Goal: Task Accomplishment & Management: Complete application form

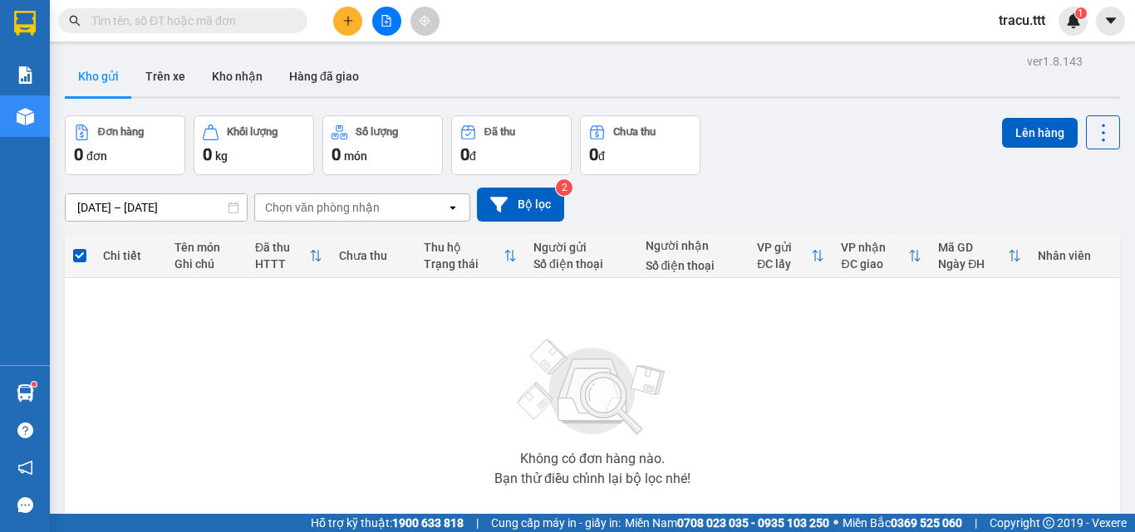
click at [258, 7] on div "Kết quả tìm kiếm ( 0 ) Bộ lọc No Data" at bounding box center [162, 21] width 324 height 29
click at [283, 21] on input "text" at bounding box center [189, 21] width 196 height 18
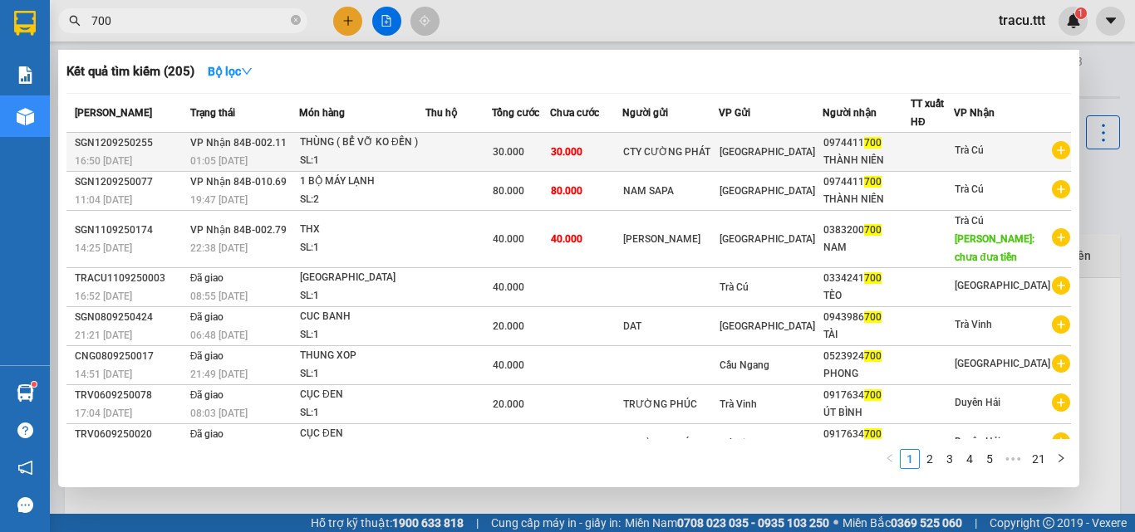
type input "700"
click at [792, 147] on div "[GEOGRAPHIC_DATA]" at bounding box center [770, 152] width 102 height 18
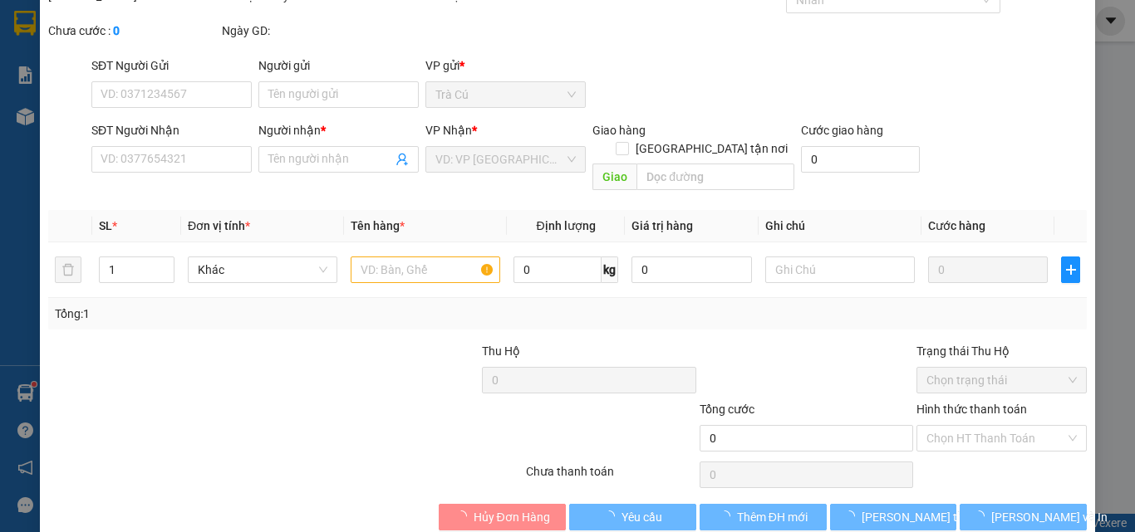
scroll to position [86, 0]
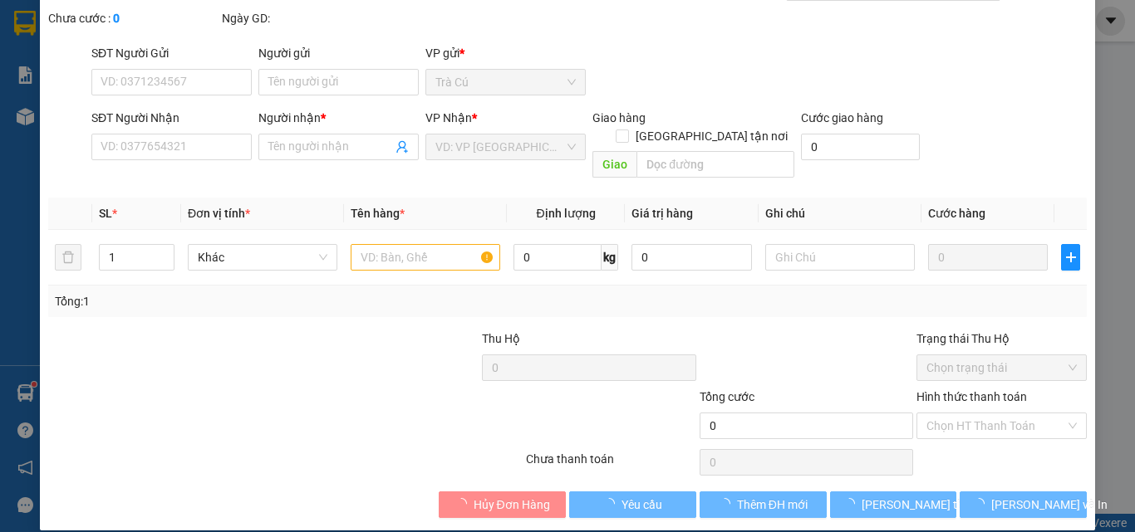
click at [1116, 429] on div "SỬA ĐƠN HÀNG Lịch sử Ảnh kiện hàng Yêu cầu xuất hóa đơn điện tử Total Paid Fee …" at bounding box center [567, 266] width 1135 height 532
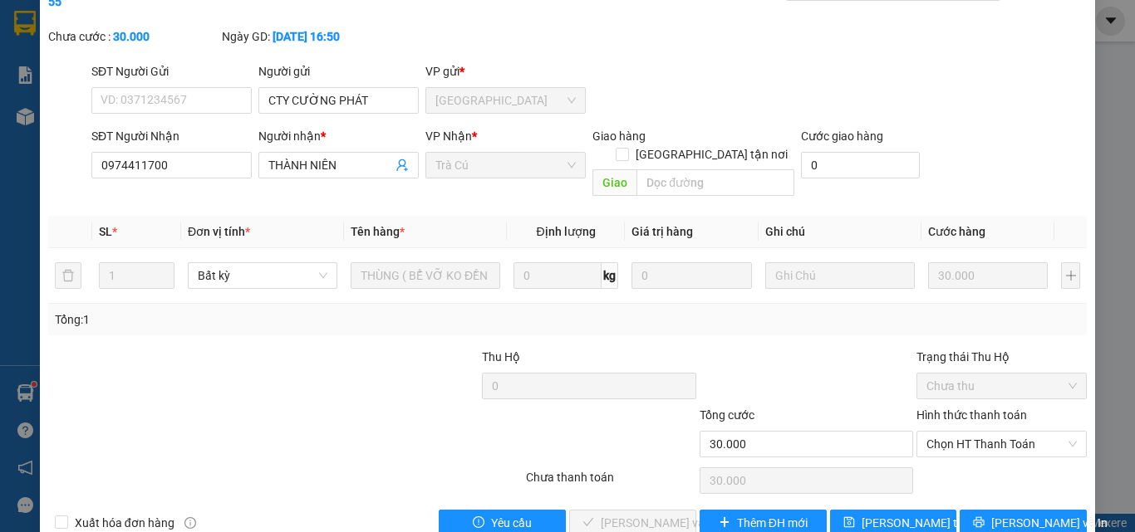
type input "CTY CƯỜNG PHÁT"
type input "0974411700"
type input "THÀNH NIÊN"
type input "30.000"
click at [1030, 432] on span "Chọn HT Thanh Toán" at bounding box center [1001, 444] width 150 height 25
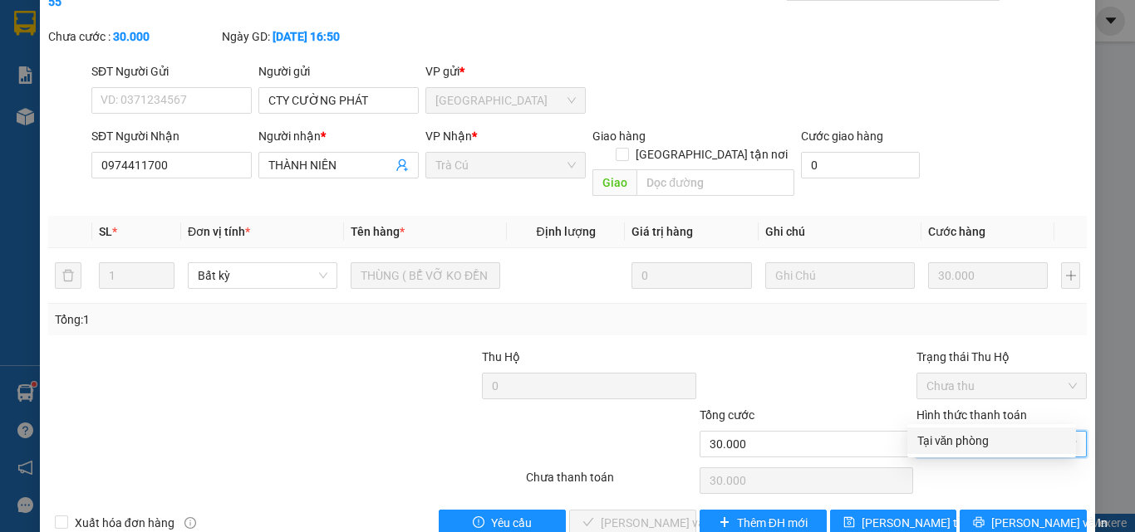
click at [984, 443] on div "Tại văn phòng" at bounding box center [991, 441] width 149 height 18
type input "0"
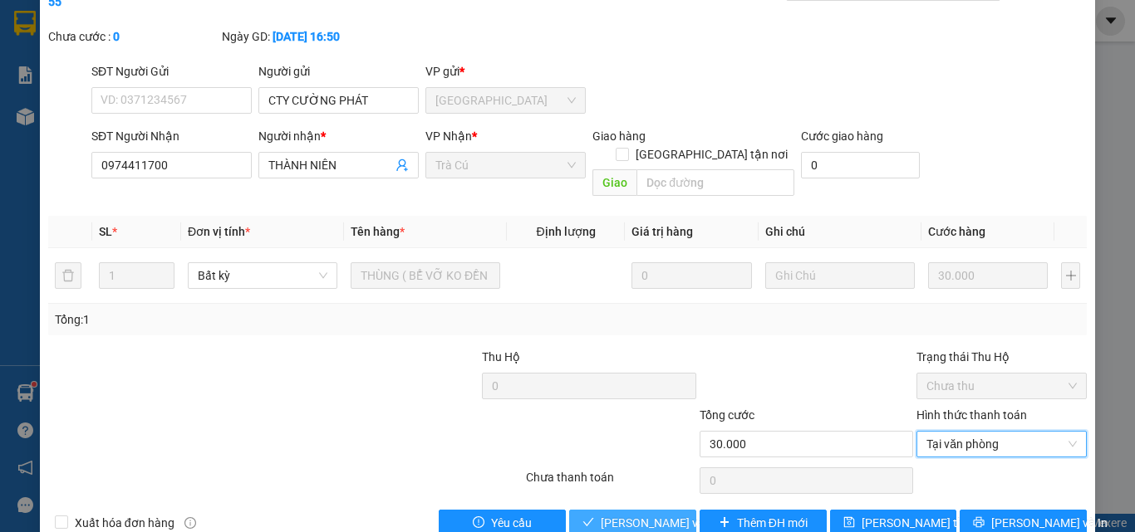
click at [685, 510] on button "[PERSON_NAME] và Giao hàng" at bounding box center [632, 523] width 127 height 27
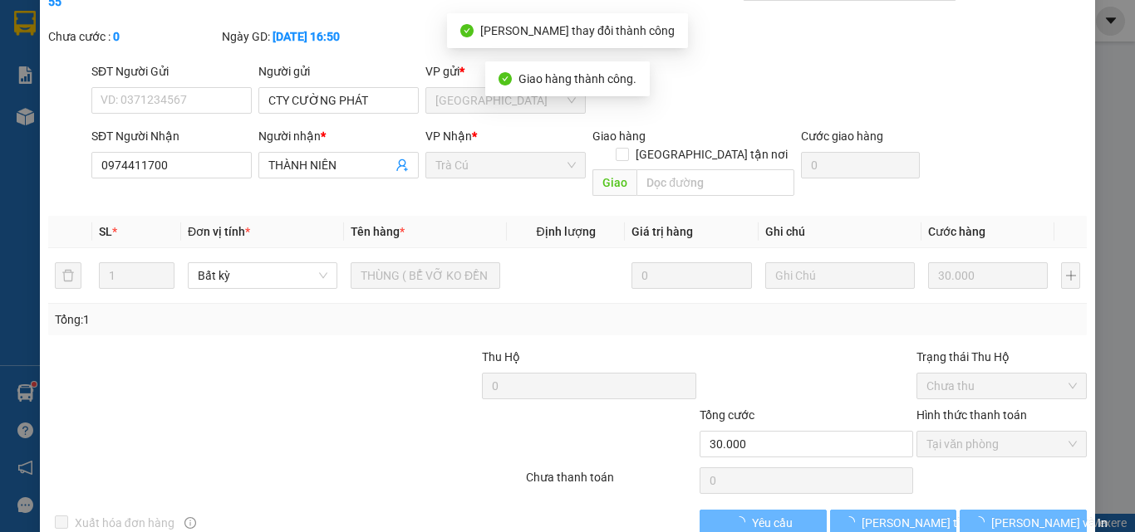
scroll to position [0, 0]
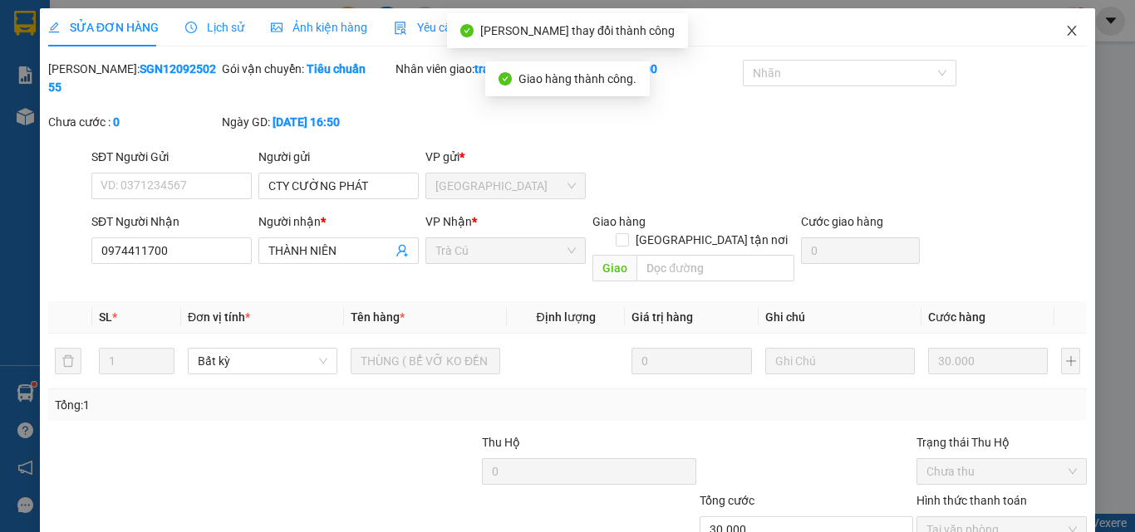
click at [1065, 31] on icon "close" at bounding box center [1071, 30] width 13 height 13
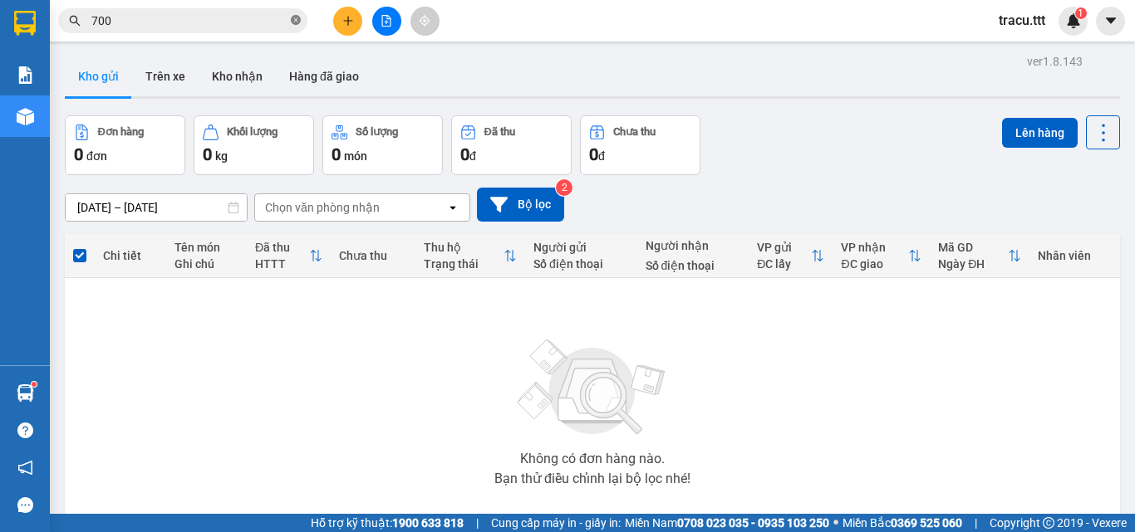
click at [295, 22] on icon "close-circle" at bounding box center [296, 20] width 10 height 10
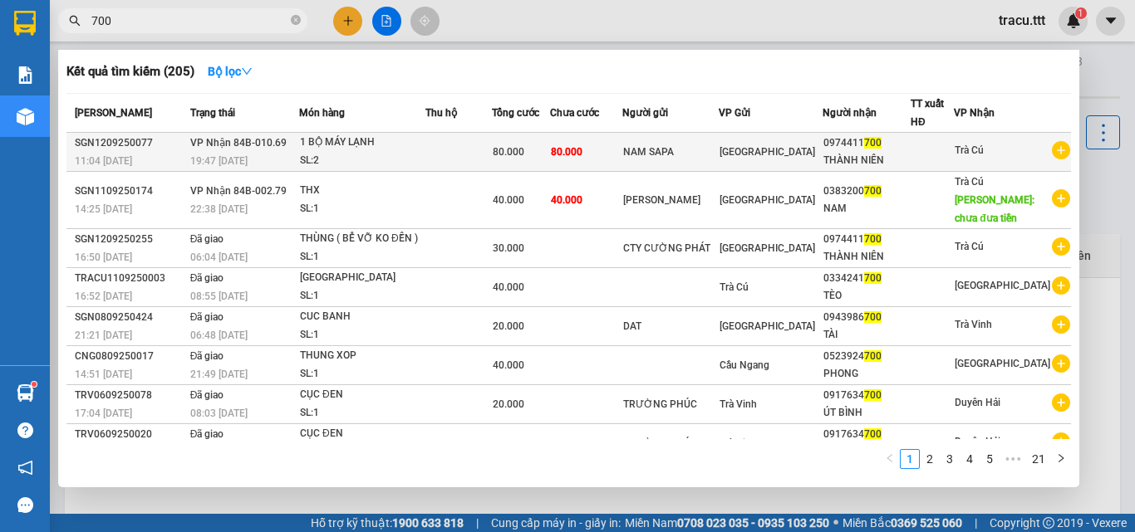
type input "700"
click at [856, 145] on div "0974411 700" at bounding box center [866, 143] width 86 height 17
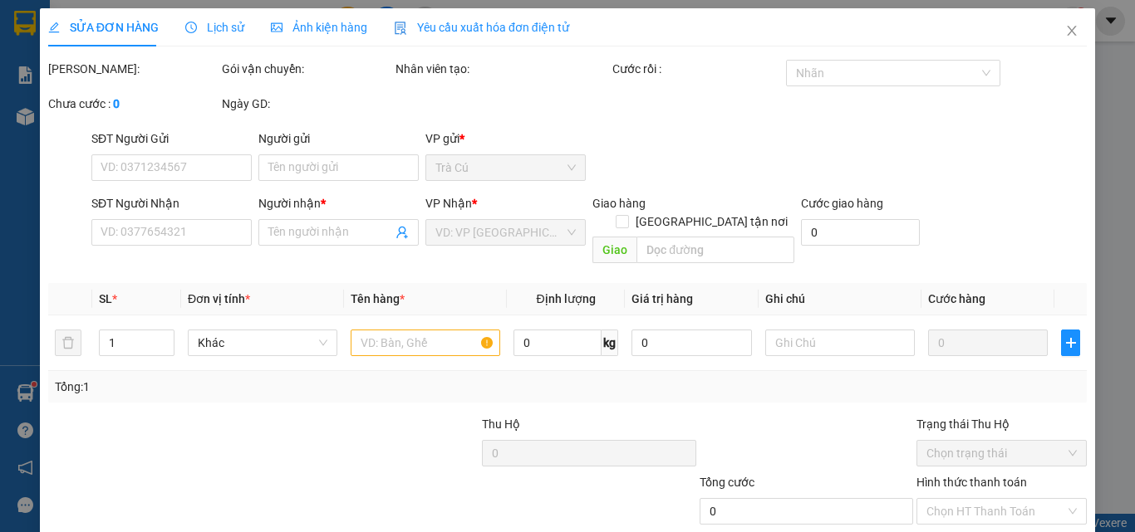
scroll to position [86, 0]
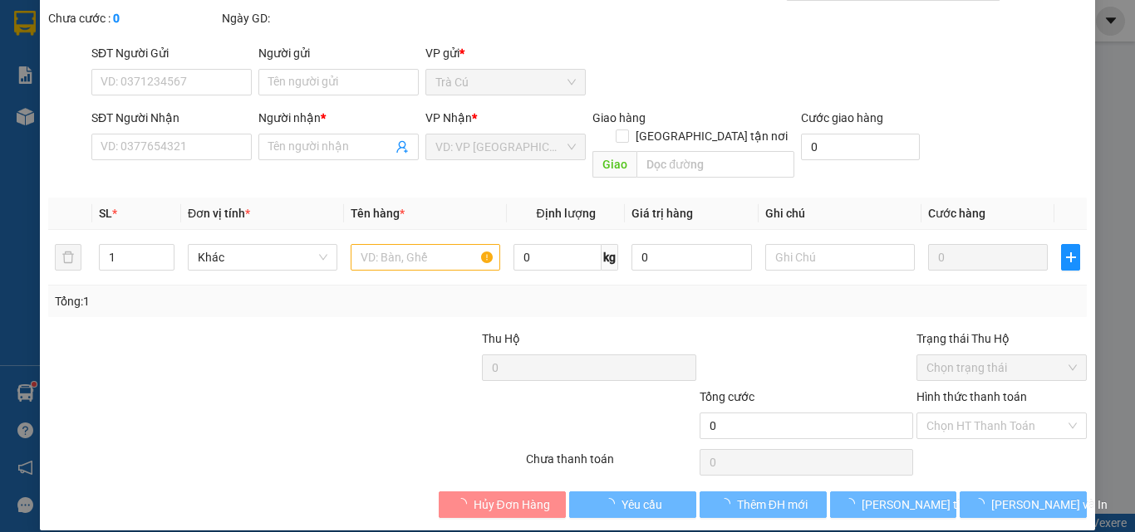
type input "NAM SAPA"
type input "0974411700"
type input "THÀNH NIÊN"
type input "80.000"
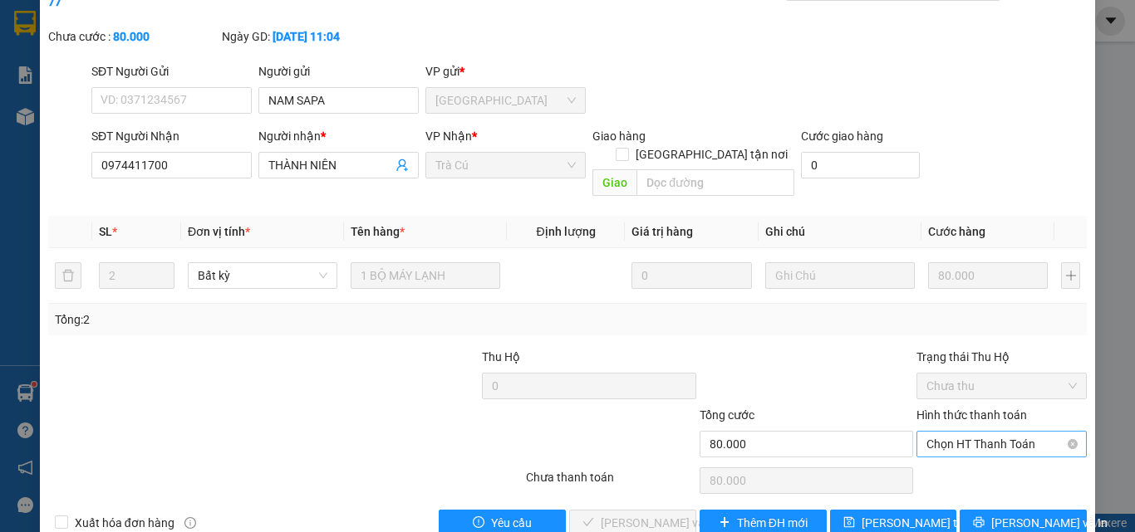
click at [1023, 432] on span "Chọn HT Thanh Toán" at bounding box center [1001, 444] width 150 height 25
click at [983, 443] on div "Tại văn phòng" at bounding box center [991, 441] width 149 height 18
type input "0"
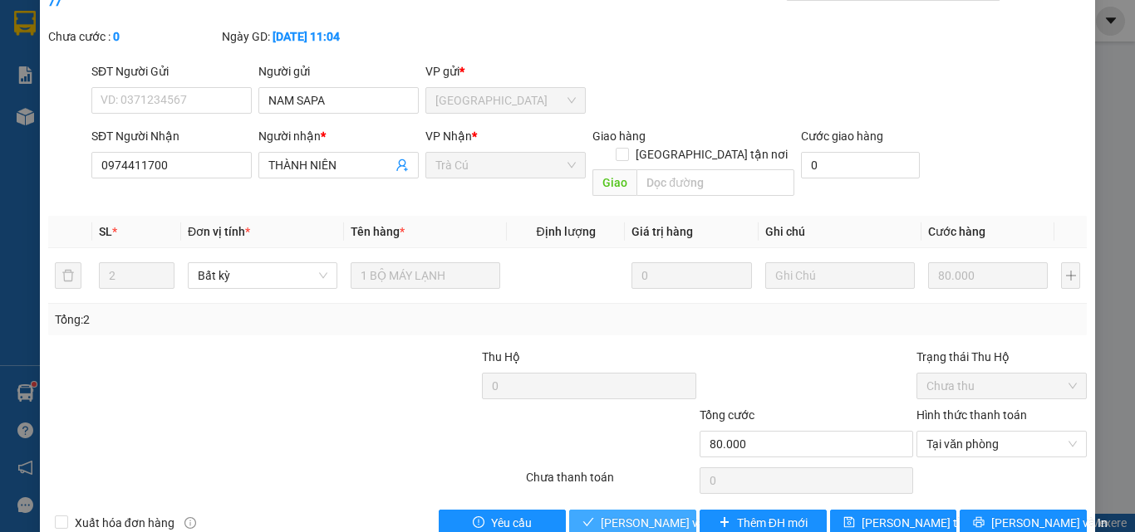
click at [684, 514] on span "[PERSON_NAME] và Giao hàng" at bounding box center [680, 523] width 159 height 18
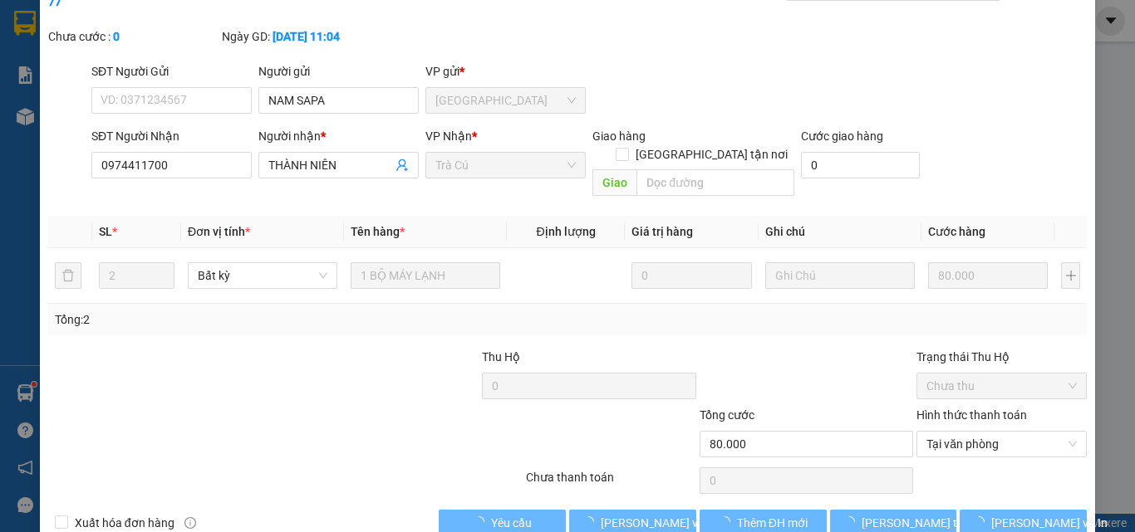
scroll to position [0, 0]
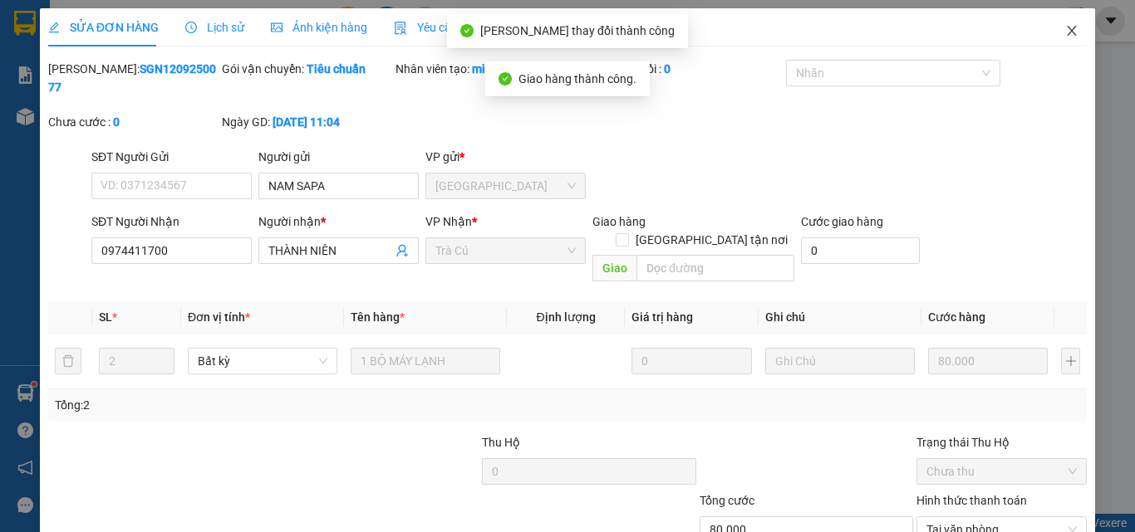
click at [1065, 36] on icon "close" at bounding box center [1071, 30] width 13 height 13
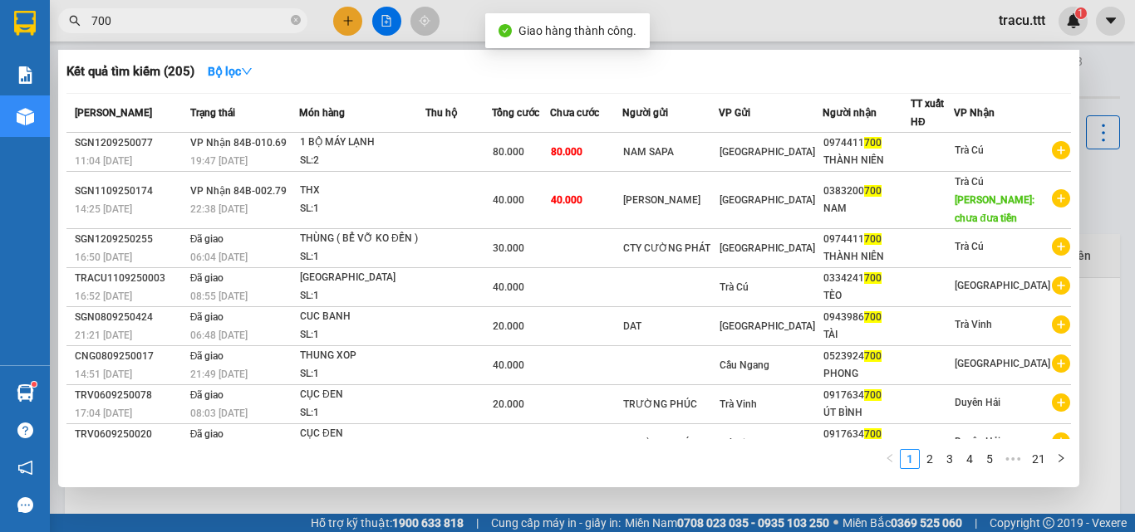
click at [279, 27] on input "700" at bounding box center [189, 21] width 196 height 18
drag, startPoint x: 1134, startPoint y: 150, endPoint x: 1132, endPoint y: 174, distance: 25.0
click at [1132, 174] on div at bounding box center [567, 266] width 1135 height 532
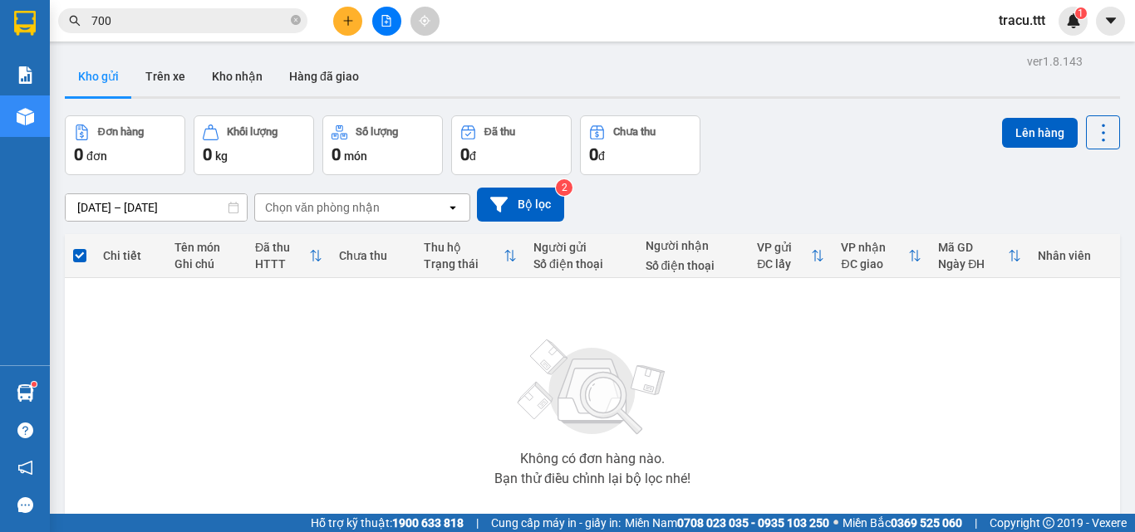
click at [254, 23] on input "700" at bounding box center [189, 21] width 196 height 18
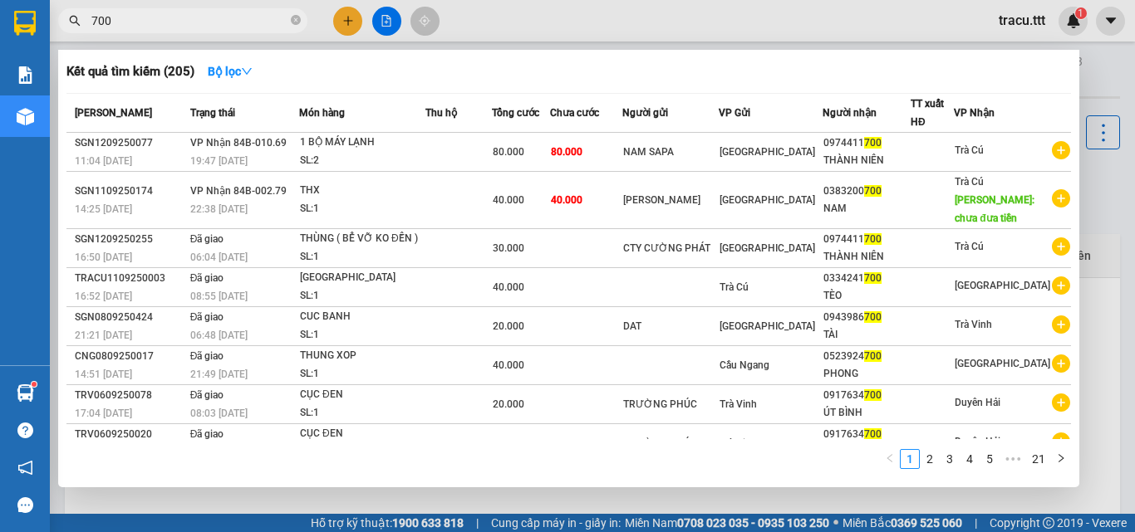
drag, startPoint x: 1127, startPoint y: 178, endPoint x: 1122, endPoint y: 202, distance: 24.6
click at [1122, 202] on div at bounding box center [567, 266] width 1135 height 532
click at [294, 19] on icon "close-circle" at bounding box center [296, 20] width 10 height 10
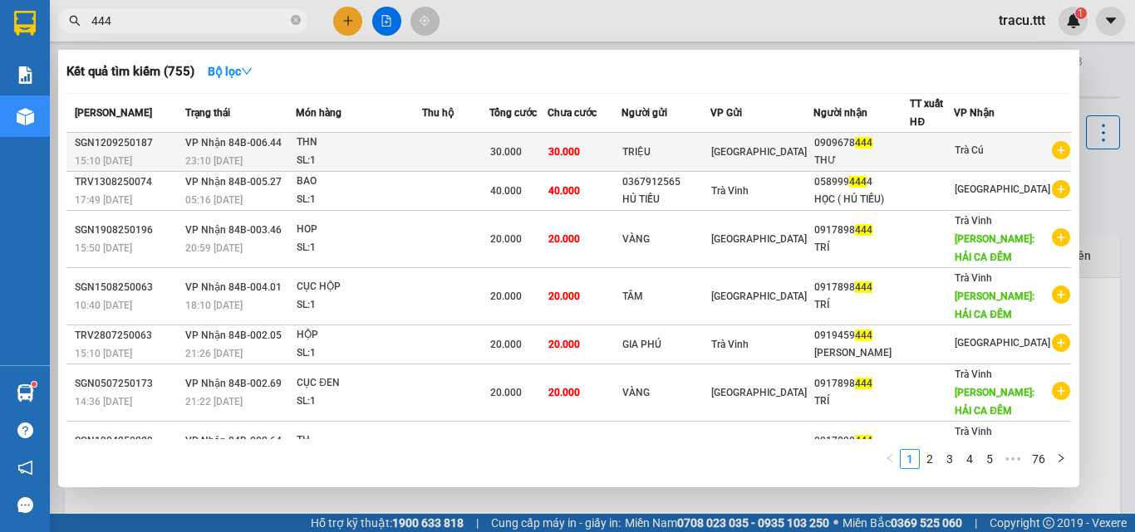
type input "444"
click at [909, 159] on div "THƯ" at bounding box center [861, 160] width 95 height 17
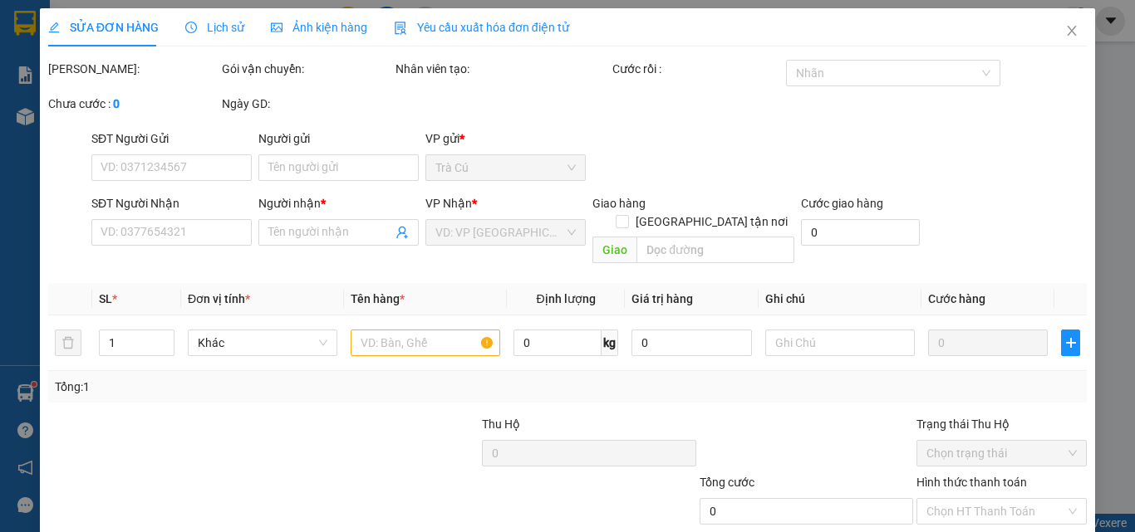
type input "TRIỆU"
type input "0909678444"
type input "THƯ"
type input "30.000"
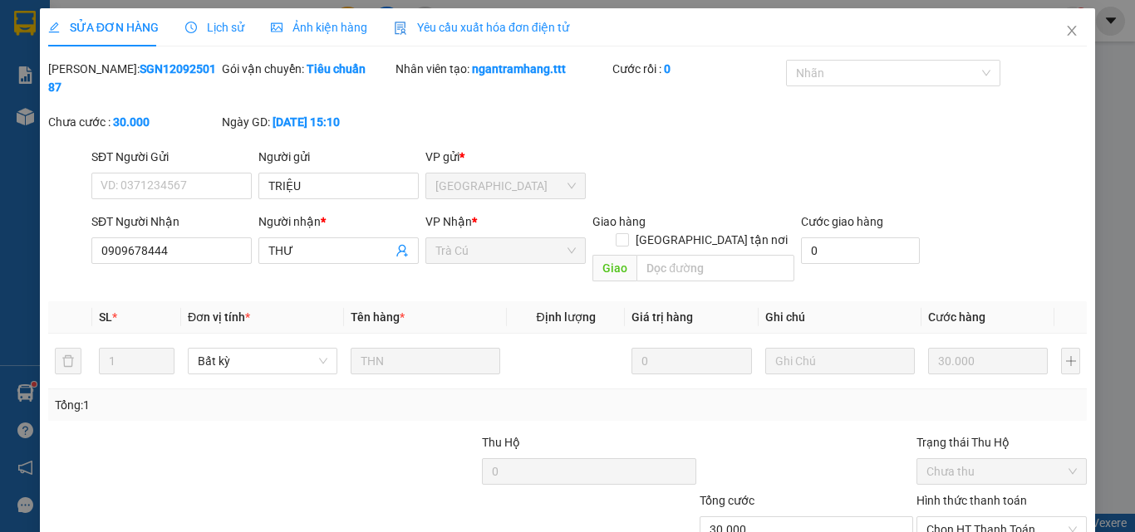
scroll to position [86, 0]
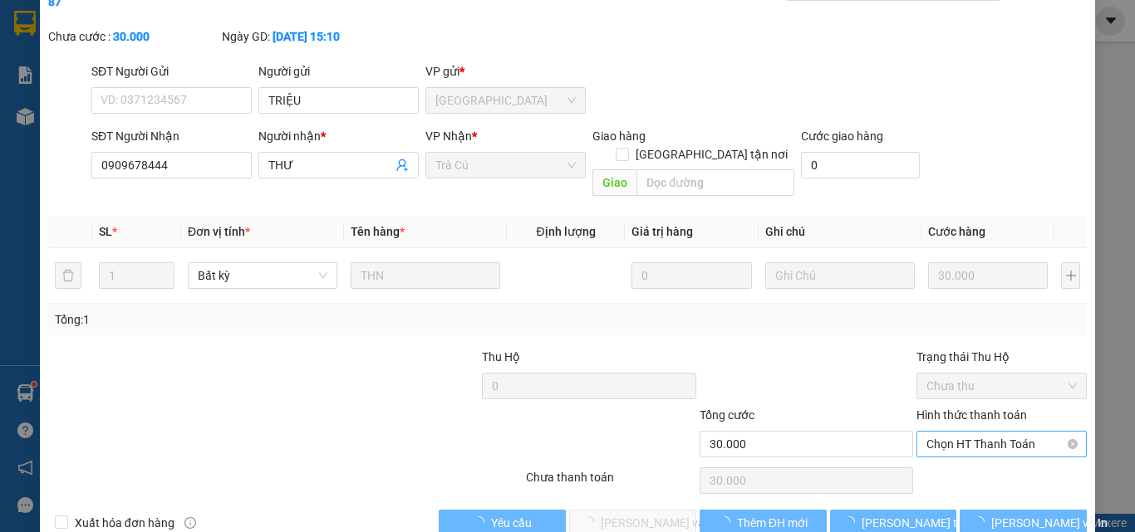
click at [964, 432] on span "Chọn HT Thanh Toán" at bounding box center [1001, 444] width 150 height 25
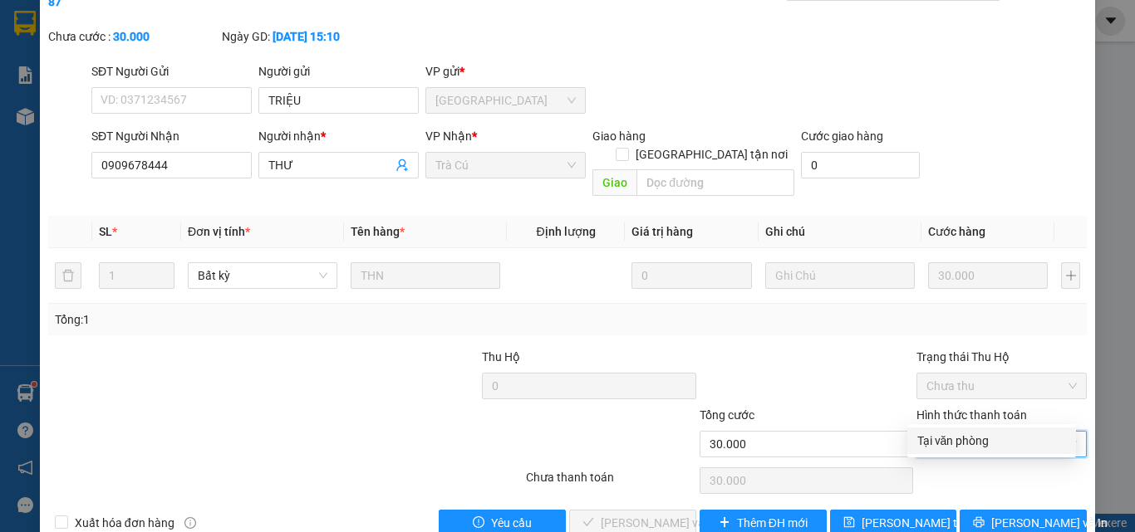
click at [954, 444] on div "Tại văn phòng" at bounding box center [991, 441] width 149 height 18
type input "0"
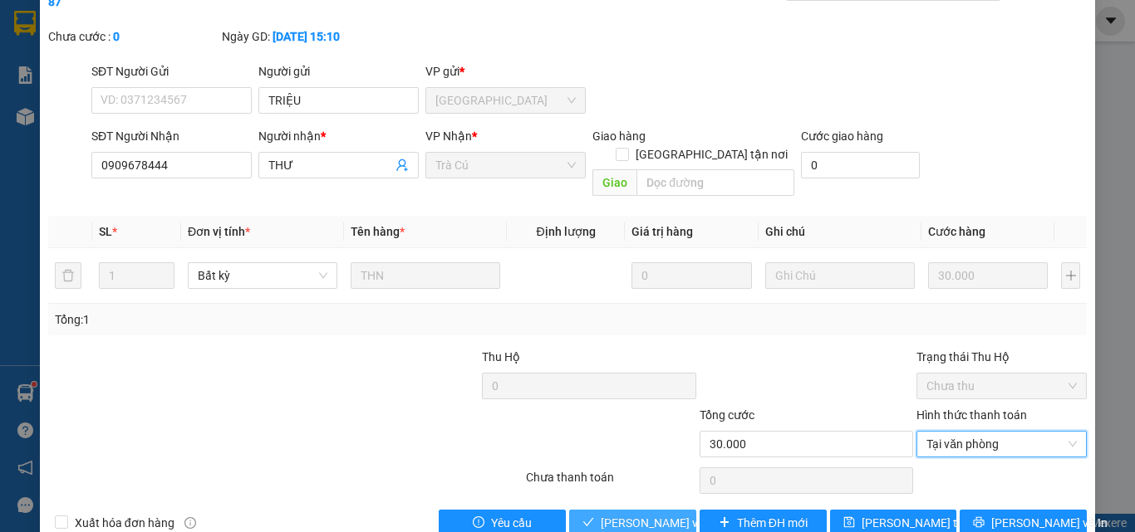
click at [650, 514] on span "[PERSON_NAME] và Giao hàng" at bounding box center [680, 523] width 159 height 18
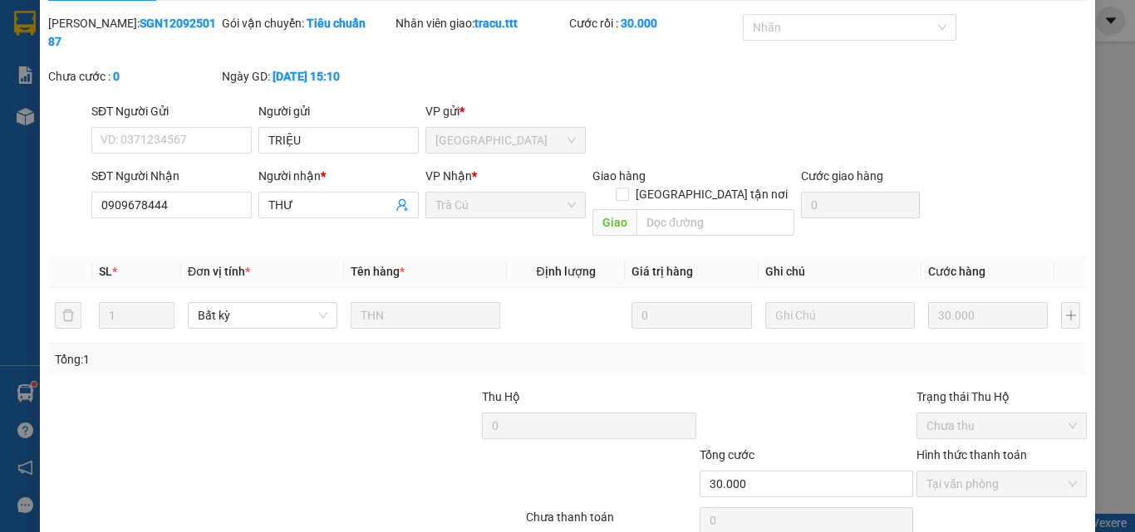
scroll to position [0, 0]
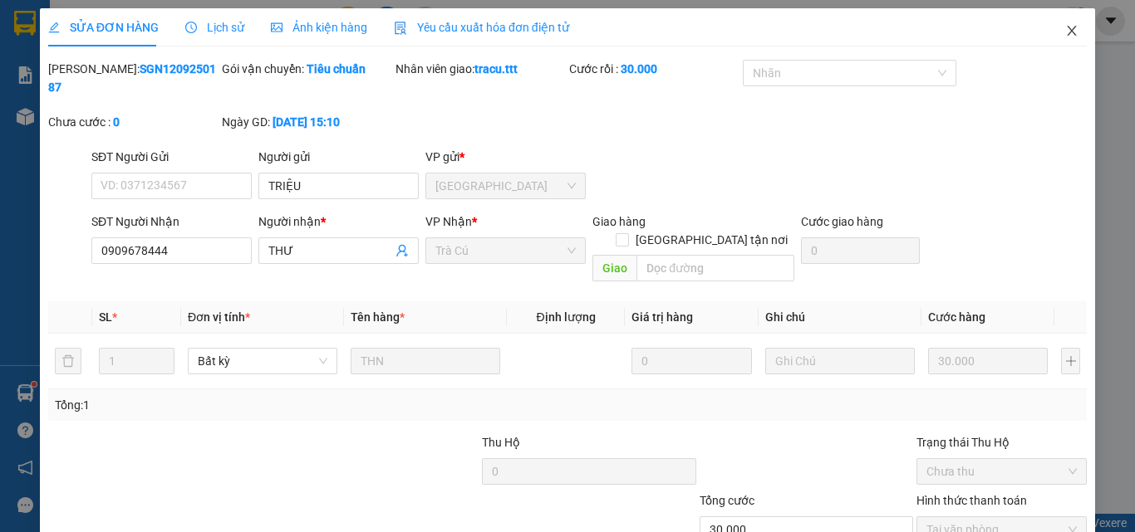
click at [1048, 32] on span "Close" at bounding box center [1071, 31] width 47 height 47
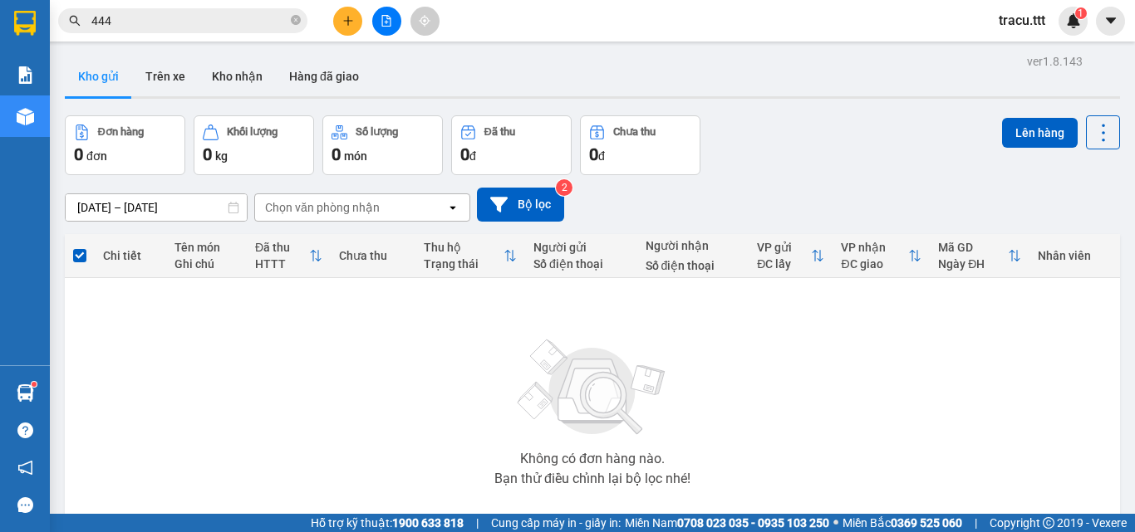
click at [297, 20] on icon "close-circle" at bounding box center [296, 20] width 10 height 10
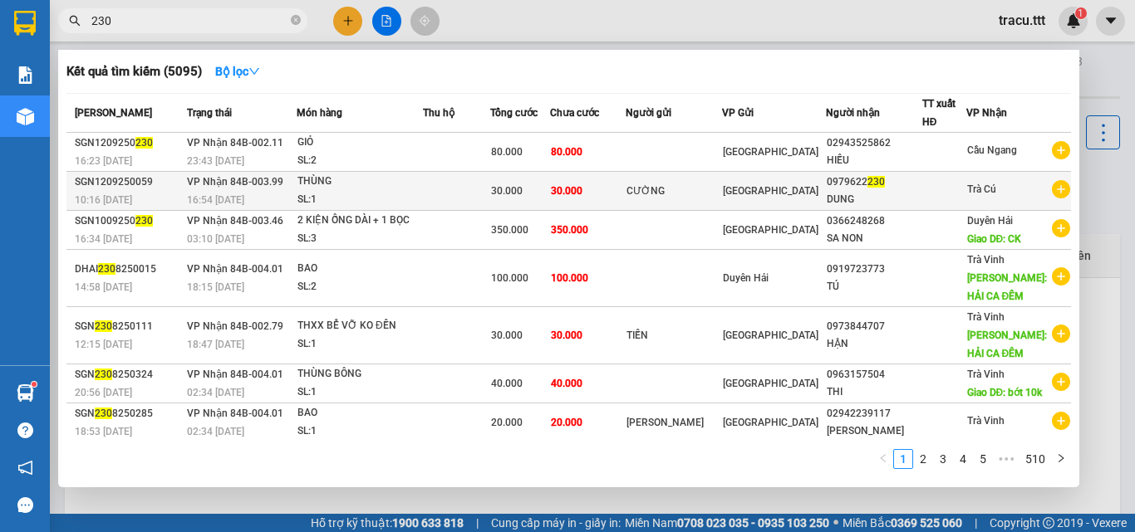
type input "230"
click at [1004, 190] on div "Trà Cú" at bounding box center [1019, 190] width 104 height 21
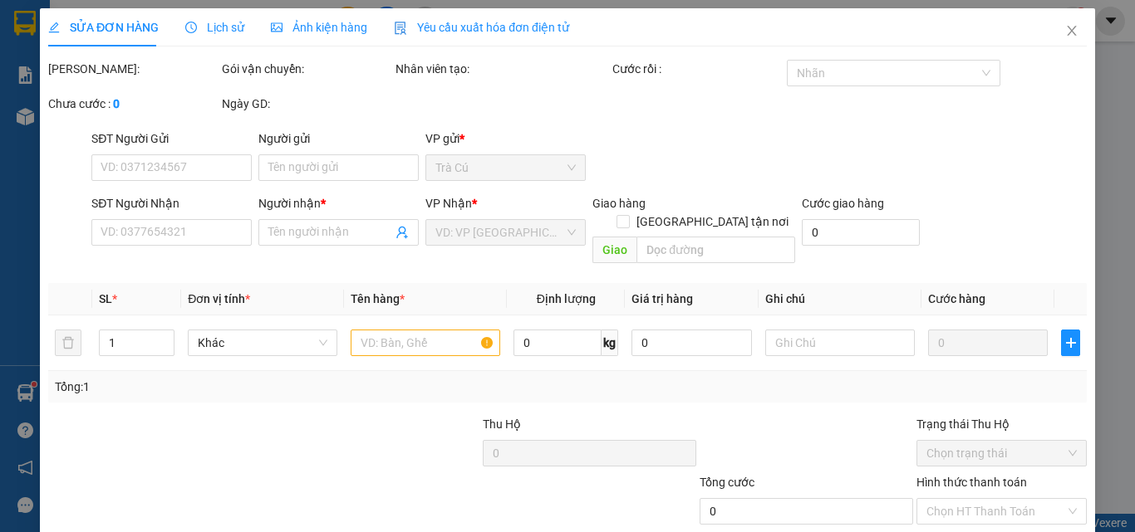
type input "CƯỜNG"
type input "0979622230"
type input "DUNG"
type input "30.000"
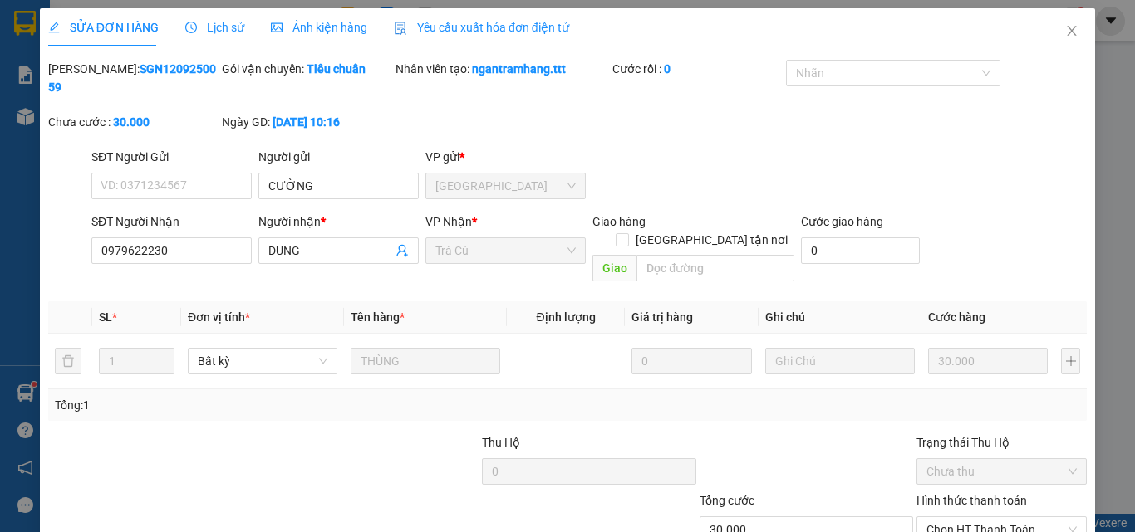
scroll to position [86, 0]
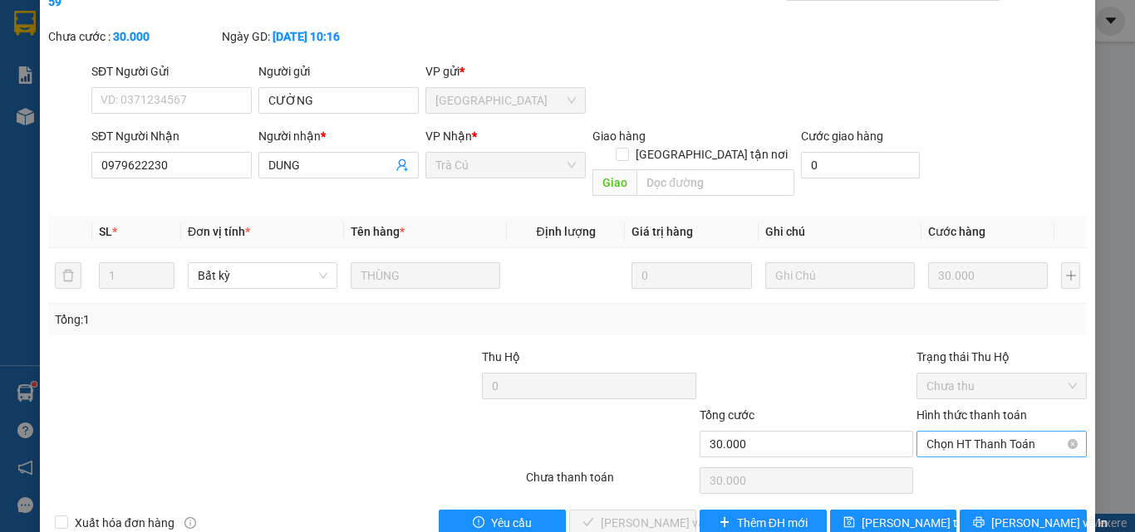
click at [939, 432] on span "Chọn HT Thanh Toán" at bounding box center [1001, 444] width 150 height 25
click at [924, 431] on div "Tại văn phòng" at bounding box center [991, 441] width 169 height 27
type input "0"
click at [654, 510] on button "[PERSON_NAME] và Giao hàng" at bounding box center [632, 523] width 127 height 27
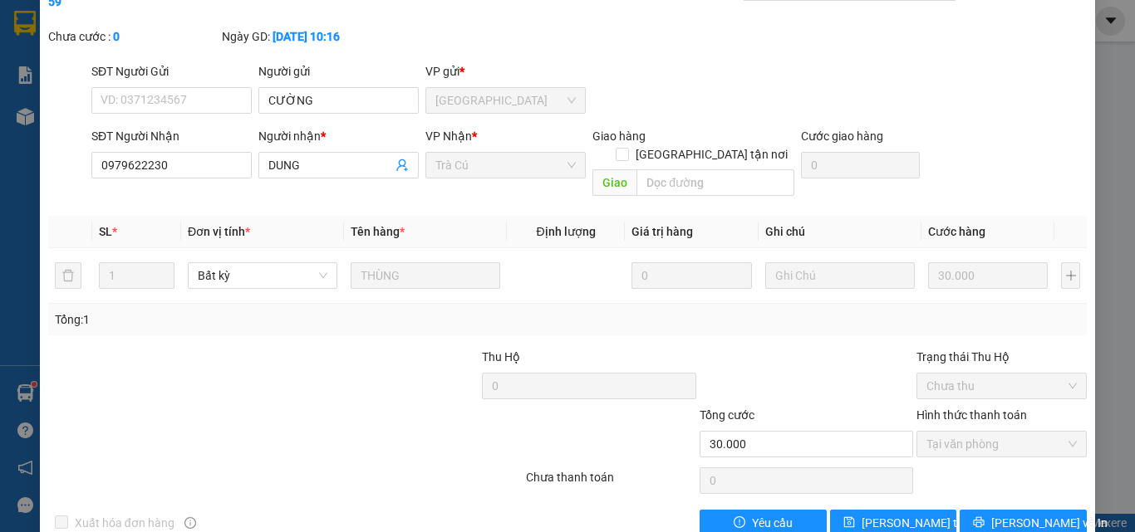
scroll to position [0, 0]
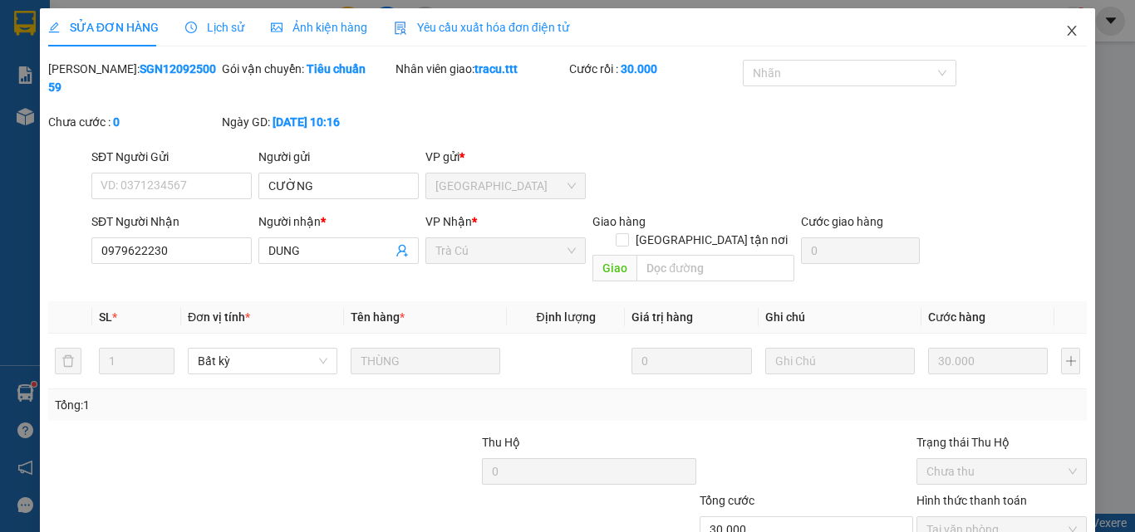
click at [1071, 34] on span "Close" at bounding box center [1071, 31] width 47 height 47
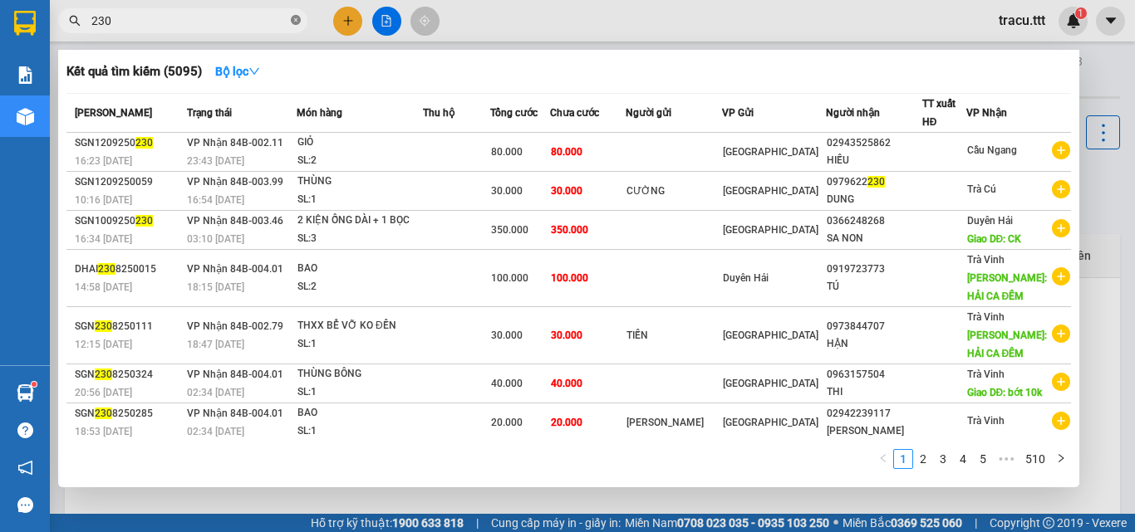
click at [294, 17] on icon "close-circle" at bounding box center [296, 20] width 10 height 10
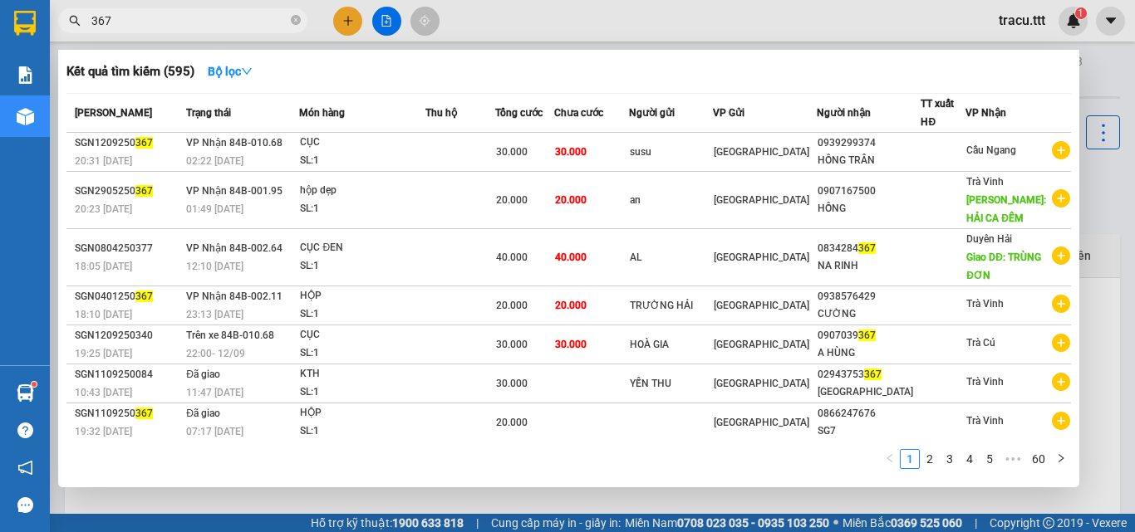
type input "367"
click at [292, 17] on icon "close-circle" at bounding box center [296, 20] width 10 height 10
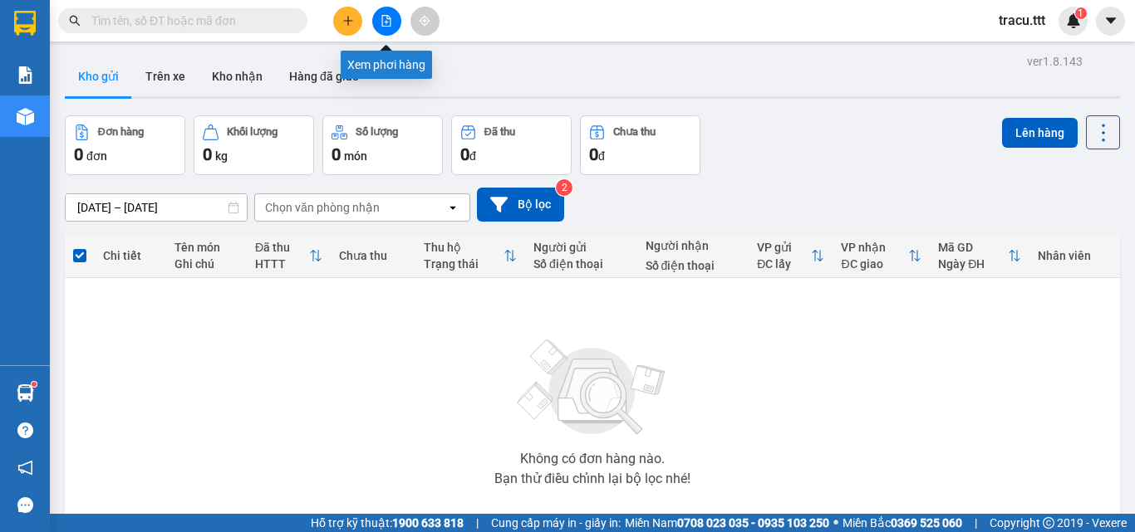
click at [392, 11] on button at bounding box center [386, 21] width 29 height 29
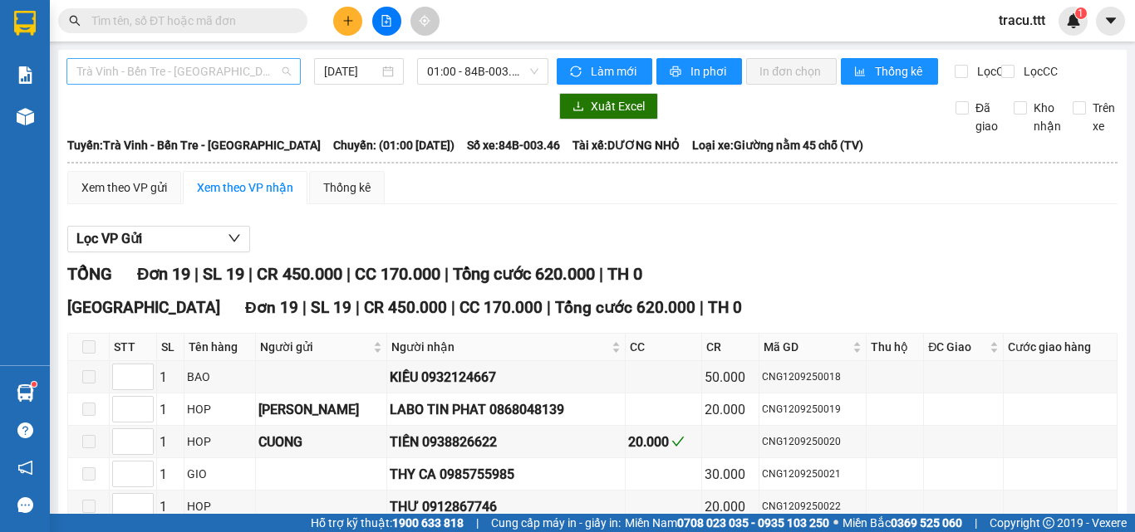
click at [253, 76] on span "Trà Vinh - Bến Tre - [GEOGRAPHIC_DATA]" at bounding box center [183, 71] width 214 height 25
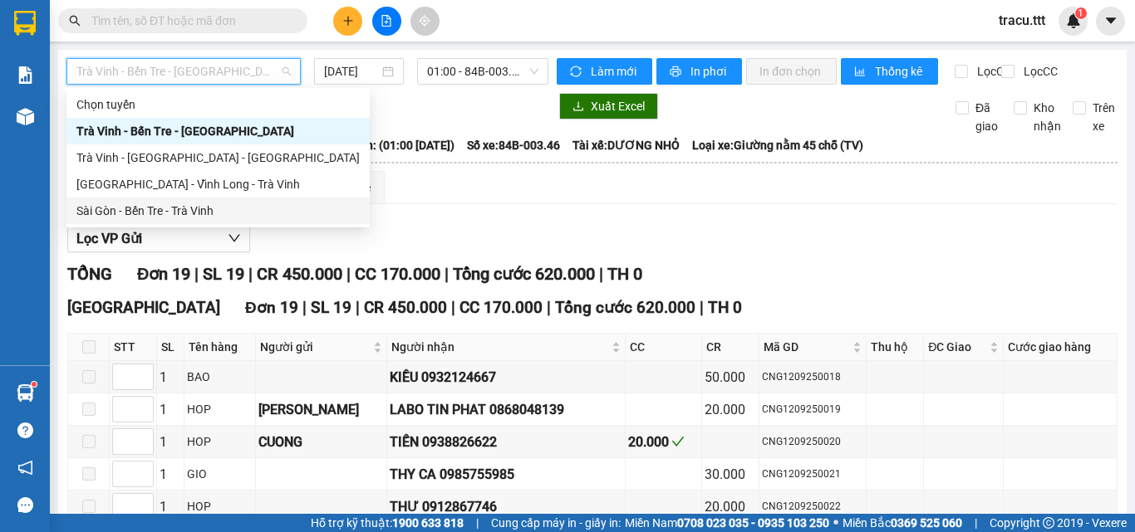
click at [207, 218] on div "Sài Gòn - Bến Tre - Trà Vinh" at bounding box center [217, 211] width 283 height 18
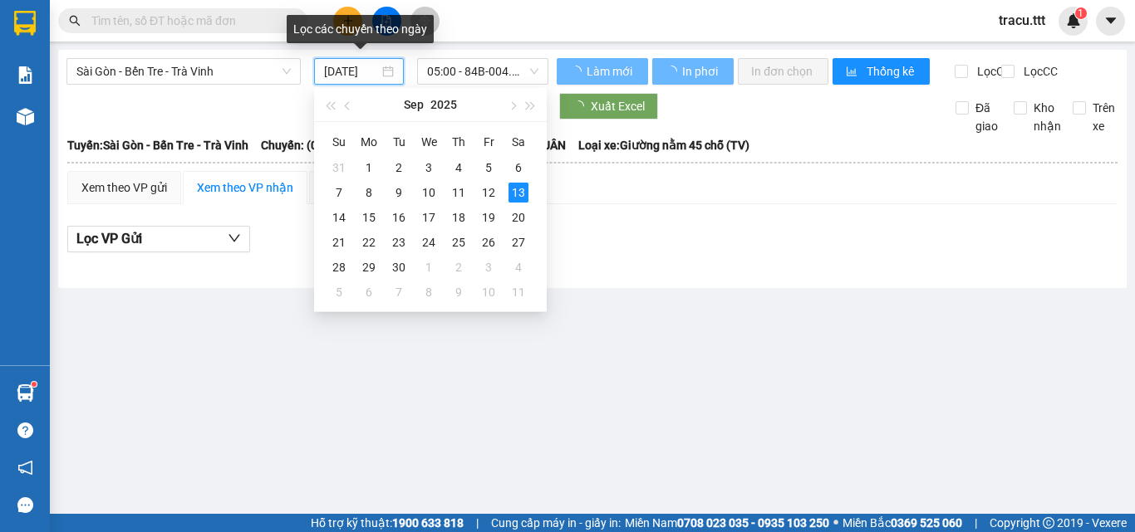
click at [329, 69] on input "[DATE]" at bounding box center [351, 71] width 55 height 18
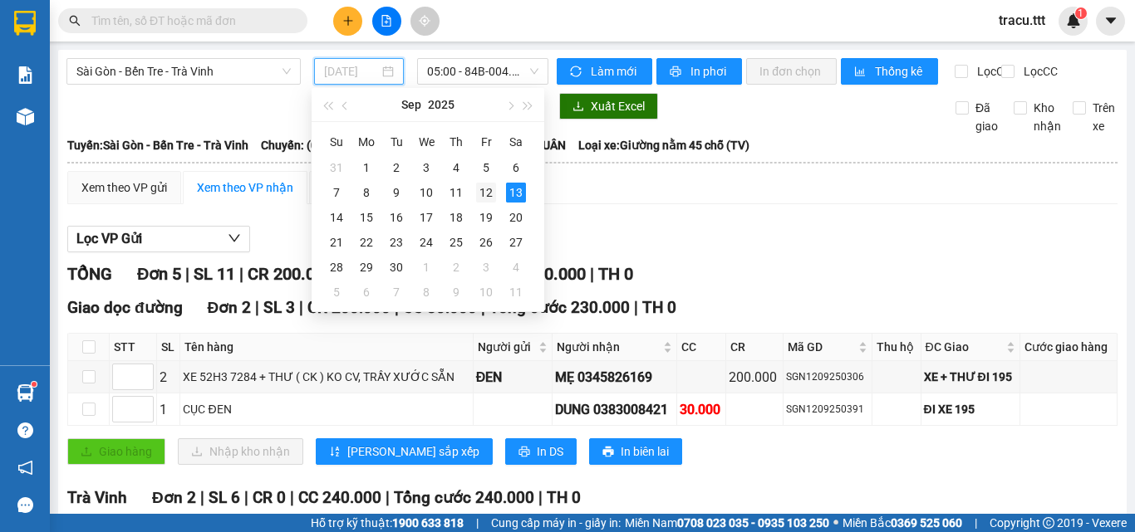
click at [481, 196] on div "12" at bounding box center [486, 193] width 20 height 20
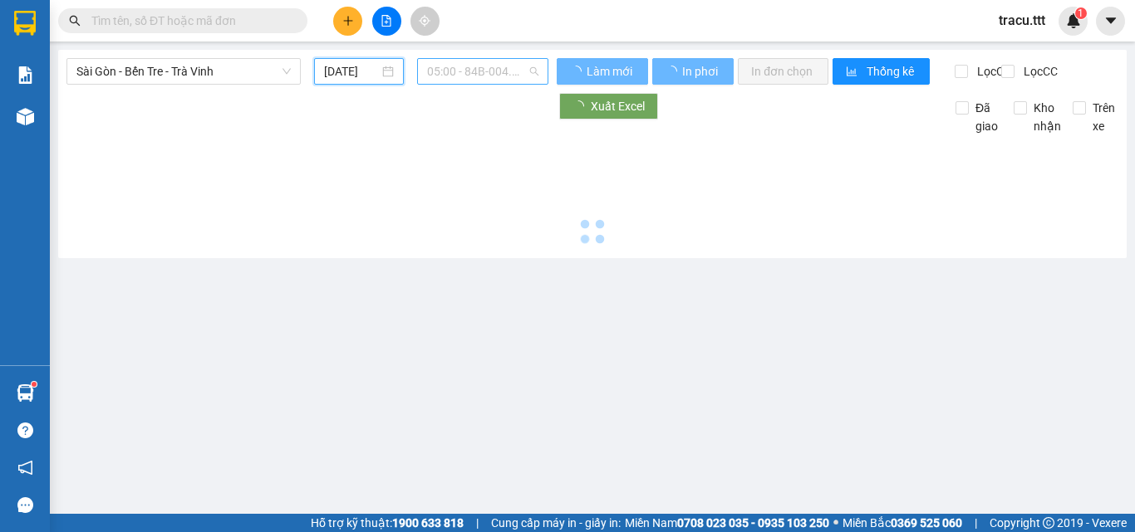
click at [469, 76] on span "05:00 - 84B-004.54" at bounding box center [482, 71] width 111 height 25
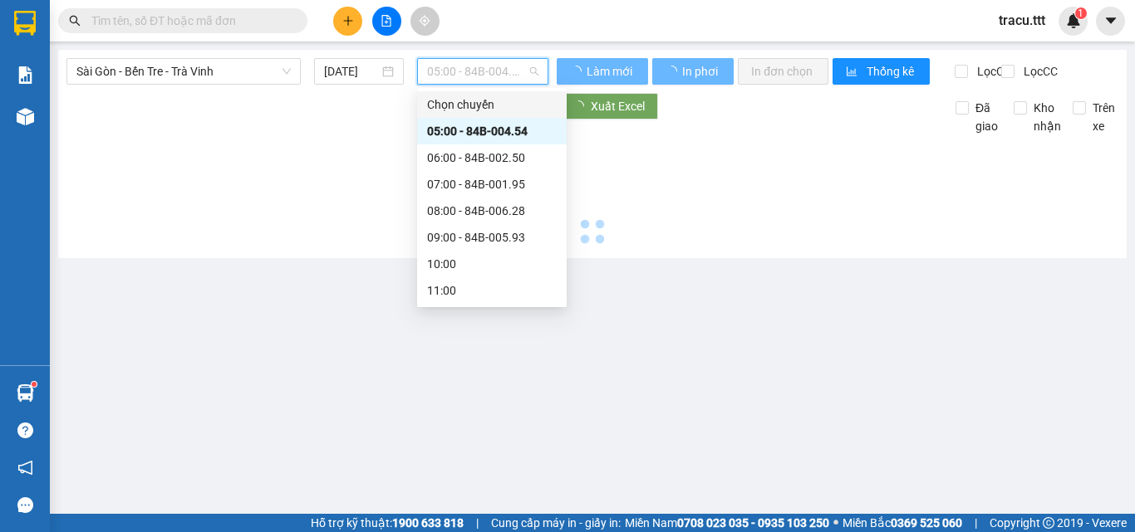
type input "[DATE]"
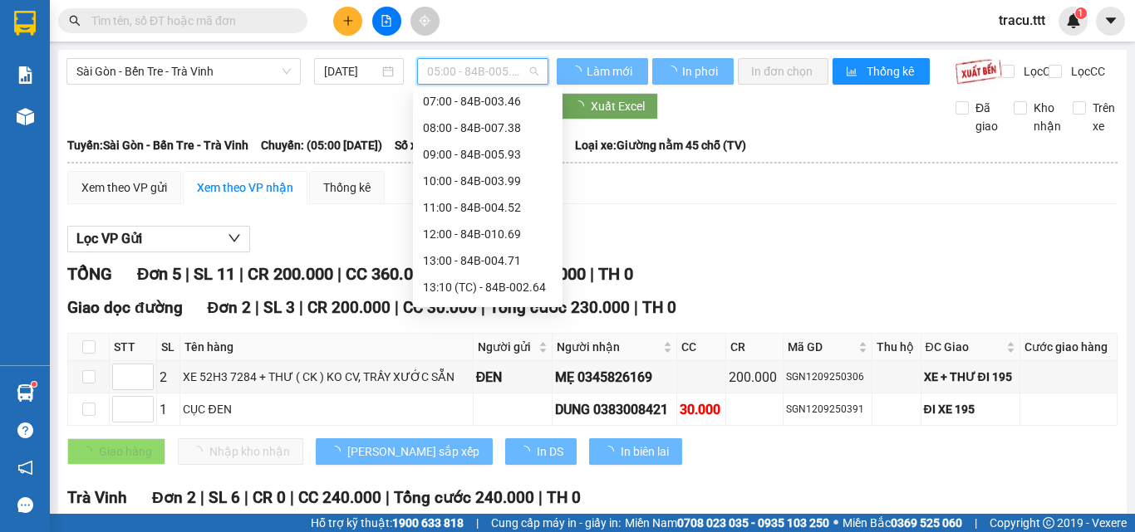
scroll to position [346, 0]
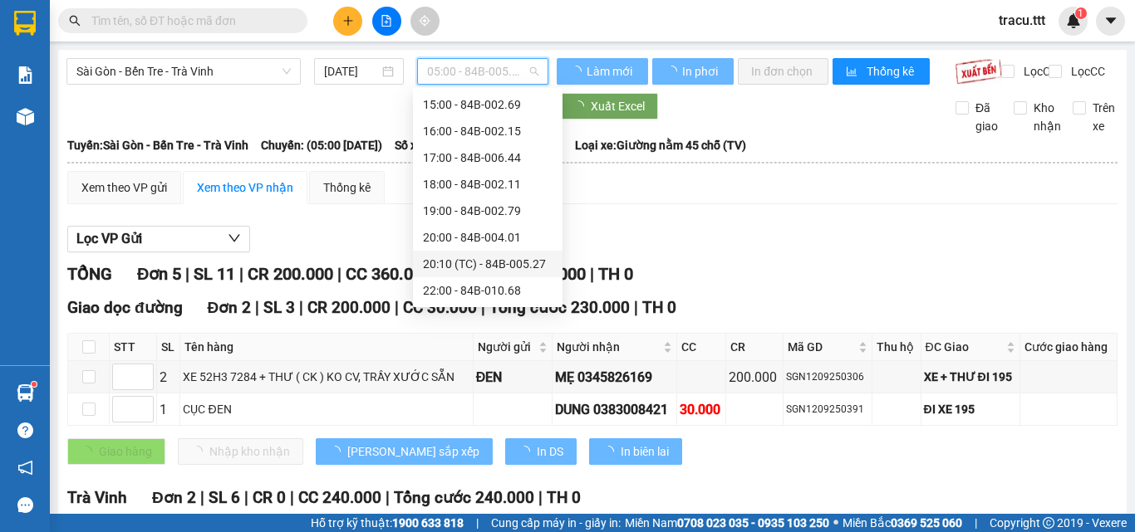
click at [533, 252] on div "20:10 (TC) - 84B-005.27" at bounding box center [488, 264] width 150 height 27
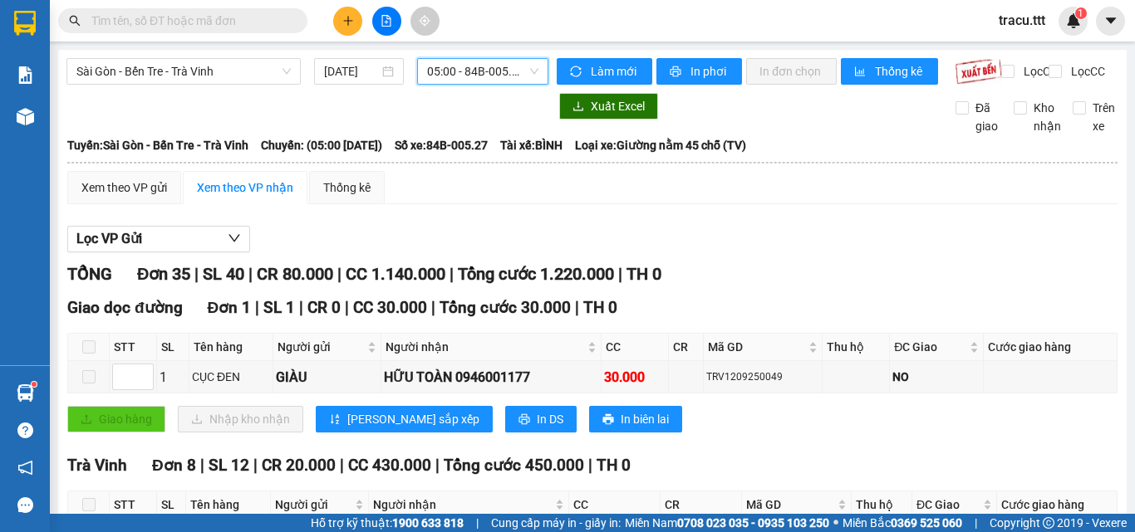
click at [498, 78] on span "05:00 - 84B-005.27" at bounding box center [482, 71] width 111 height 25
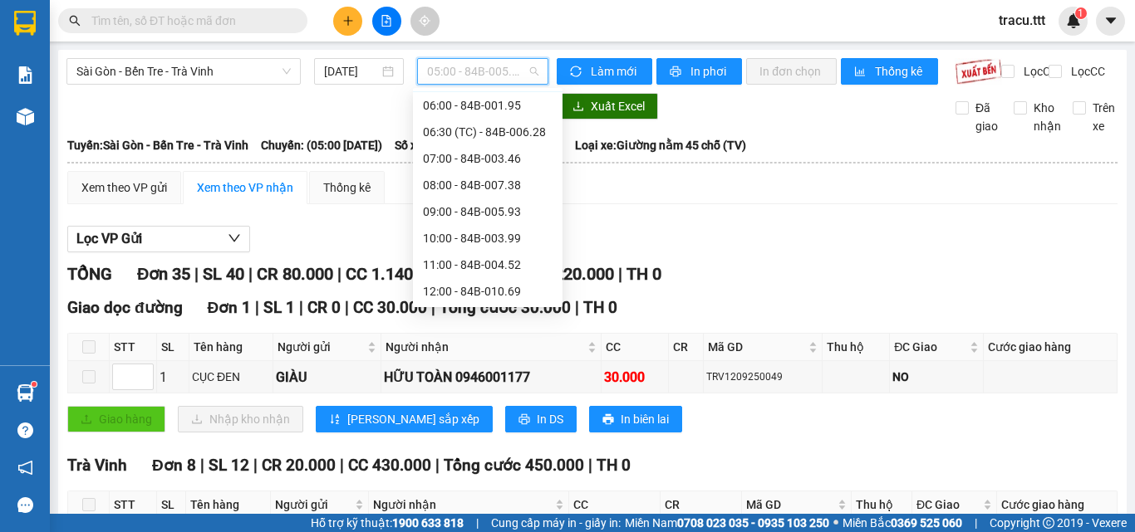
scroll to position [346, 0]
click at [509, 292] on div "22:00 - 84B-010.68" at bounding box center [488, 291] width 130 height 18
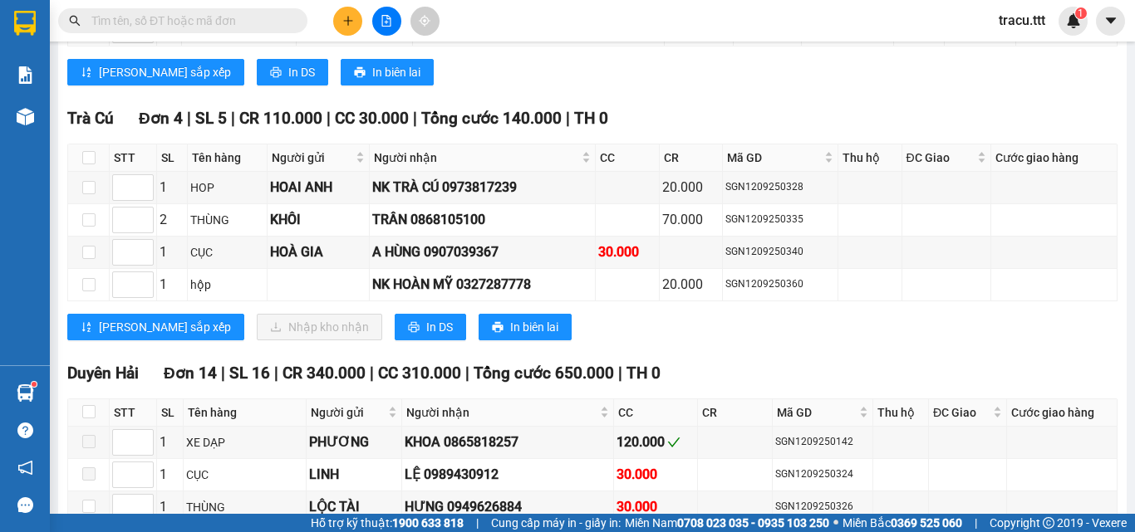
scroll to position [2273, 0]
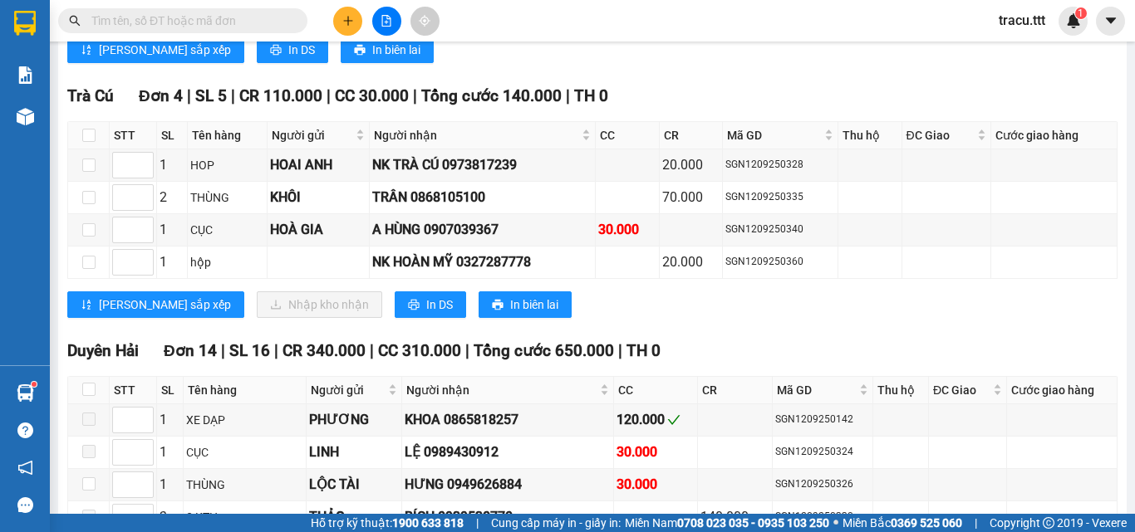
click at [96, 145] on th at bounding box center [89, 135] width 42 height 27
click at [95, 142] on input "checkbox" at bounding box center [88, 135] width 13 height 13
checkbox input "true"
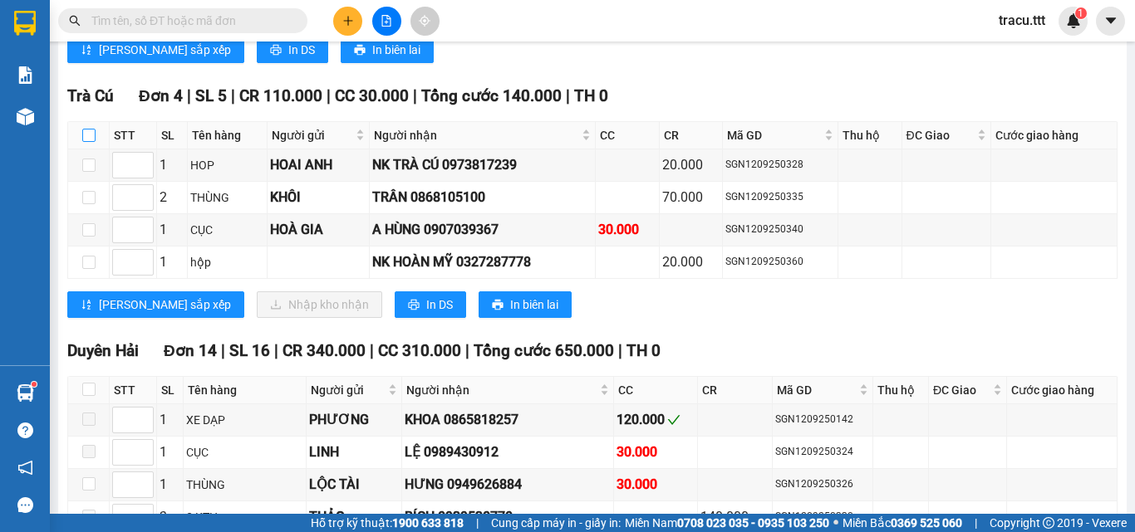
checkbox input "true"
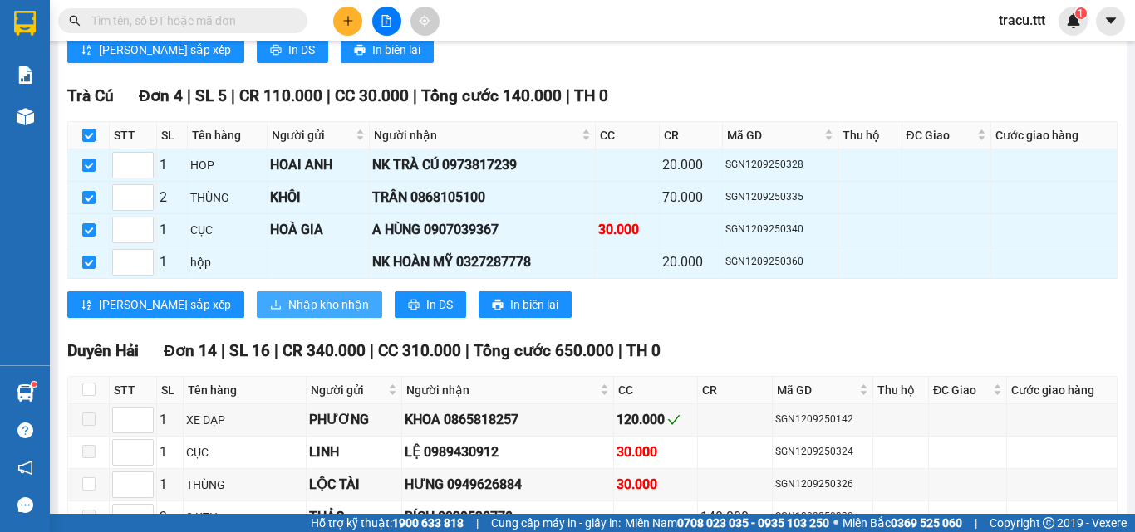
click at [288, 314] on span "Nhập kho nhận" at bounding box center [328, 305] width 81 height 18
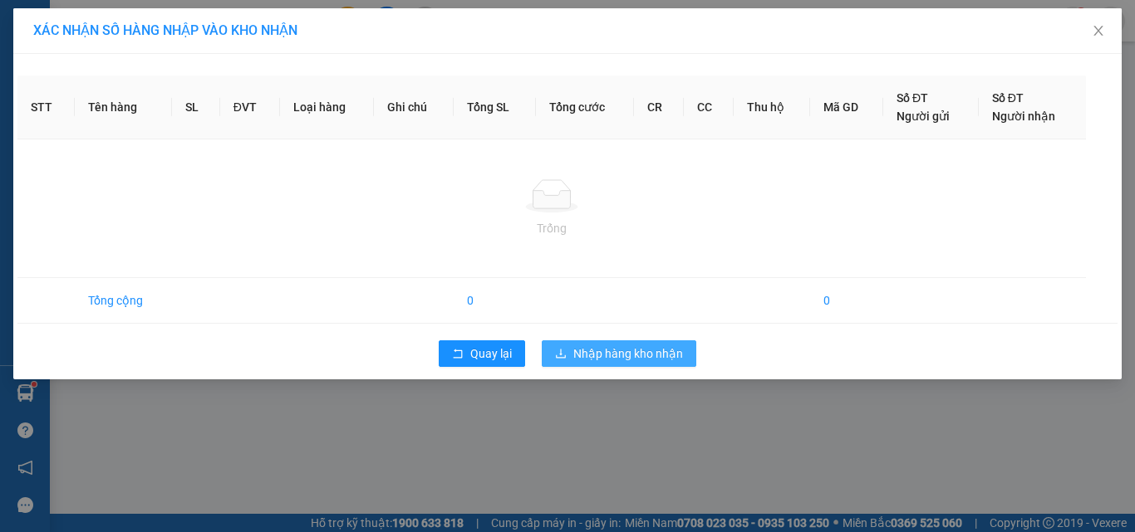
click at [645, 355] on span "Nhập hàng kho nhận" at bounding box center [628, 354] width 110 height 18
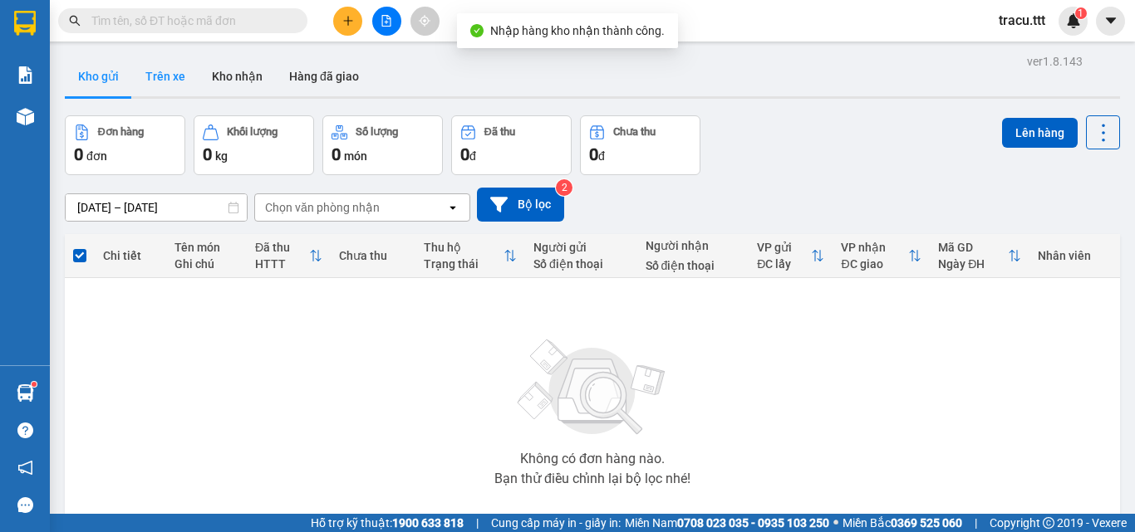
click at [158, 68] on button "Trên xe" at bounding box center [165, 76] width 66 height 40
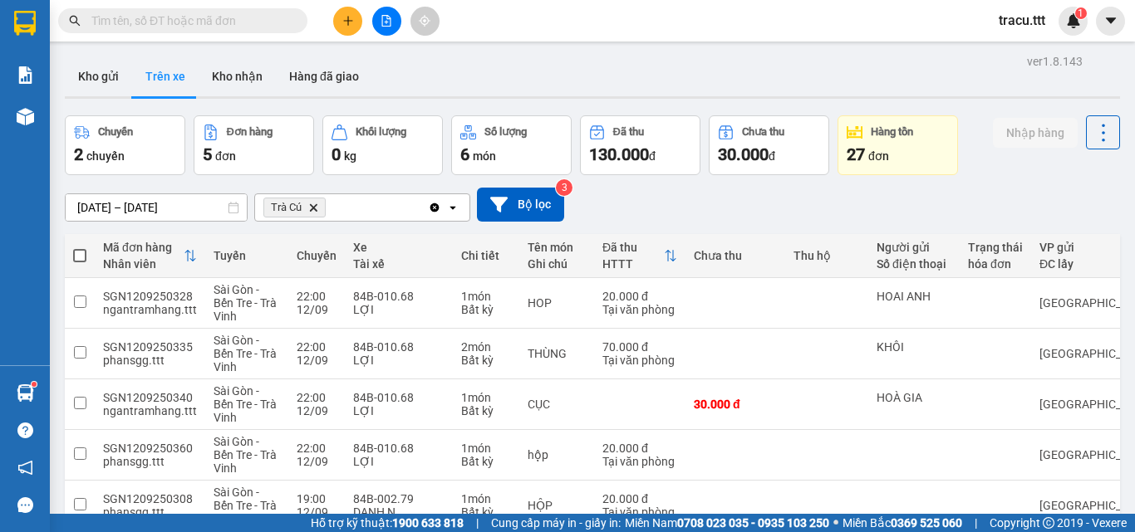
click at [315, 208] on icon "Trà Cú, close by backspace" at bounding box center [313, 207] width 7 height 7
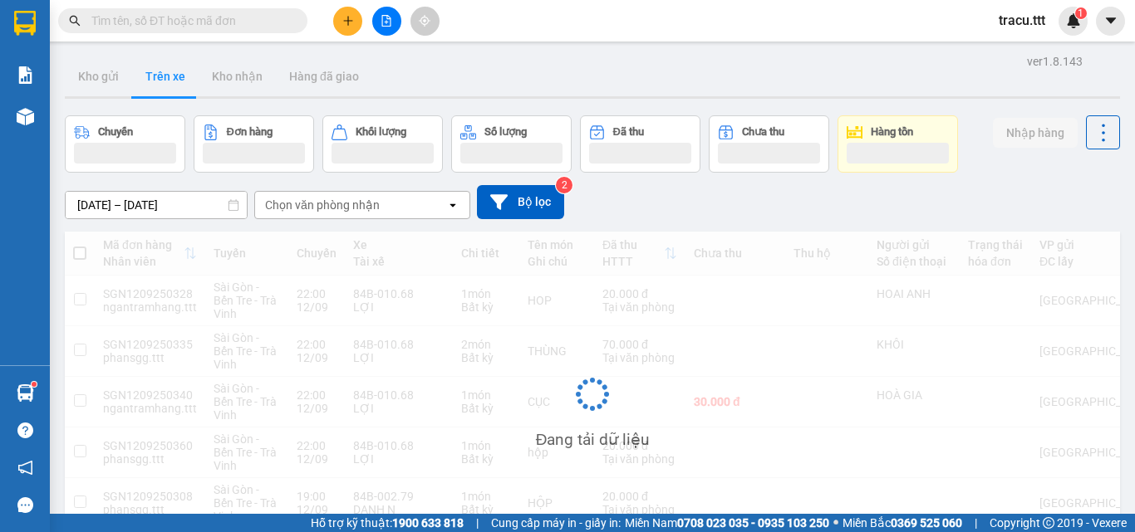
click at [315, 205] on div "Chọn văn phòng nhận" at bounding box center [322, 205] width 115 height 17
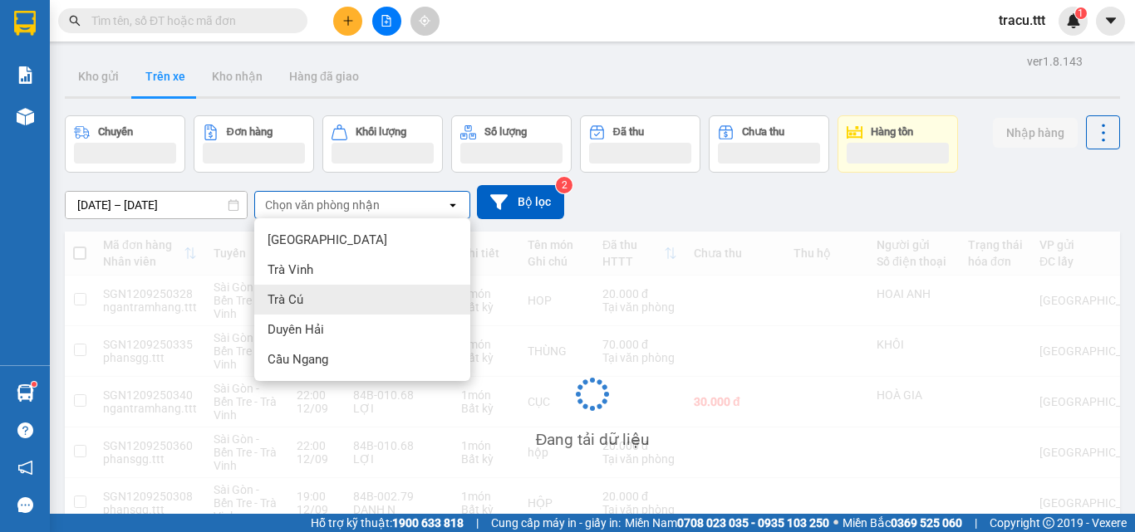
click at [322, 303] on div "Trà Cú" at bounding box center [362, 300] width 216 height 30
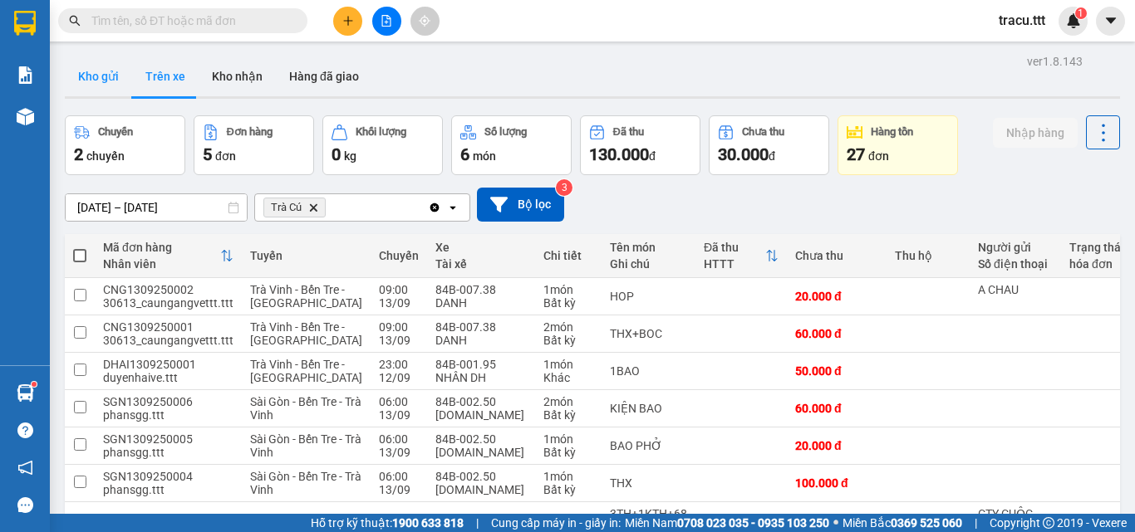
click at [114, 65] on button "Kho gửi" at bounding box center [98, 76] width 67 height 40
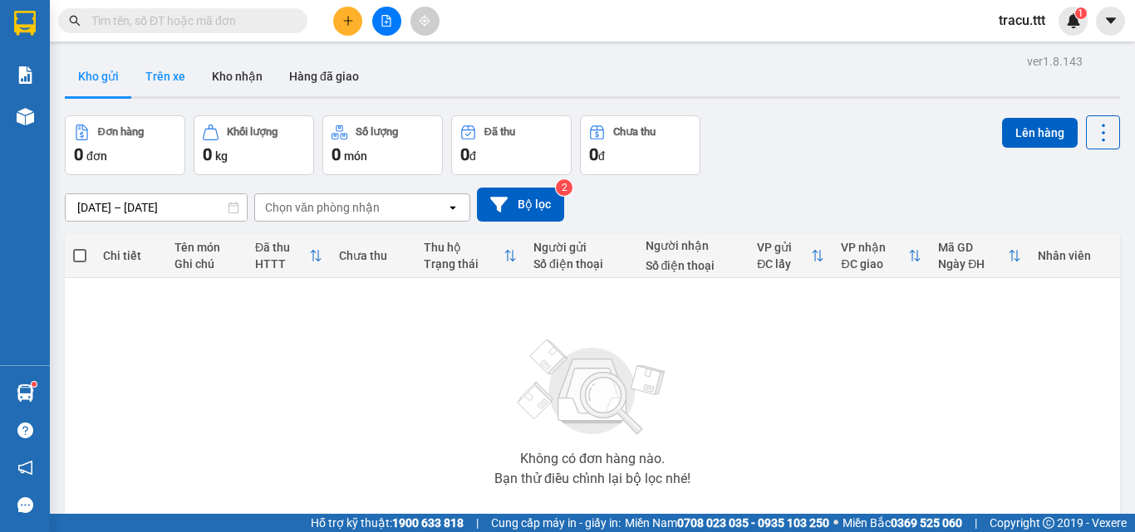
click at [179, 77] on button "Trên xe" at bounding box center [165, 76] width 66 height 40
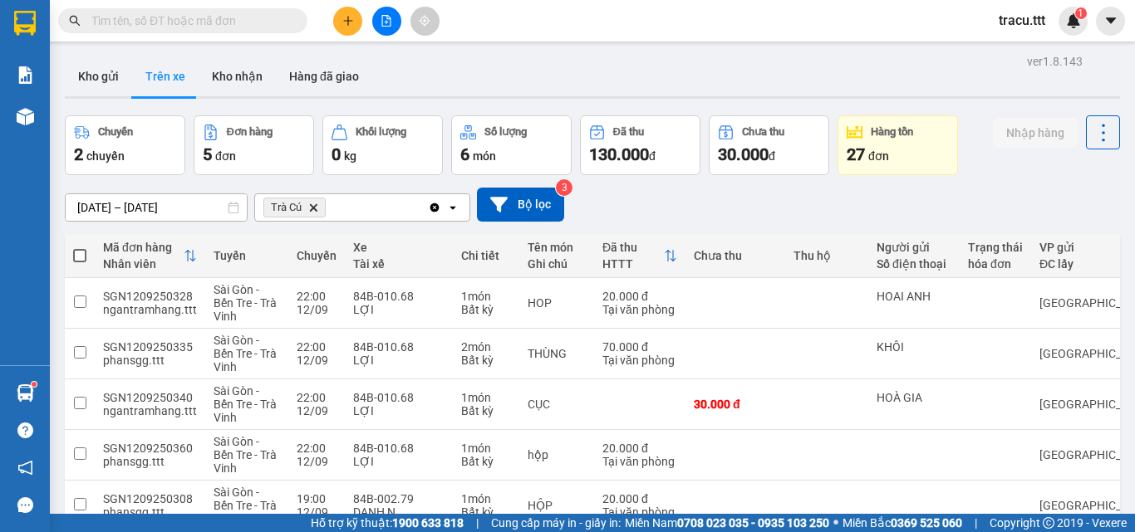
click at [203, 209] on input "[DATE] – [DATE]" at bounding box center [156, 207] width 181 height 27
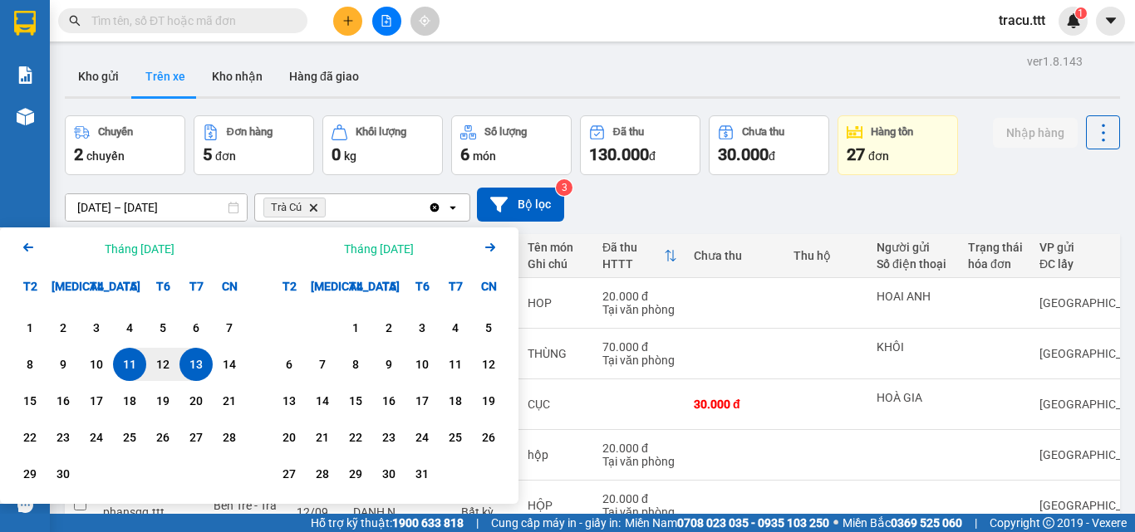
click at [196, 368] on div "13" at bounding box center [195, 365] width 23 height 20
drag, startPoint x: 193, startPoint y: 369, endPoint x: 175, endPoint y: 368, distance: 17.5
click at [193, 369] on div "13" at bounding box center [195, 365] width 23 height 20
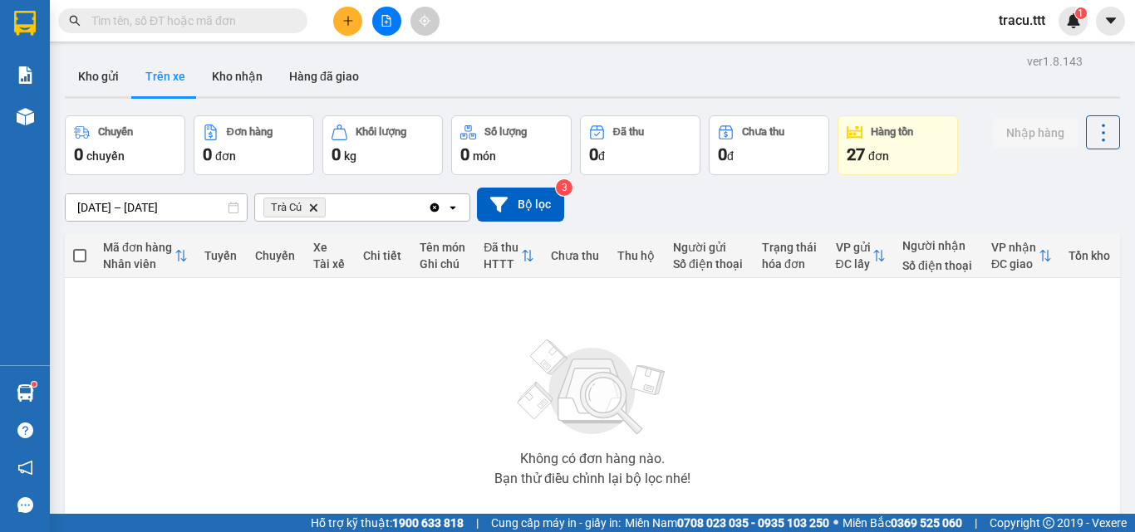
click at [192, 210] on input "[DATE] – [DATE]" at bounding box center [156, 207] width 181 height 27
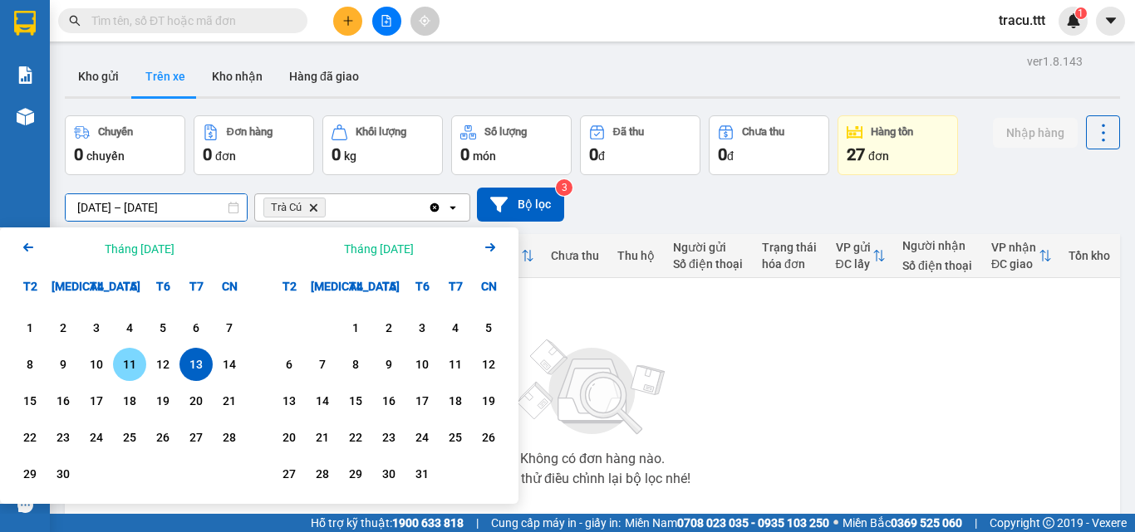
click at [132, 363] on div "11" at bounding box center [129, 365] width 23 height 20
click at [170, 356] on div "12" at bounding box center [162, 364] width 33 height 33
type input "[DATE] – [DATE]"
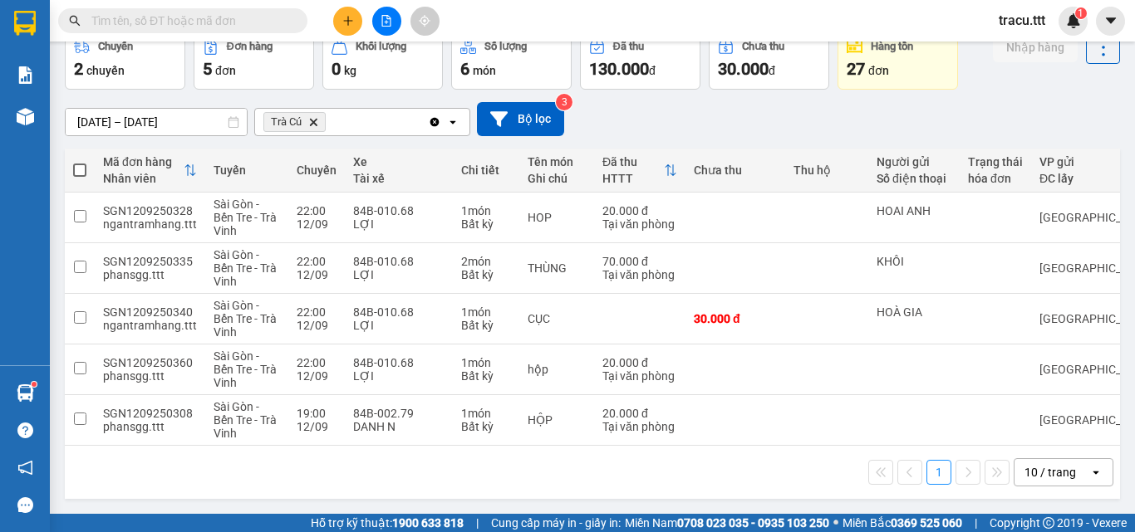
scroll to position [92, 0]
drag, startPoint x: 851, startPoint y: 438, endPoint x: 884, endPoint y: 434, distance: 32.6
click at [884, 434] on tr "SGN1209250308 phansgg.ttt [GEOGRAPHIC_DATA] - Bến Tre - Trà Vinh 19:00 [DATE] 8…" at bounding box center [757, 420] width 1385 height 51
checkbox input "true"
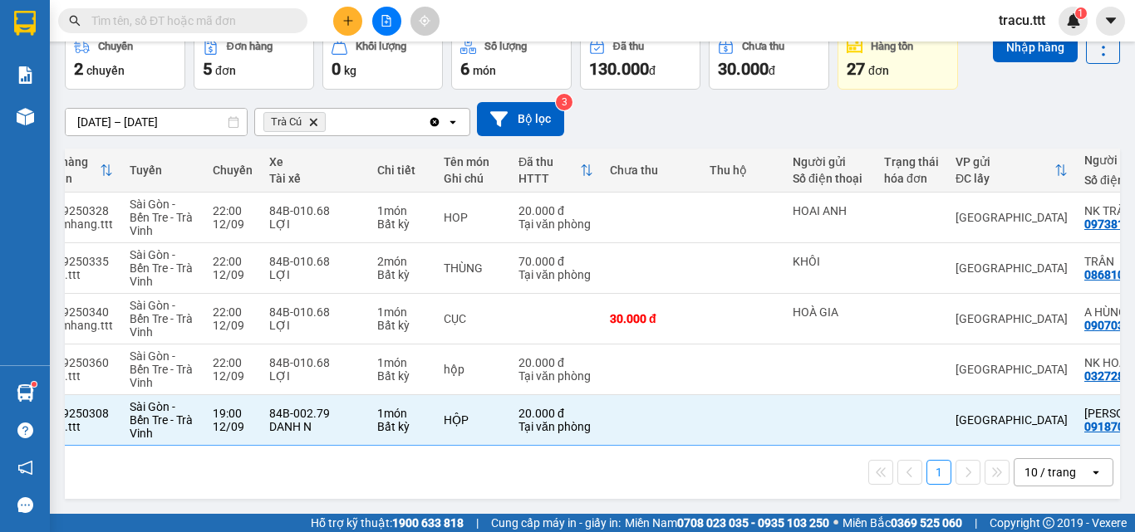
scroll to position [0, 0]
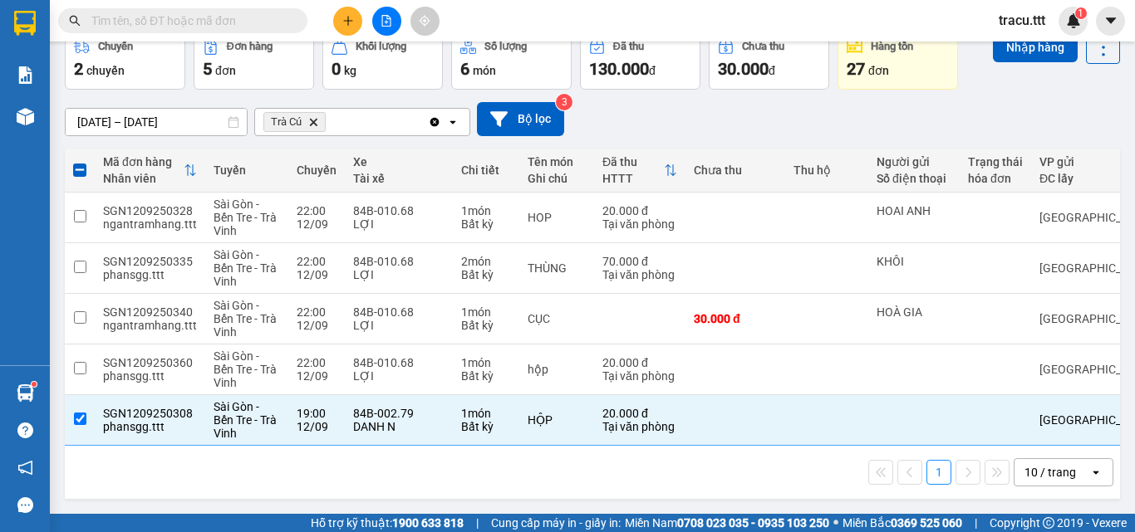
click at [319, 116] on span "Trà Cú Delete" at bounding box center [294, 122] width 62 height 20
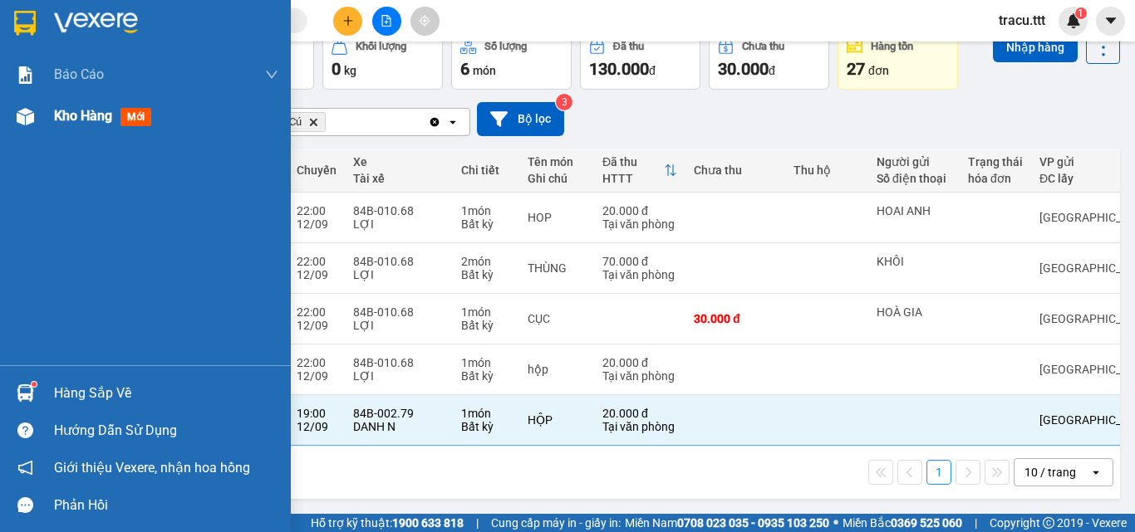
click at [96, 106] on div "Kho hàng mới" at bounding box center [106, 115] width 104 height 21
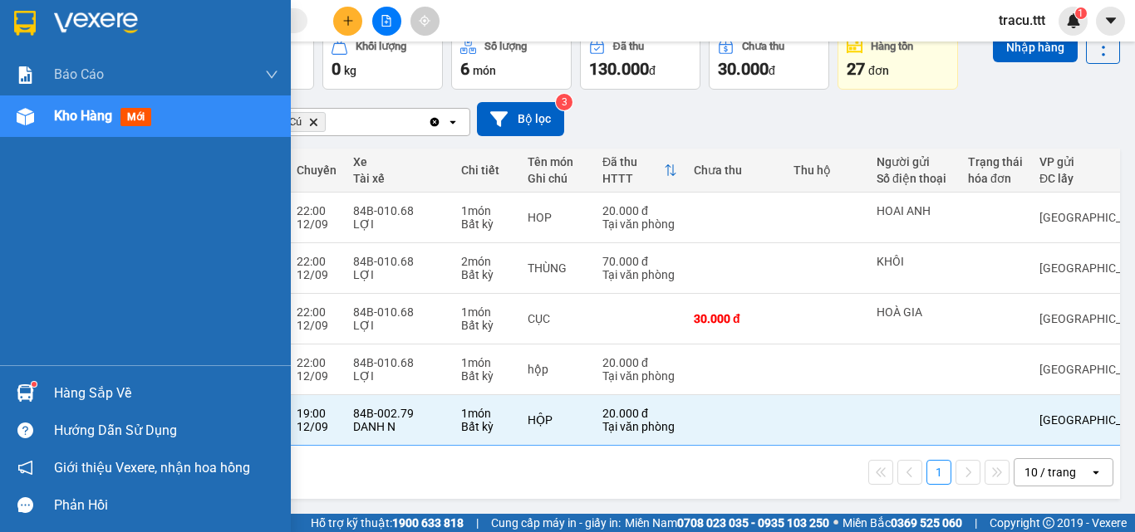
click at [83, 115] on span "Kho hàng" at bounding box center [83, 116] width 58 height 16
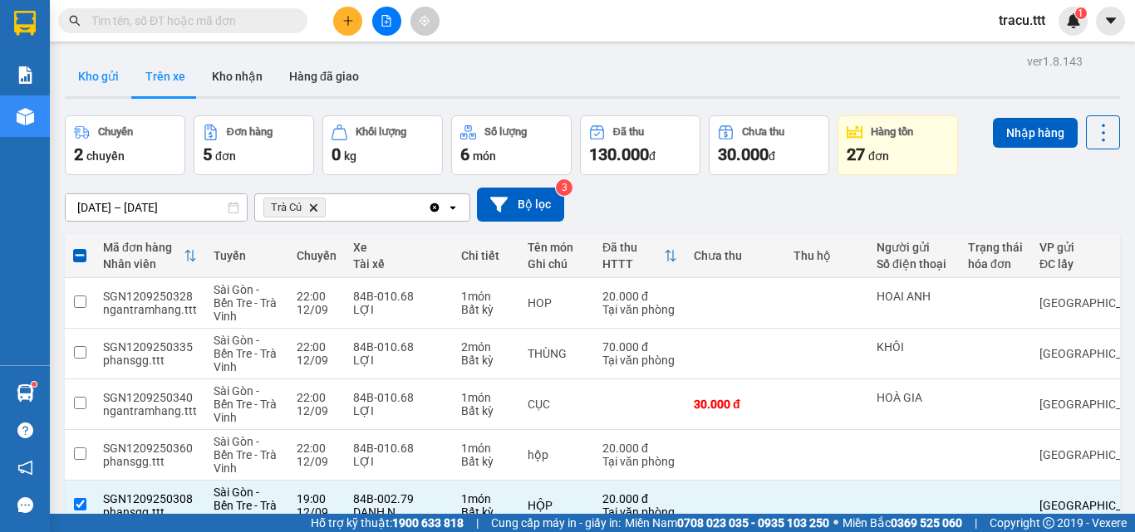
click at [108, 78] on button "Kho gửi" at bounding box center [98, 76] width 67 height 40
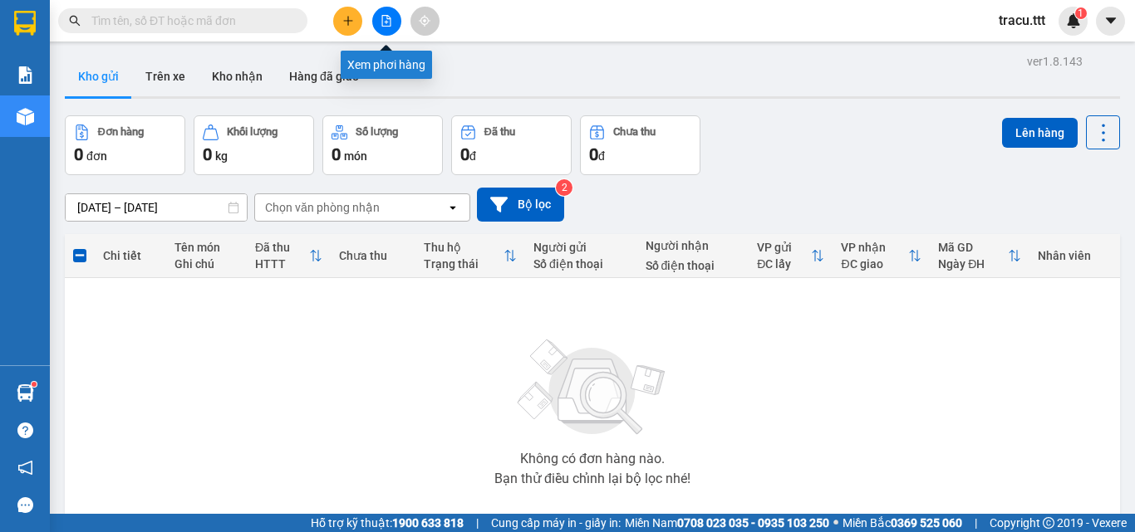
click at [393, 22] on button at bounding box center [386, 21] width 29 height 29
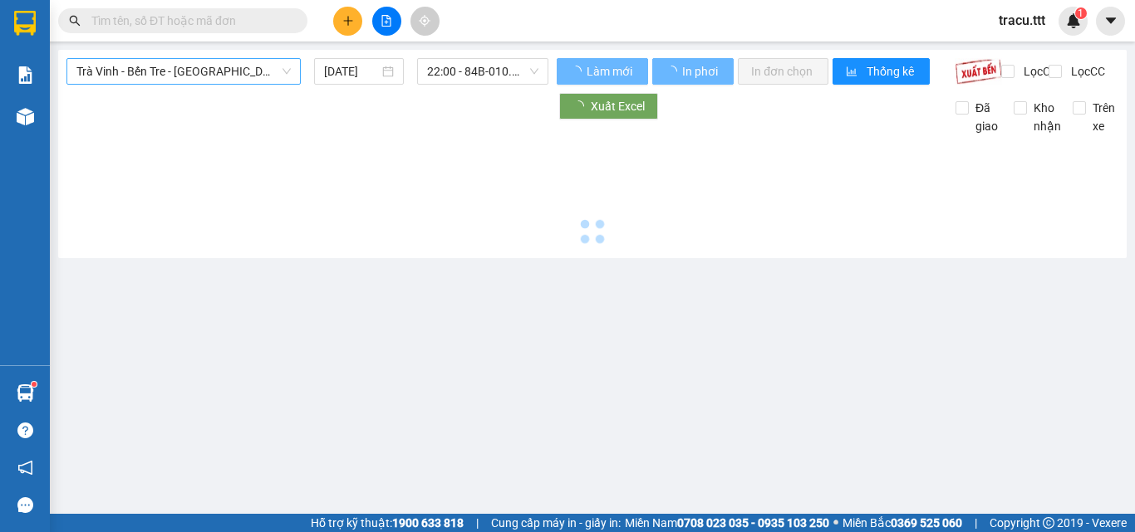
type input "[DATE]"
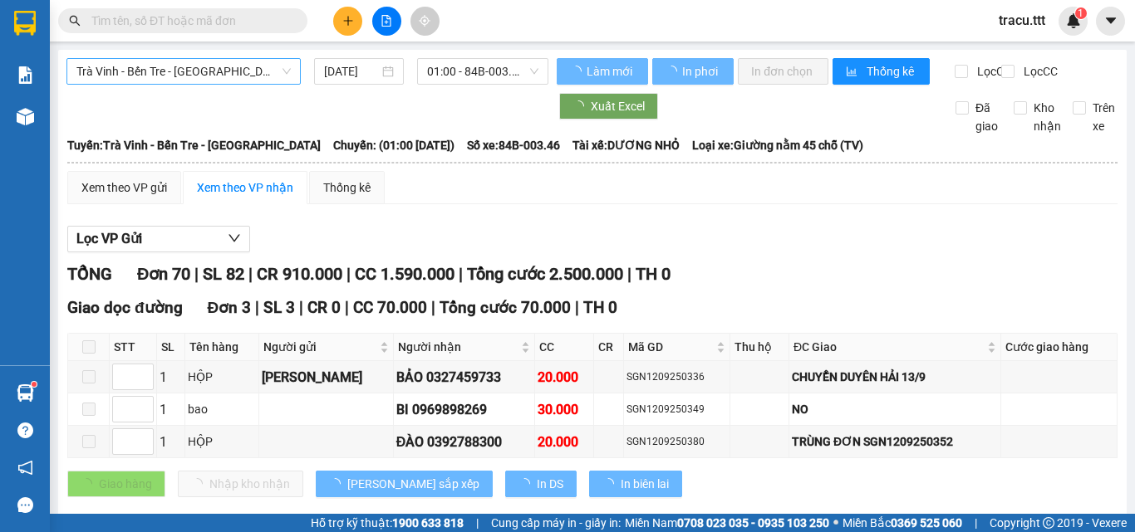
click at [204, 76] on span "Trà Vinh - Bến Tre - [GEOGRAPHIC_DATA]" at bounding box center [183, 71] width 214 height 25
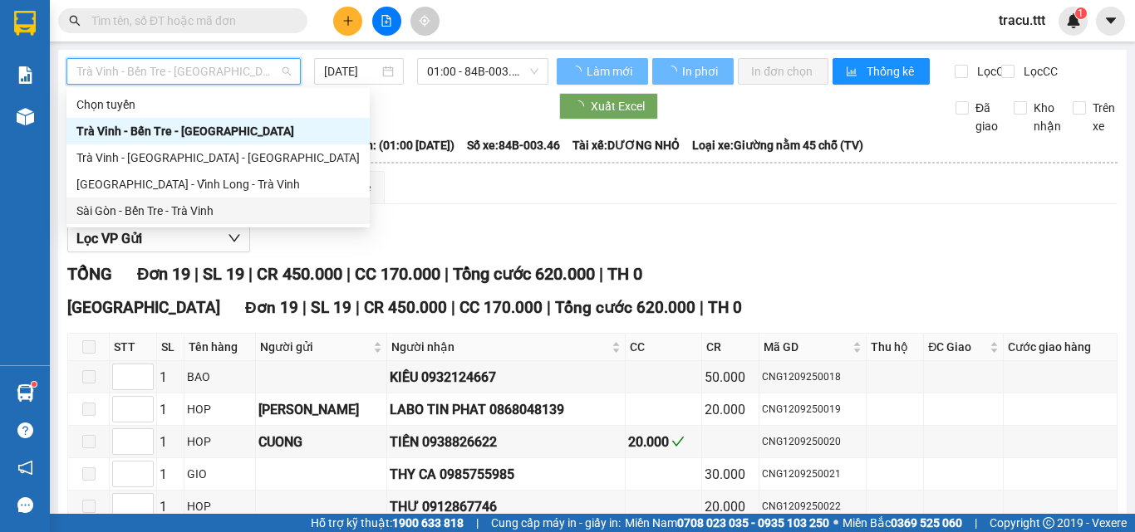
click at [189, 209] on div "Sài Gòn - Bến Tre - Trà Vinh" at bounding box center [217, 211] width 283 height 18
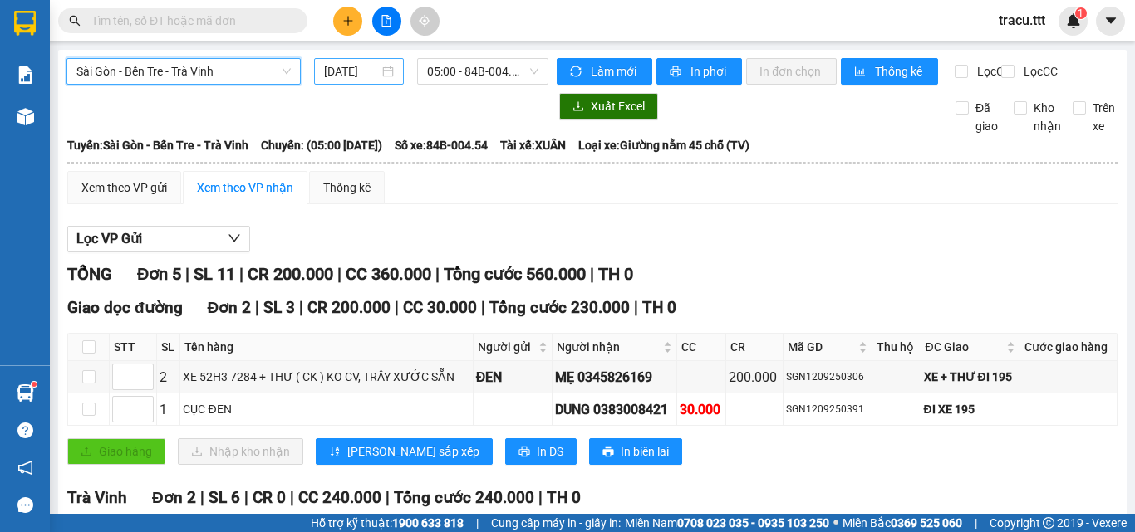
click at [354, 74] on input "[DATE]" at bounding box center [351, 71] width 55 height 18
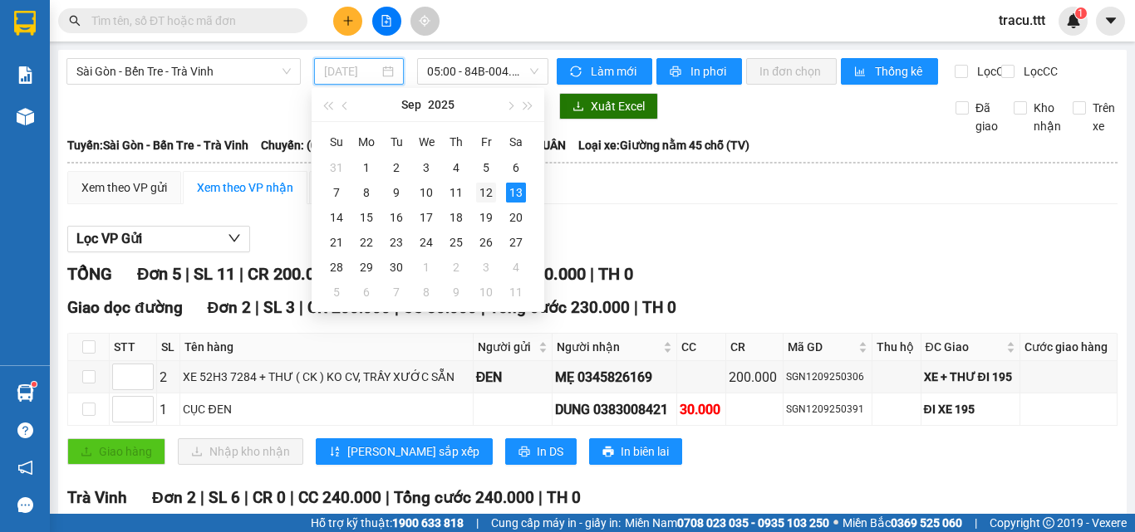
click at [489, 189] on div "12" at bounding box center [486, 193] width 20 height 20
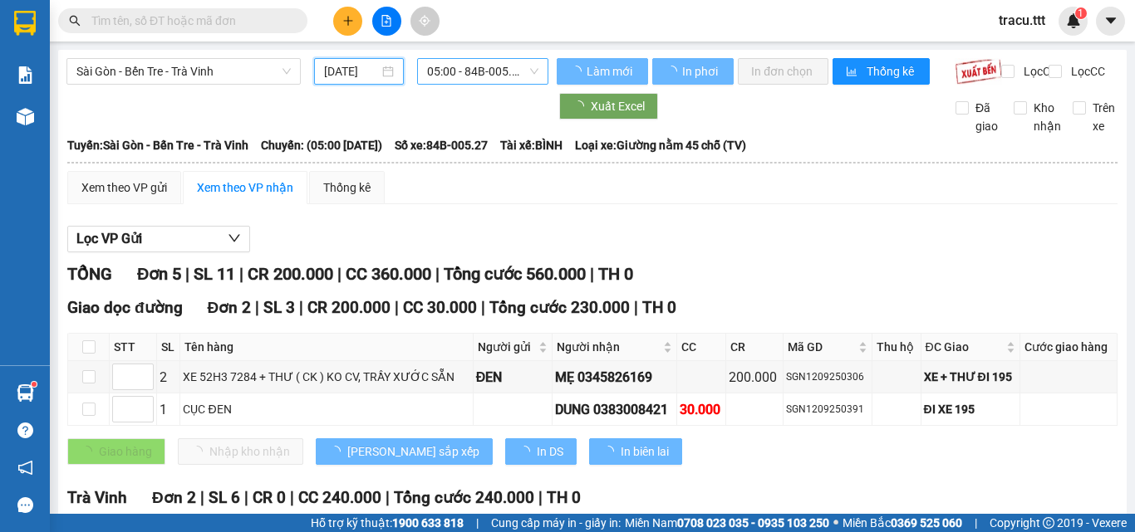
type input "[DATE]"
click at [455, 75] on span "05:00 - 84B-005.27" at bounding box center [482, 71] width 111 height 25
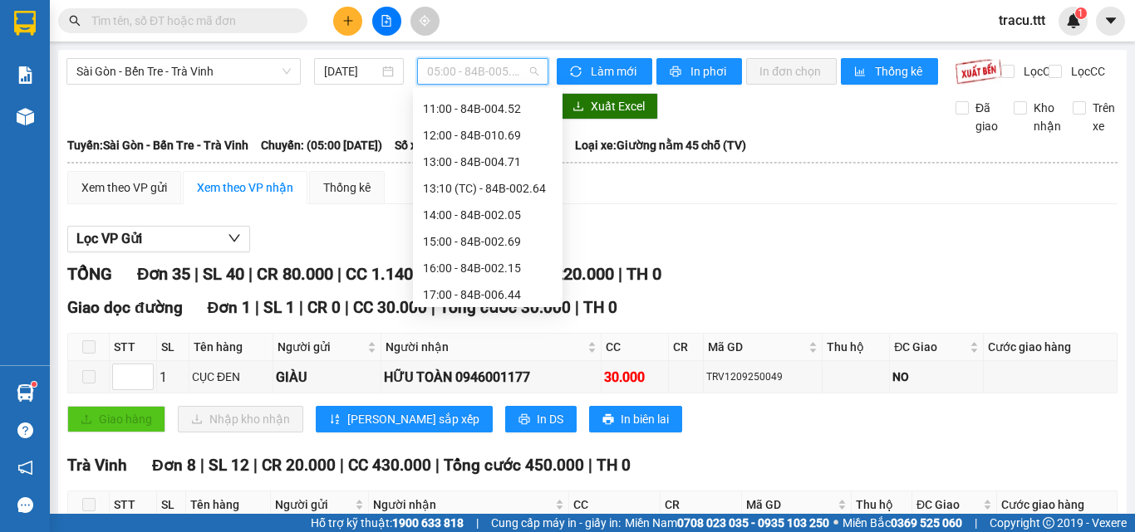
scroll to position [346, 0]
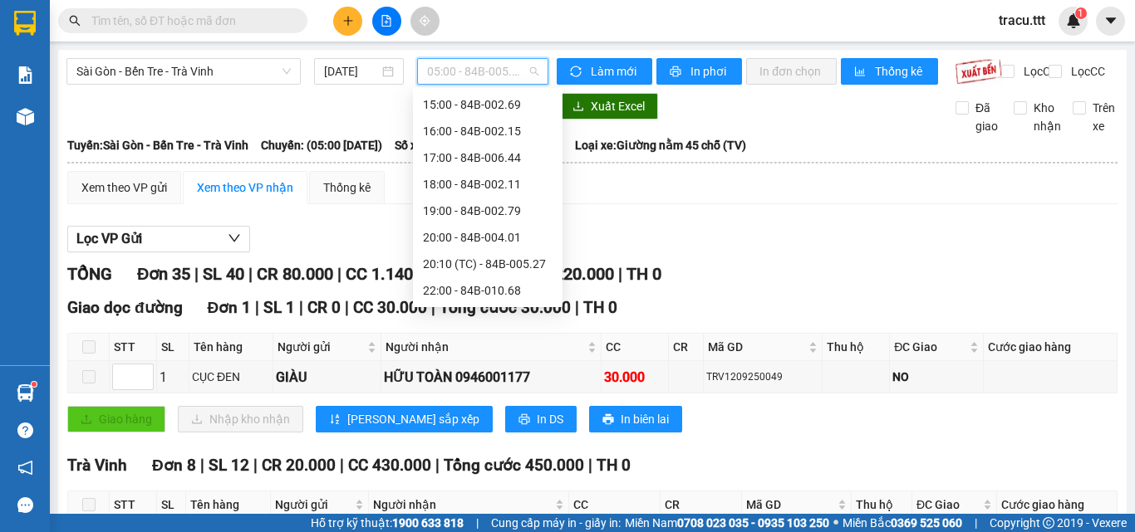
click at [563, 321] on div "Giao dọc đường Đơn 1 | SL 1 | CR 0 | CC 30.000 | Tổng cước 30.000 | TH 0" at bounding box center [592, 308] width 1050 height 25
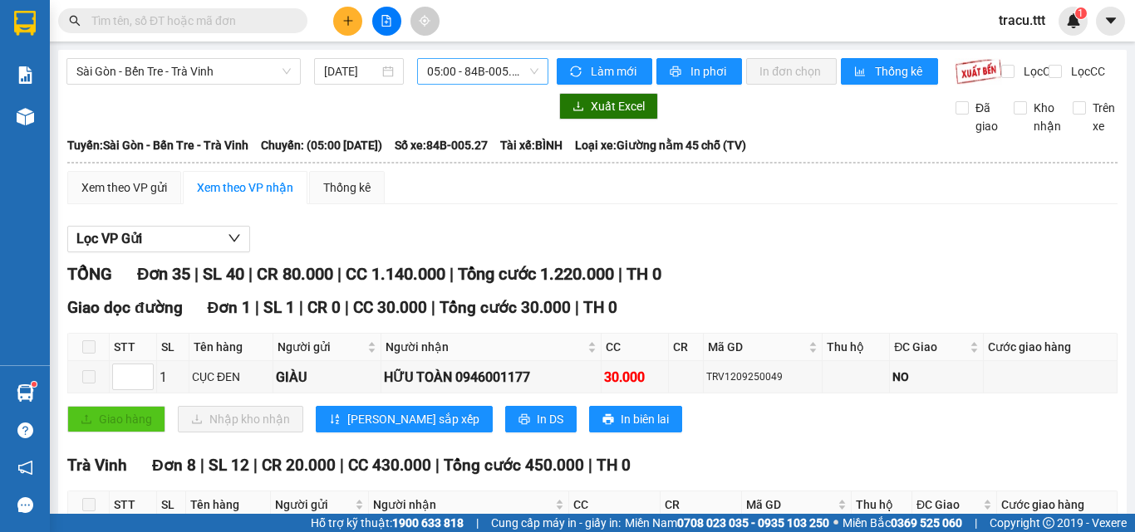
drag, startPoint x: 478, startPoint y: 54, endPoint x: 478, endPoint y: 64, distance: 10.0
click at [479, 68] on span "05:00 - 84B-005.27" at bounding box center [482, 71] width 111 height 25
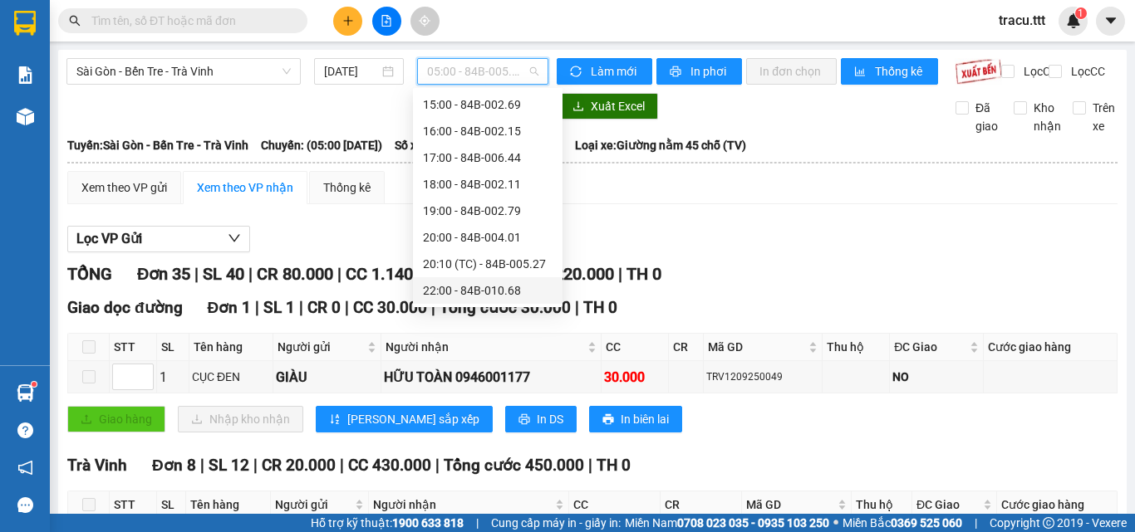
click at [513, 283] on div "22:00 - 84B-010.68" at bounding box center [488, 291] width 130 height 18
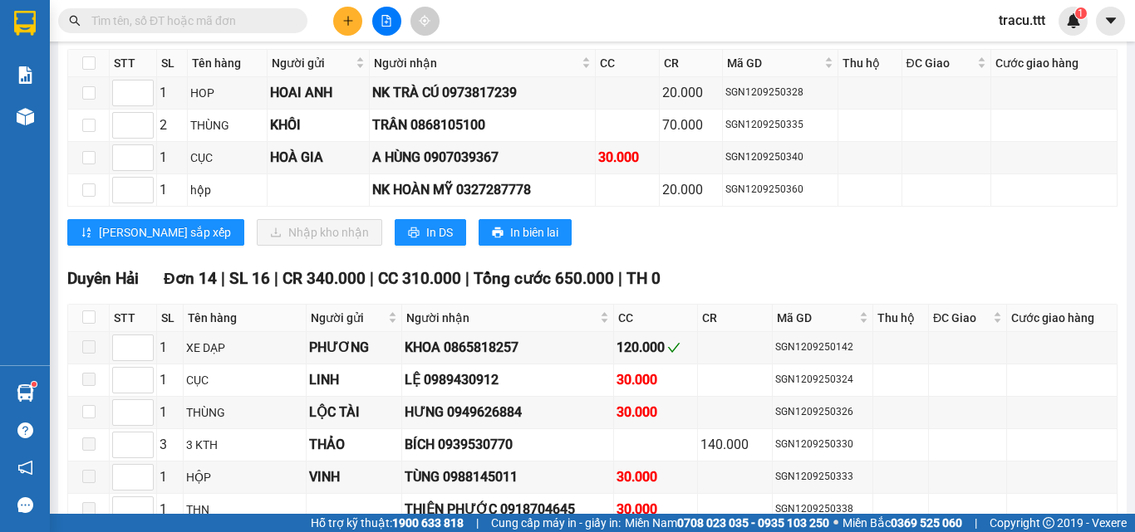
scroll to position [2112, 0]
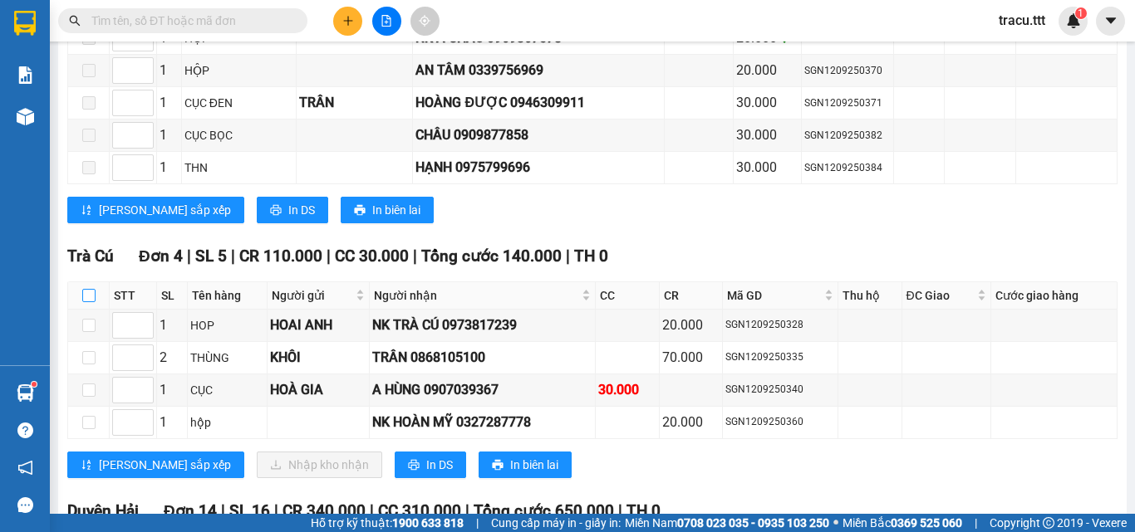
click at [89, 302] on input "checkbox" at bounding box center [88, 295] width 13 height 13
checkbox input "true"
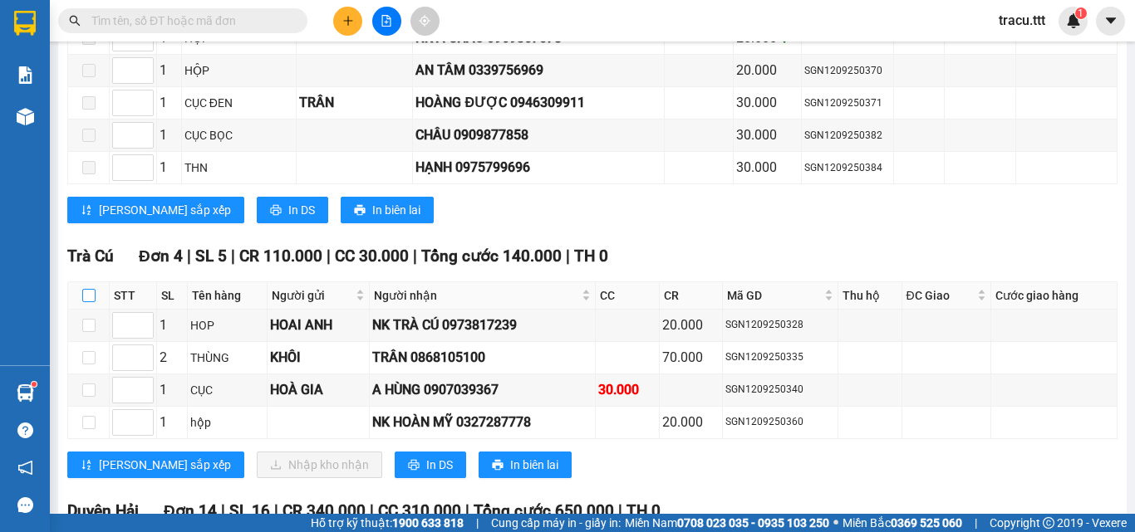
checkbox input "true"
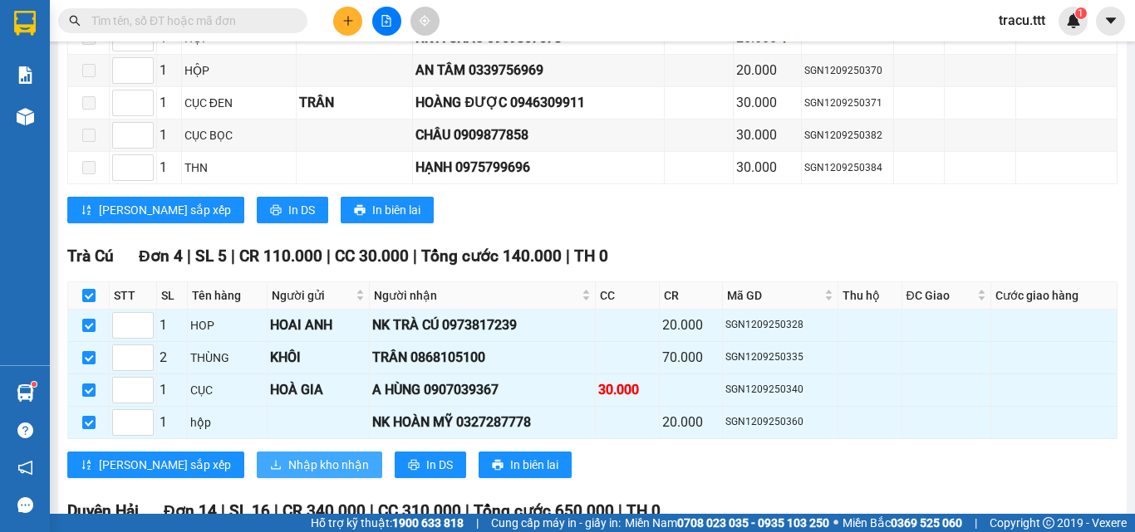
click at [288, 470] on span "Nhập kho nhận" at bounding box center [328, 465] width 81 height 18
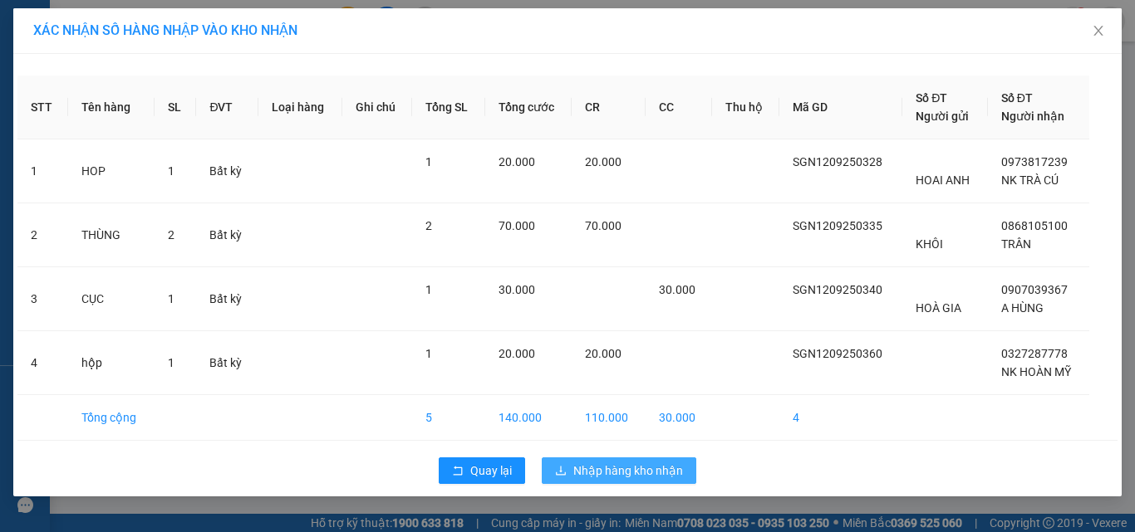
click at [595, 471] on span "Nhập hàng kho nhận" at bounding box center [628, 471] width 110 height 18
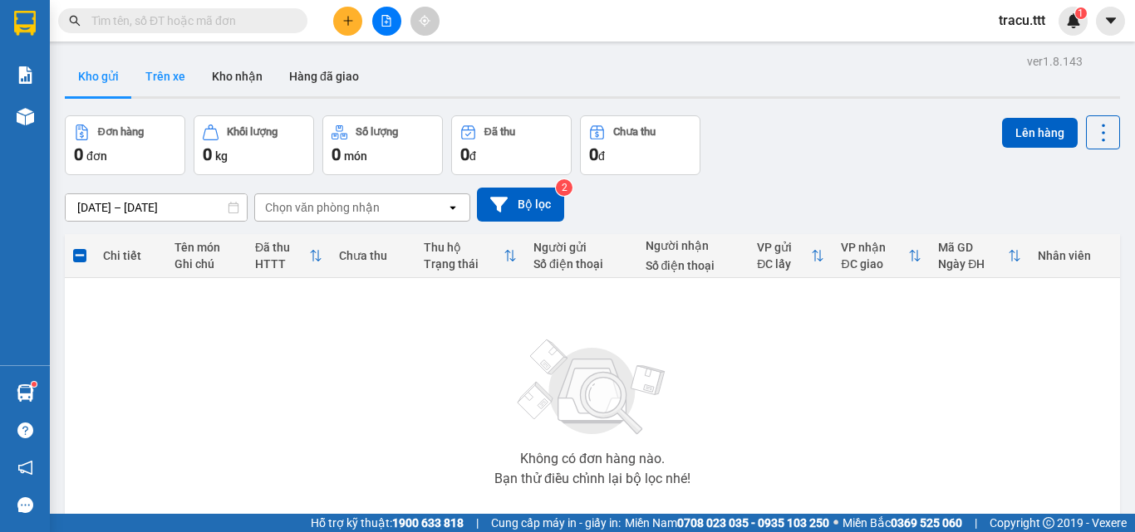
click at [182, 64] on button "Trên xe" at bounding box center [165, 76] width 66 height 40
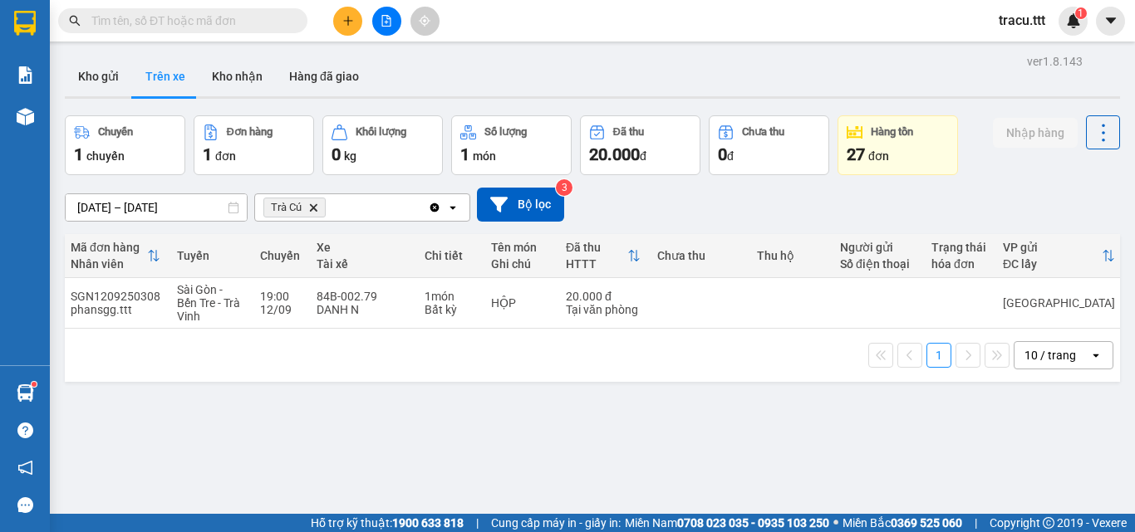
scroll to position [0, 21]
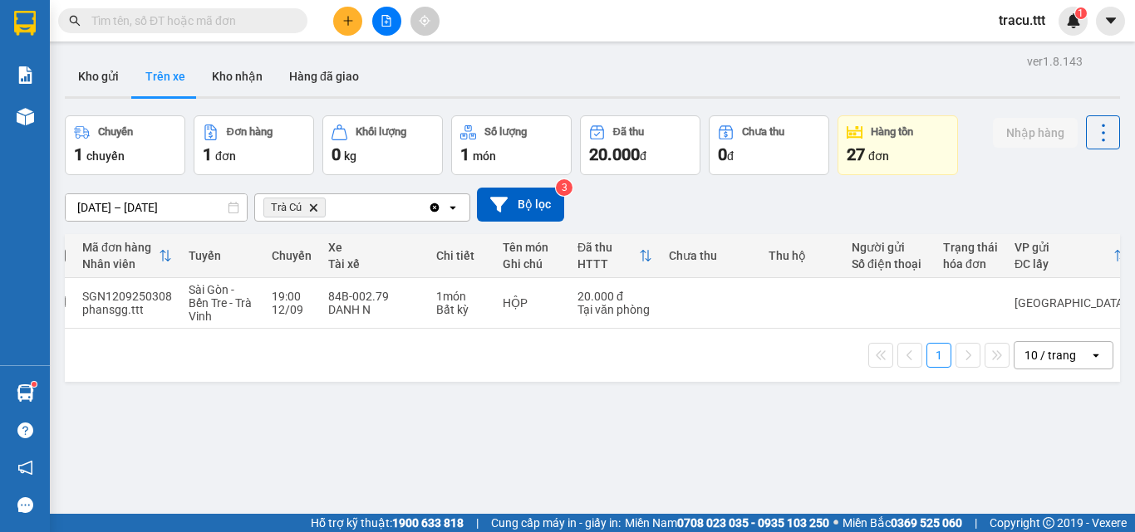
click at [394, 22] on button at bounding box center [386, 21] width 29 height 29
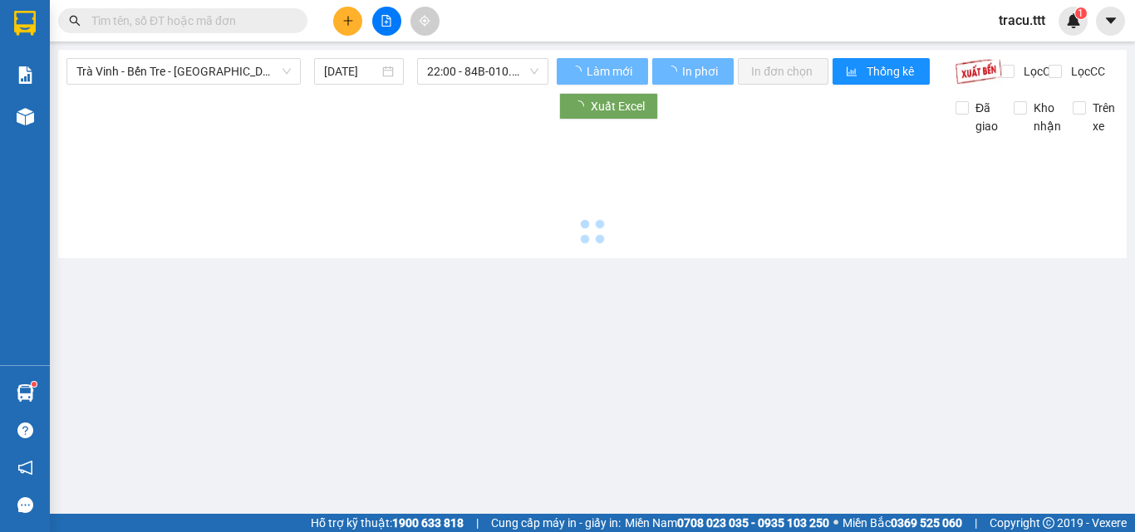
type input "[DATE]"
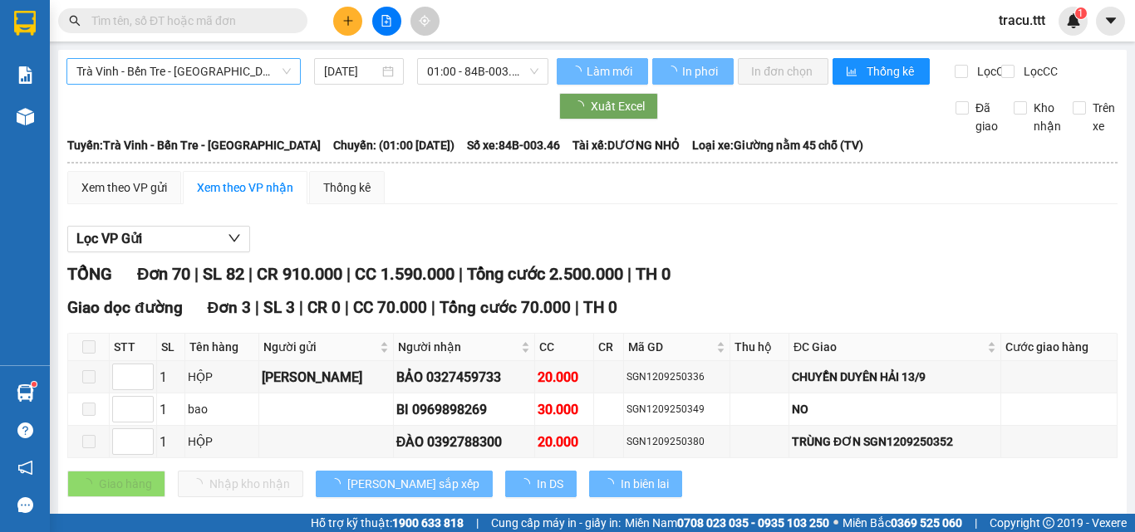
click at [192, 71] on span "Trà Vinh - Bến Tre - [GEOGRAPHIC_DATA]" at bounding box center [183, 71] width 214 height 25
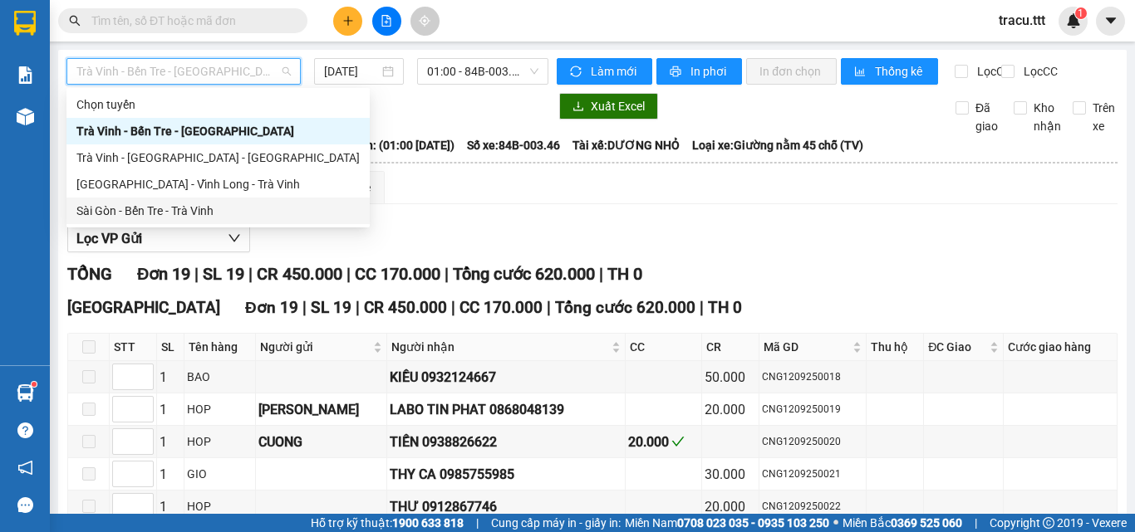
click at [174, 215] on div "Sài Gòn - Bến Tre - Trà Vinh" at bounding box center [217, 211] width 283 height 18
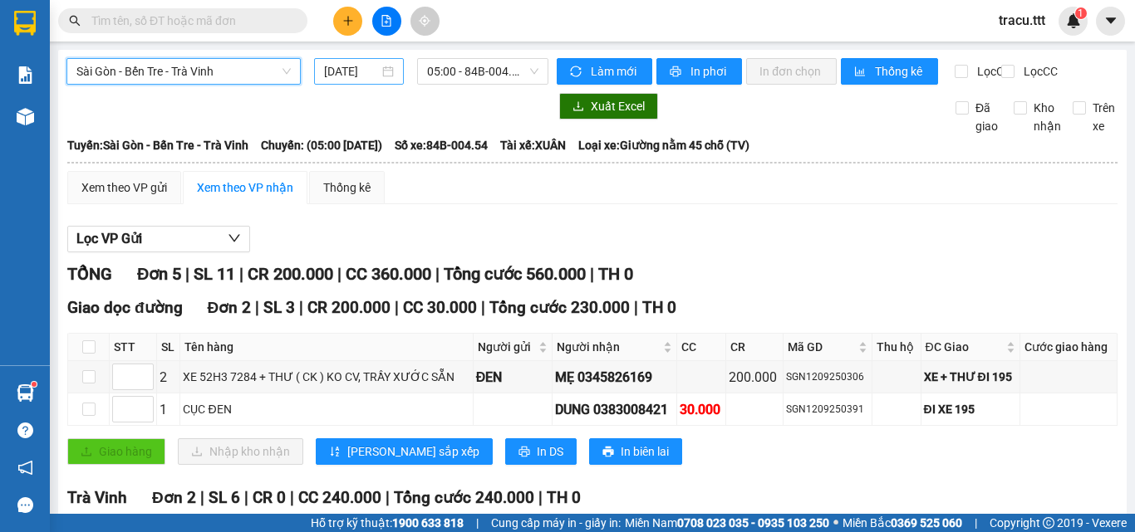
click at [346, 77] on input "[DATE]" at bounding box center [351, 71] width 55 height 18
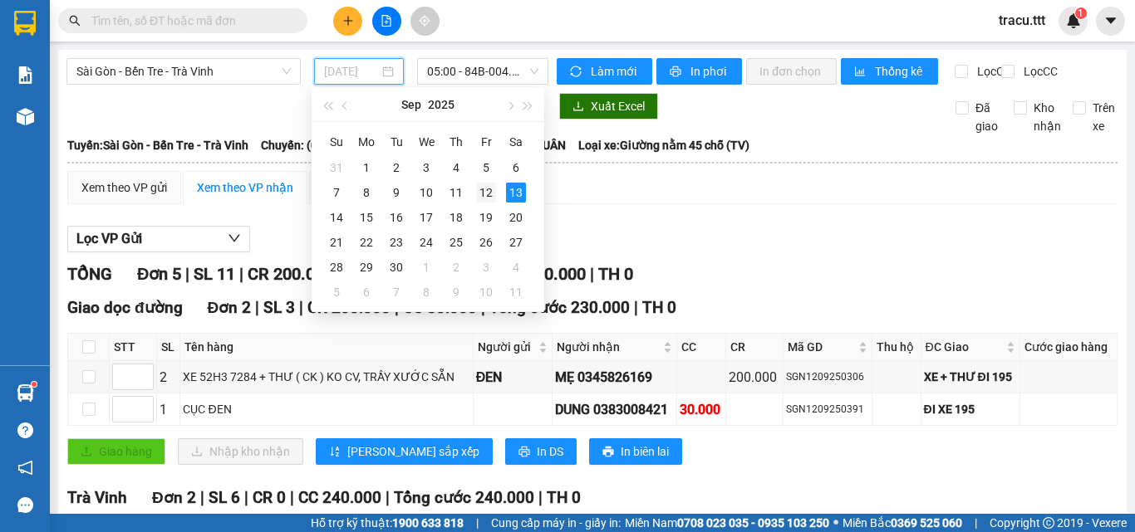
click at [486, 194] on div "12" at bounding box center [486, 193] width 20 height 20
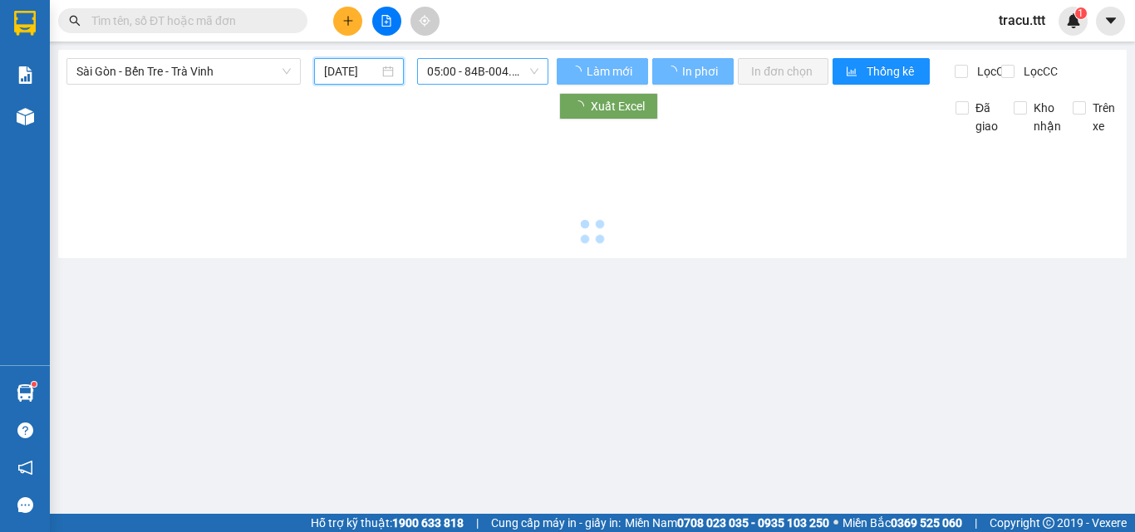
click at [493, 74] on span "05:00 - 84B-004.54" at bounding box center [482, 71] width 111 height 25
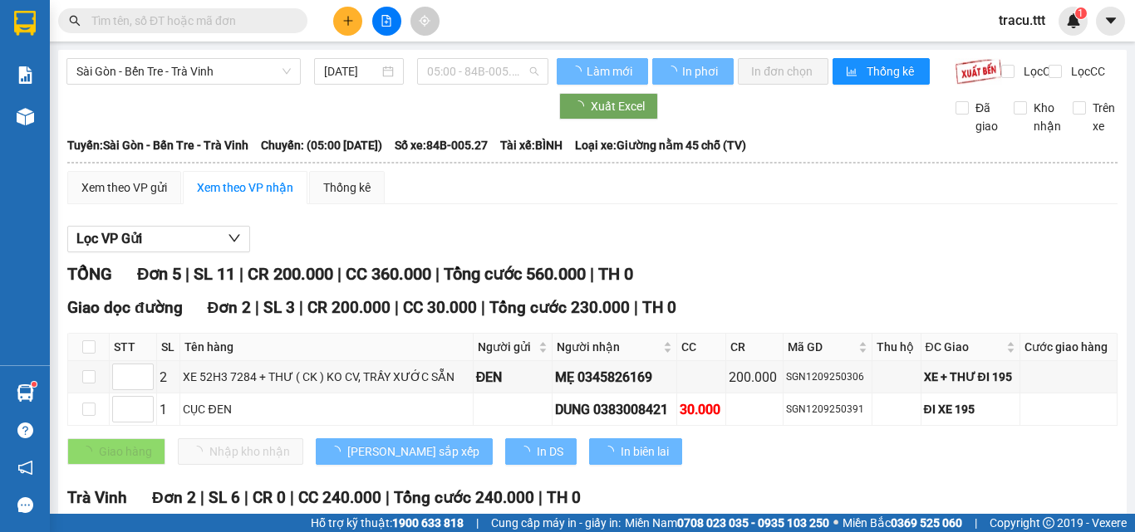
type input "[DATE]"
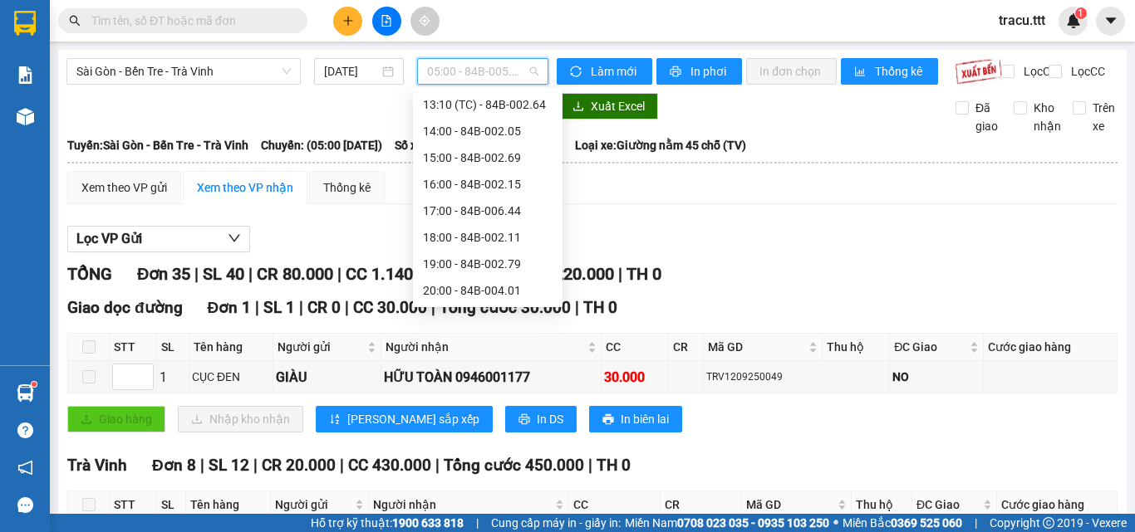
scroll to position [307, 0]
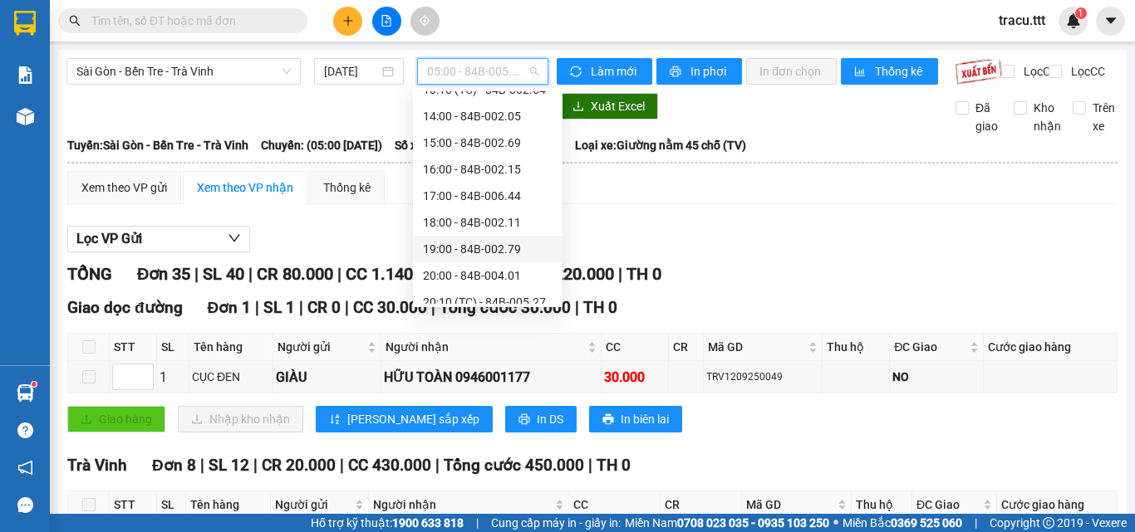
click at [476, 253] on div "19:00 - 84B-002.79" at bounding box center [488, 249] width 130 height 18
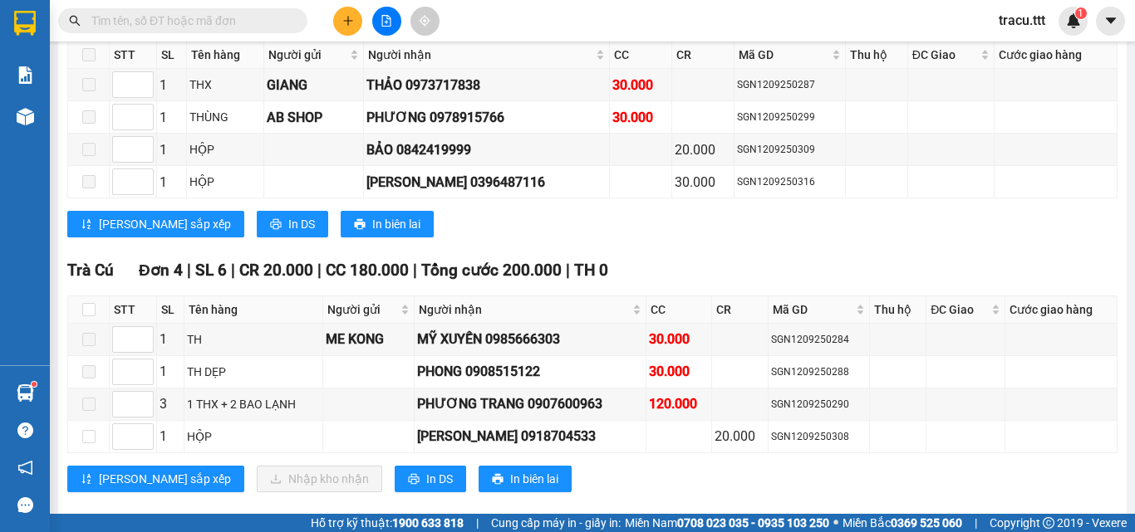
scroll to position [1332, 0]
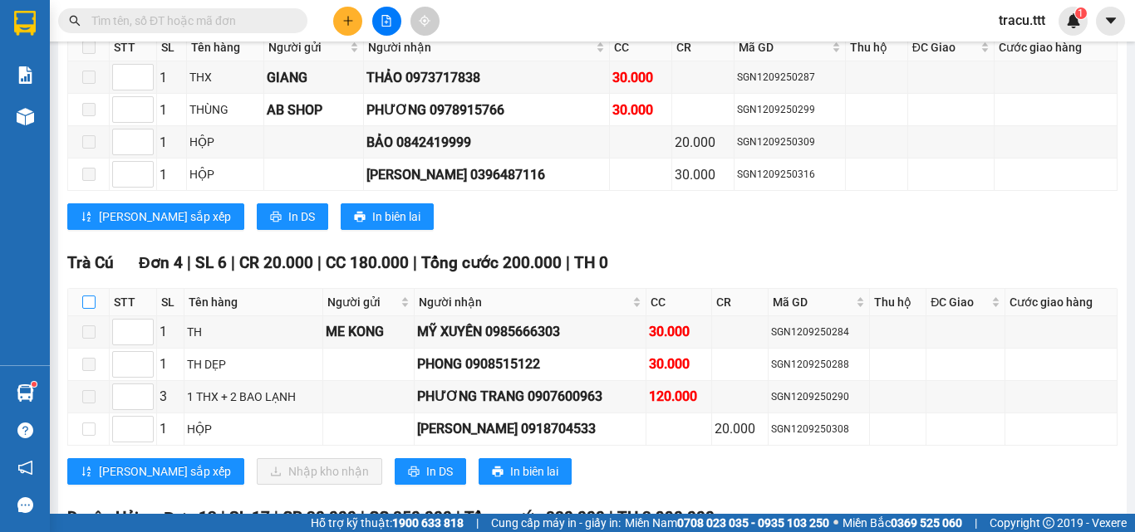
click at [91, 309] on input "checkbox" at bounding box center [88, 302] width 13 height 13
checkbox input "true"
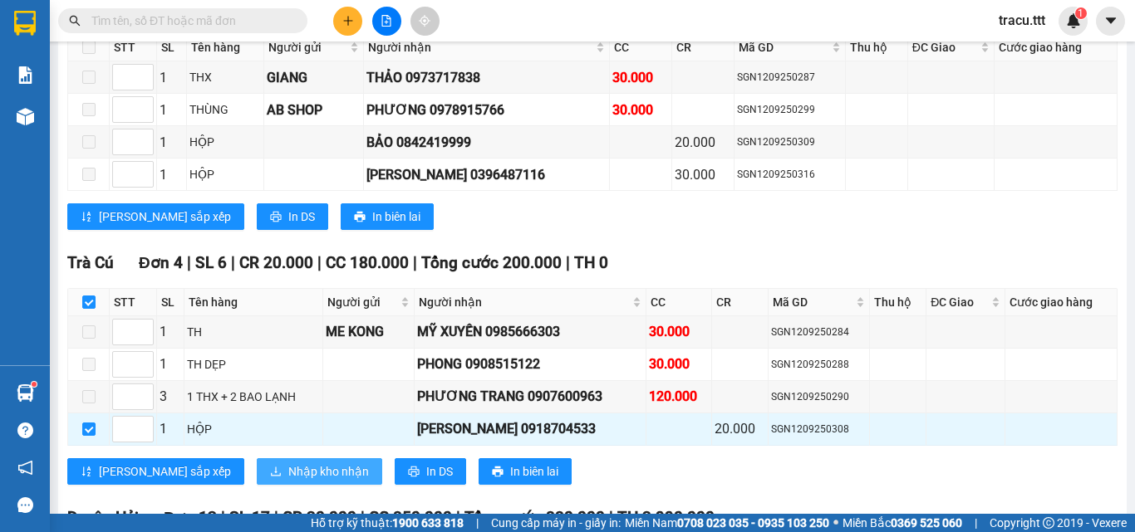
click at [257, 475] on button "Nhập kho nhận" at bounding box center [319, 472] width 125 height 27
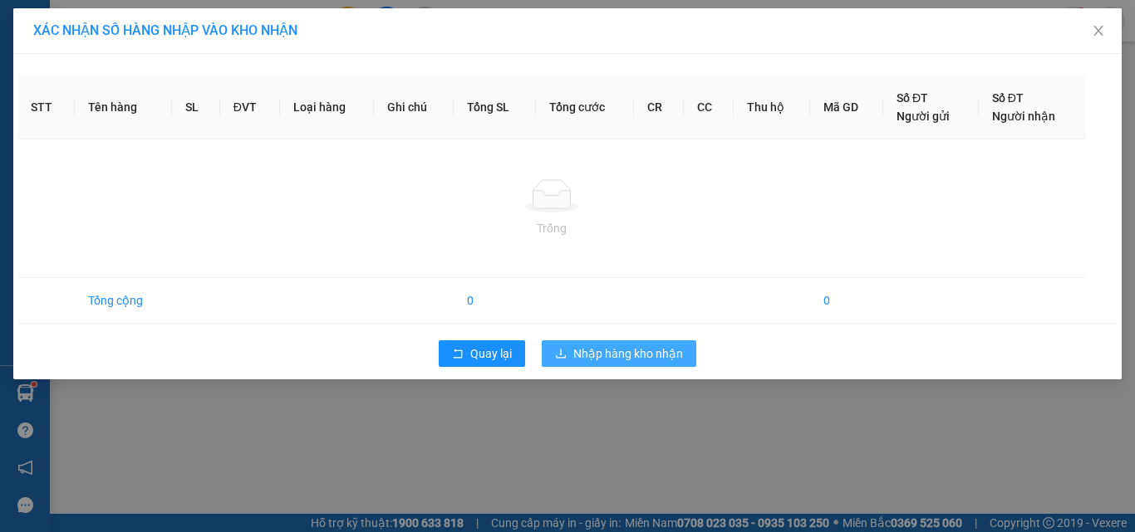
click at [655, 361] on span "Nhập hàng kho nhận" at bounding box center [628, 354] width 110 height 18
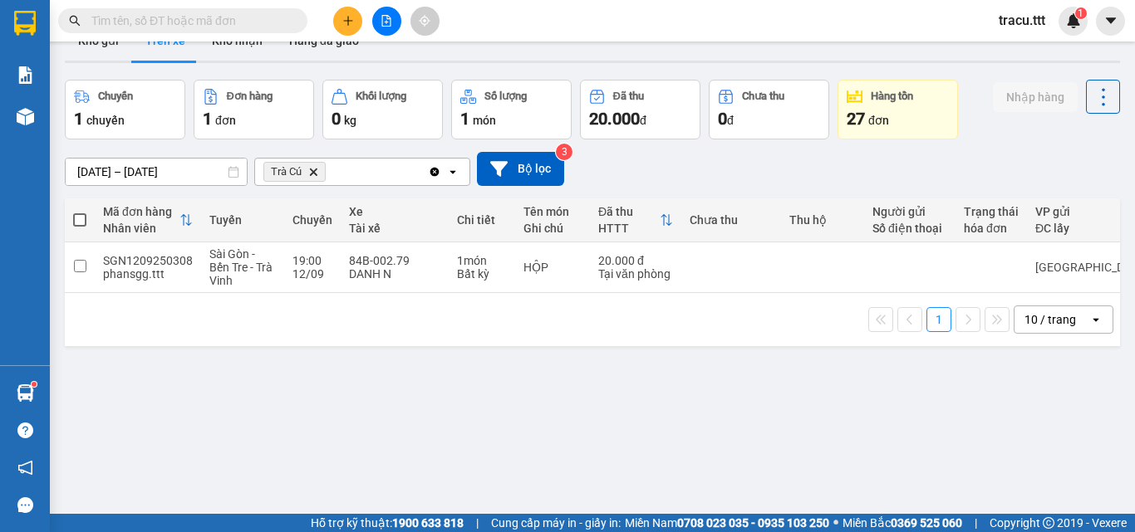
scroll to position [42, 0]
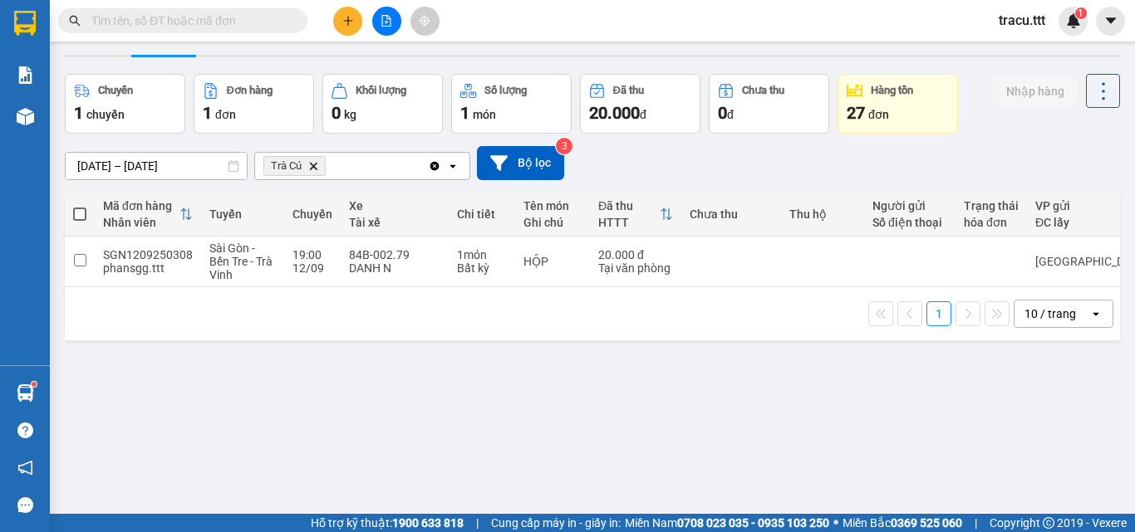
click at [268, 30] on span at bounding box center [182, 20] width 249 height 25
click at [268, 27] on input "text" at bounding box center [189, 21] width 196 height 18
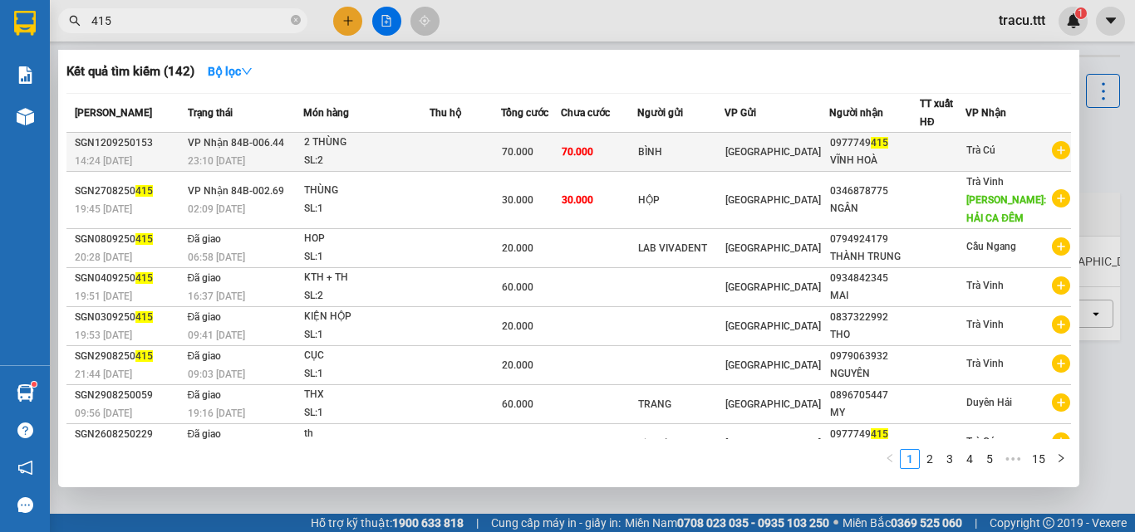
type input "415"
click at [637, 152] on td "70.000" at bounding box center [599, 152] width 76 height 39
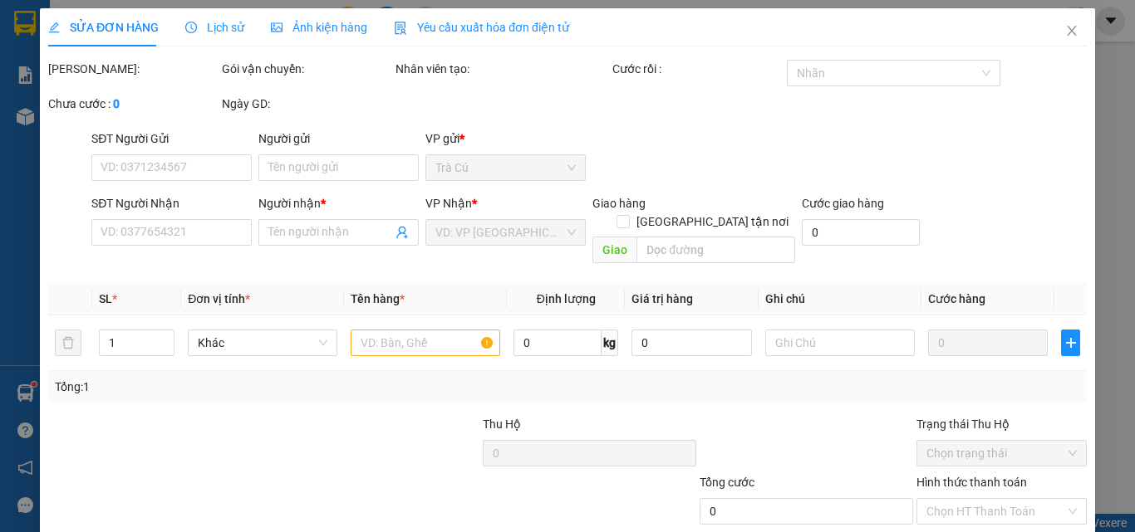
type input "BÌNH"
type input "0977749415"
type input "VĨNH HOÀ"
type input "70.000"
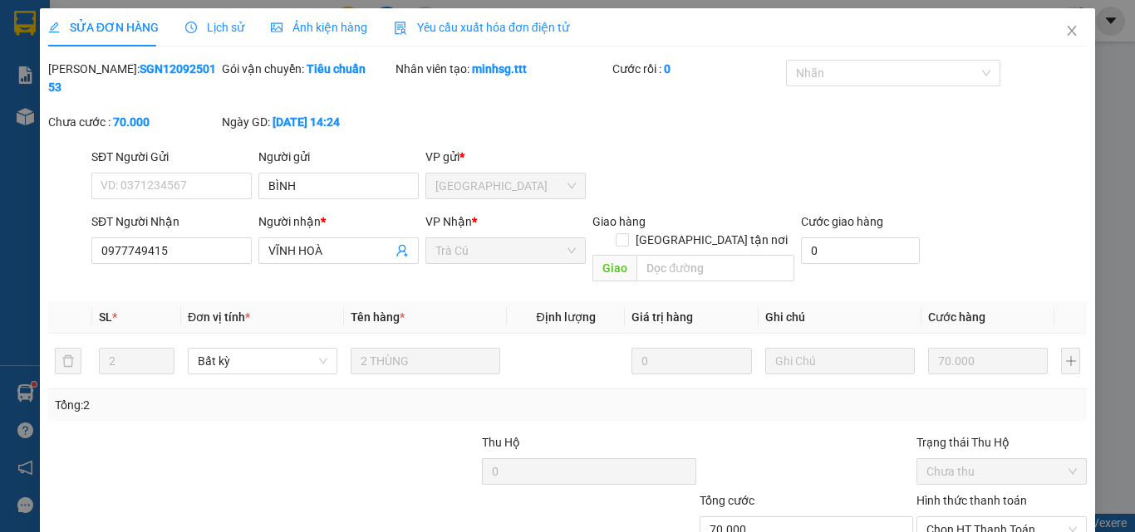
scroll to position [86, 0]
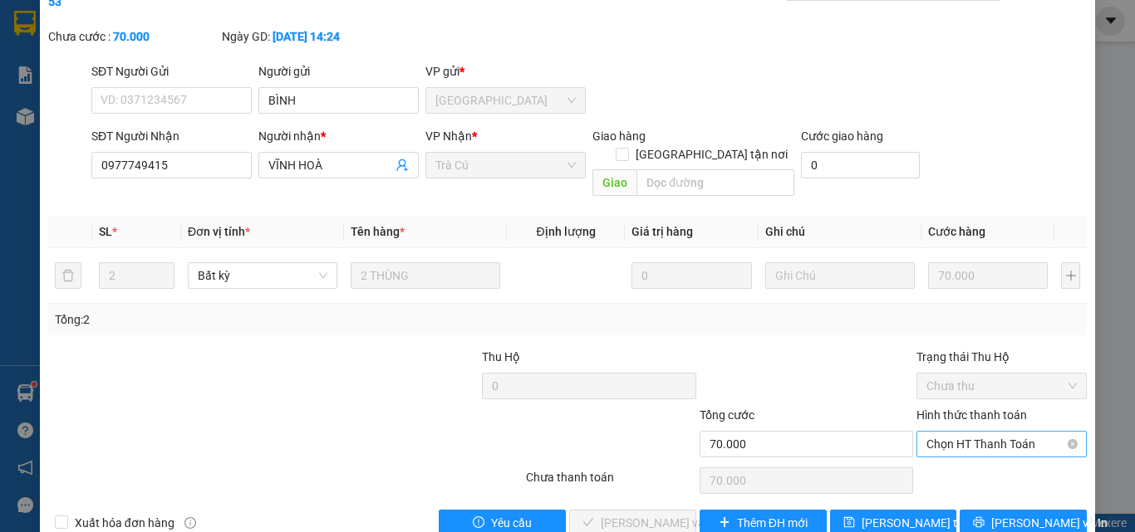
click at [1006, 432] on span "Chọn HT Thanh Toán" at bounding box center [1001, 444] width 150 height 25
click at [1003, 433] on div "Tại văn phòng" at bounding box center [991, 441] width 149 height 18
type input "0"
click at [658, 514] on span "[PERSON_NAME] và Giao hàng" at bounding box center [680, 523] width 159 height 18
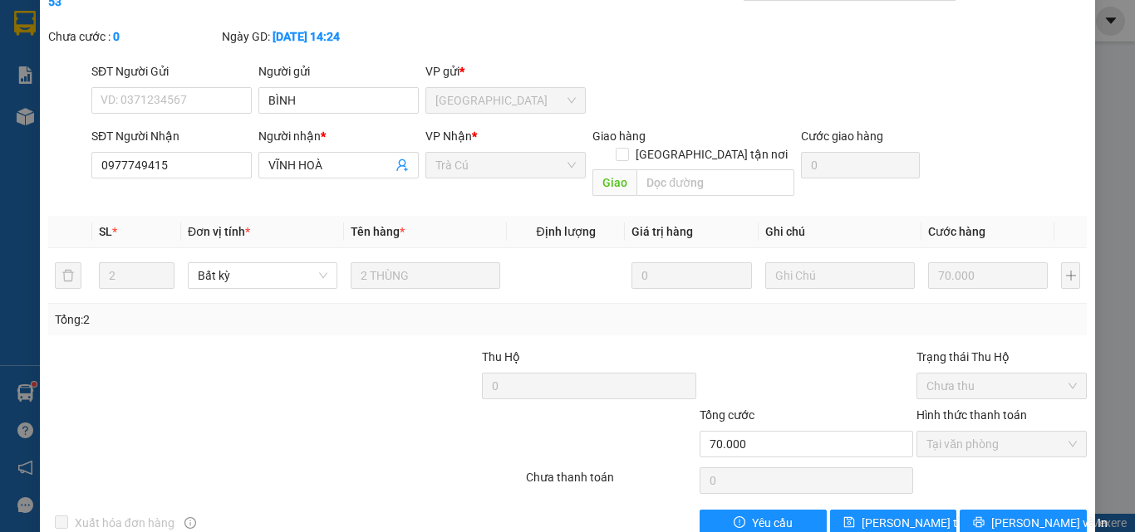
scroll to position [0, 0]
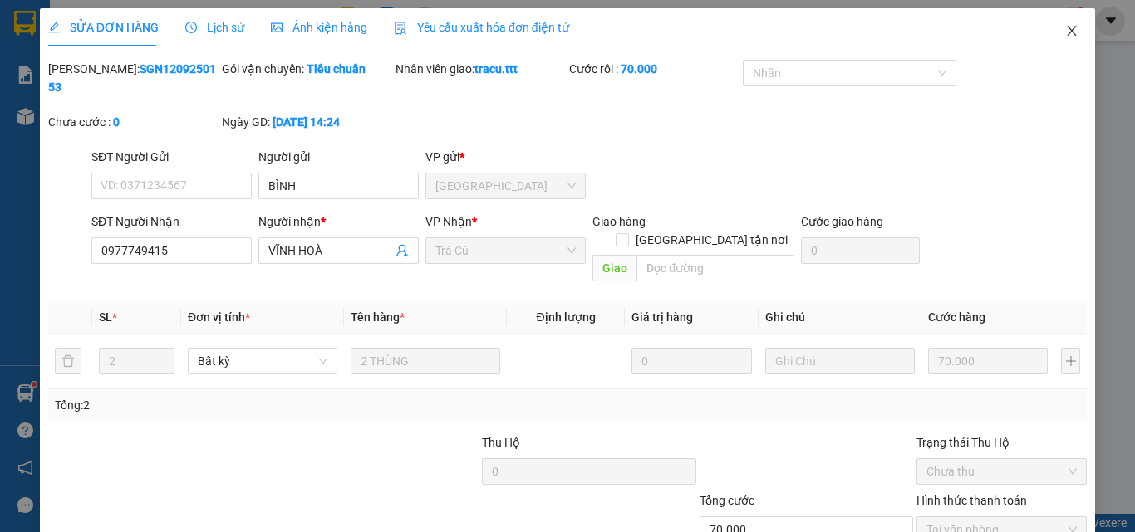
click at [1070, 25] on span "Close" at bounding box center [1071, 31] width 47 height 47
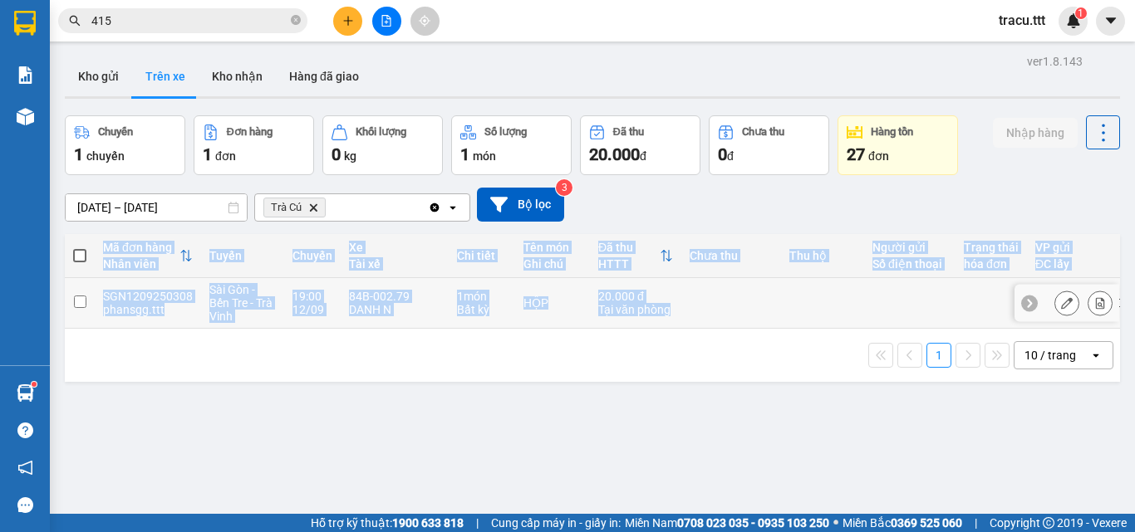
drag, startPoint x: 792, startPoint y: 324, endPoint x: 1059, endPoint y: 296, distance: 269.0
click at [1059, 296] on tr "SGN1209250308 phansgg.ttt [GEOGRAPHIC_DATA] - Bến Tre - Trà Vinh 19:00 [DATE] 8…" at bounding box center [755, 303] width 1381 height 51
checkbox input "true"
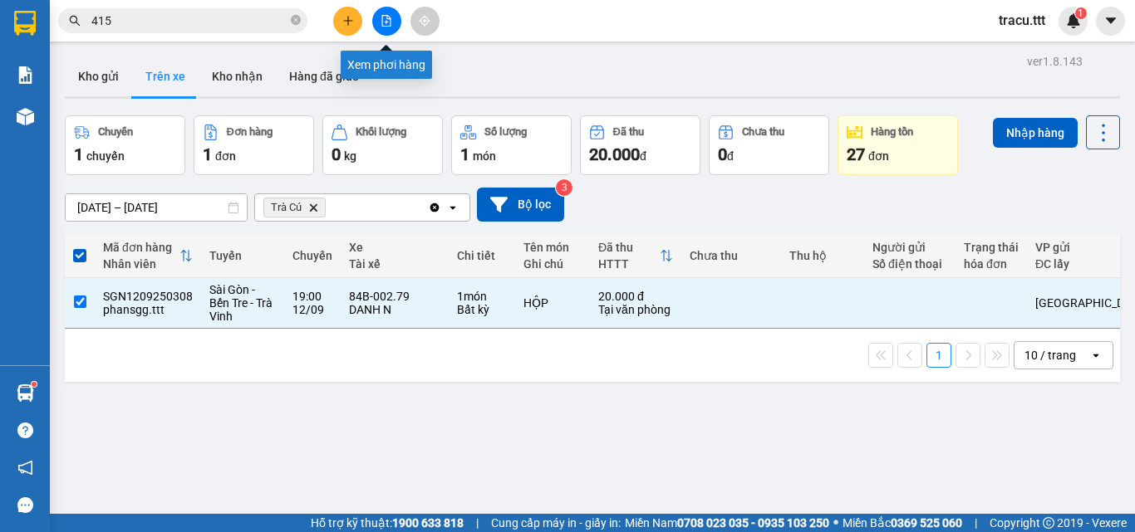
click at [379, 7] on div at bounding box center [386, 21] width 125 height 29
click at [394, 25] on button at bounding box center [386, 21] width 29 height 29
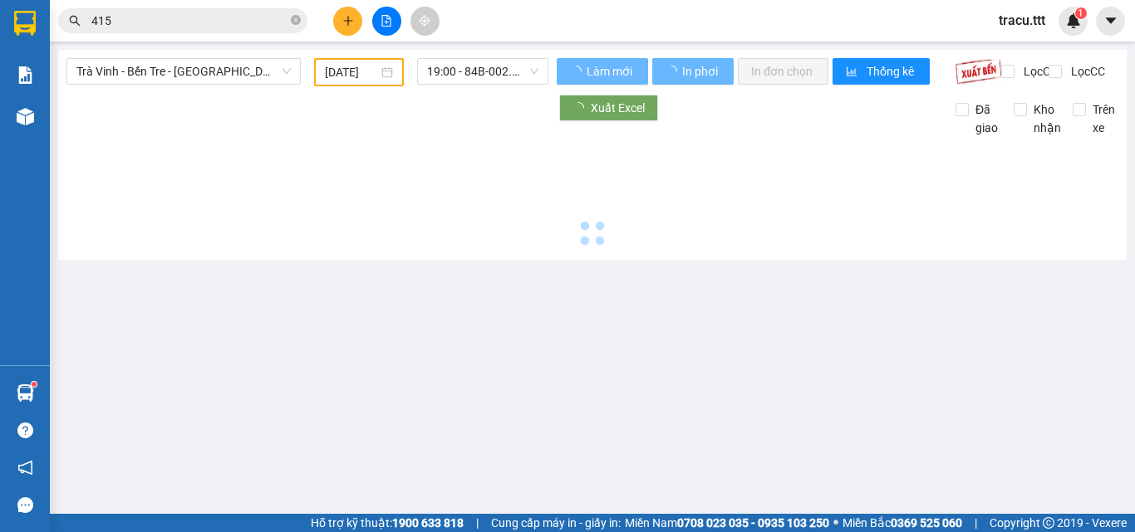
type input "[DATE]"
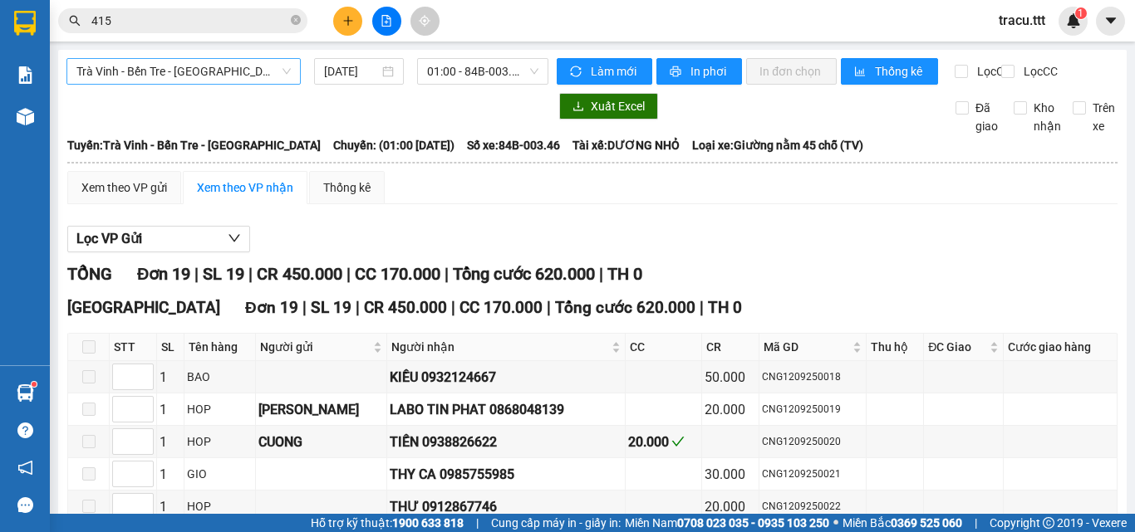
click at [255, 64] on span "Trà Vinh - Bến Tre - [GEOGRAPHIC_DATA]" at bounding box center [183, 71] width 214 height 25
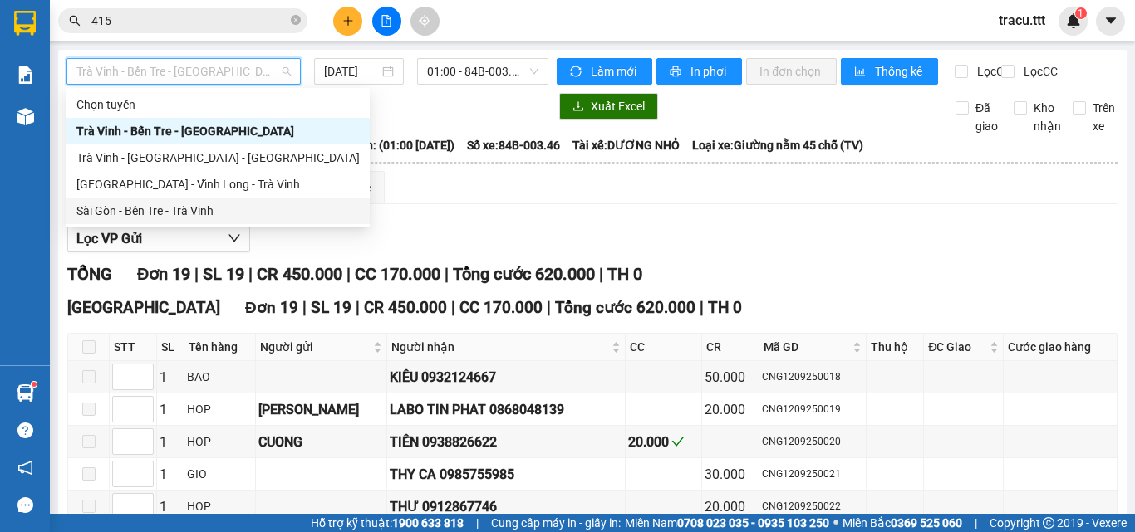
click at [208, 202] on div "Sài Gòn - Bến Tre - Trà Vinh" at bounding box center [217, 211] width 283 height 18
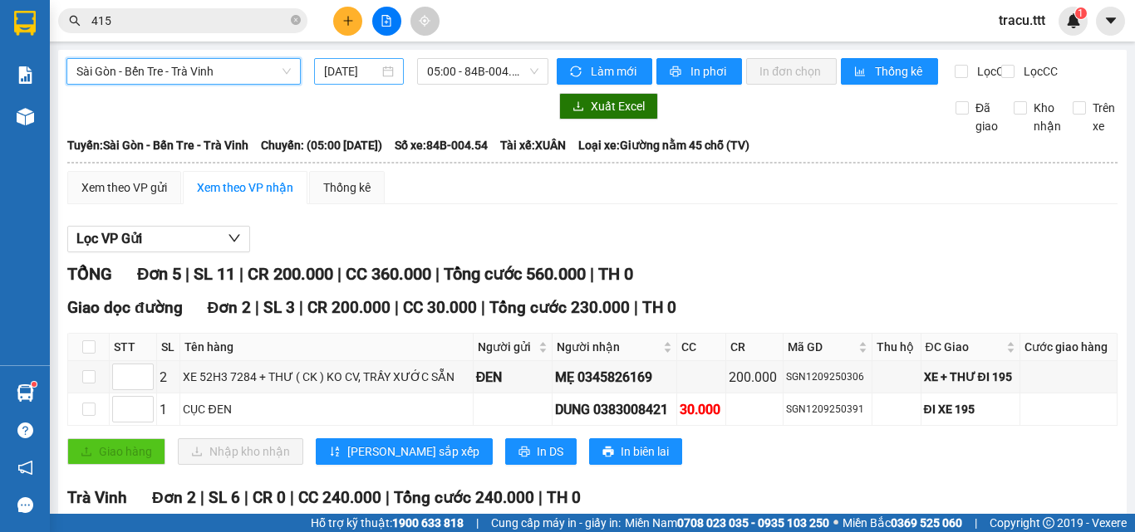
click at [351, 80] on input "[DATE]" at bounding box center [351, 71] width 55 height 18
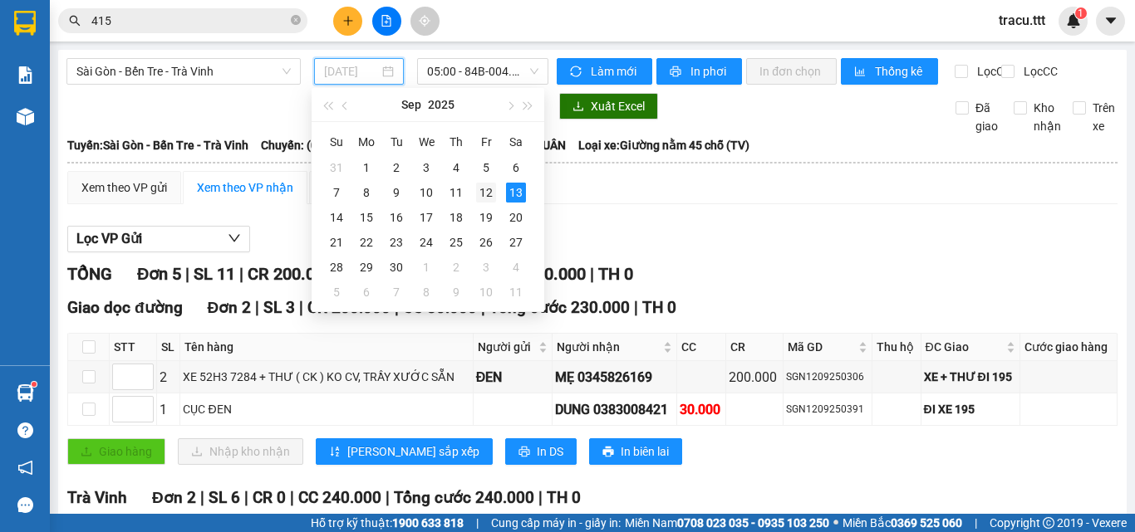
click at [478, 187] on div "12" at bounding box center [486, 193] width 20 height 20
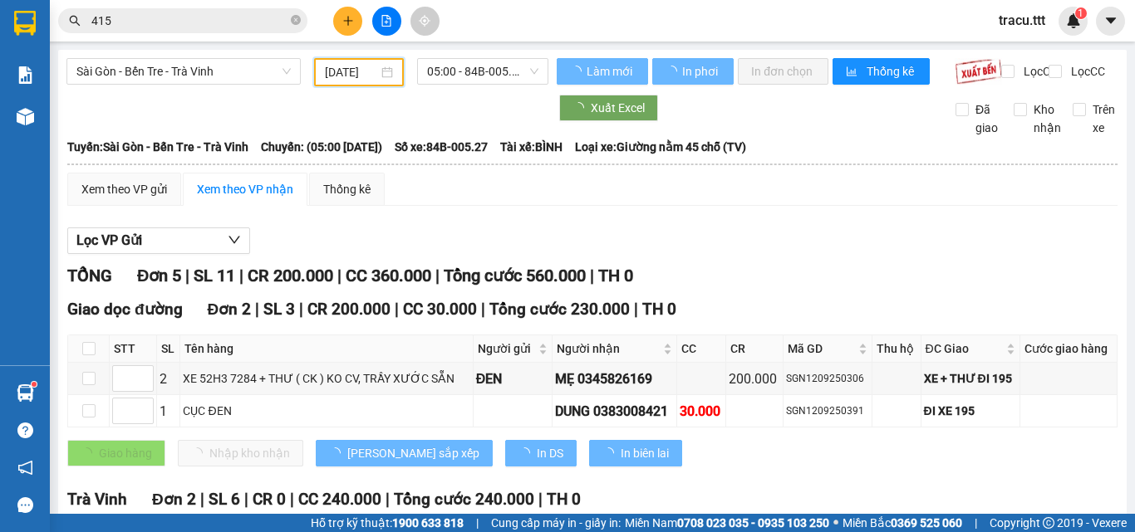
type input "[DATE]"
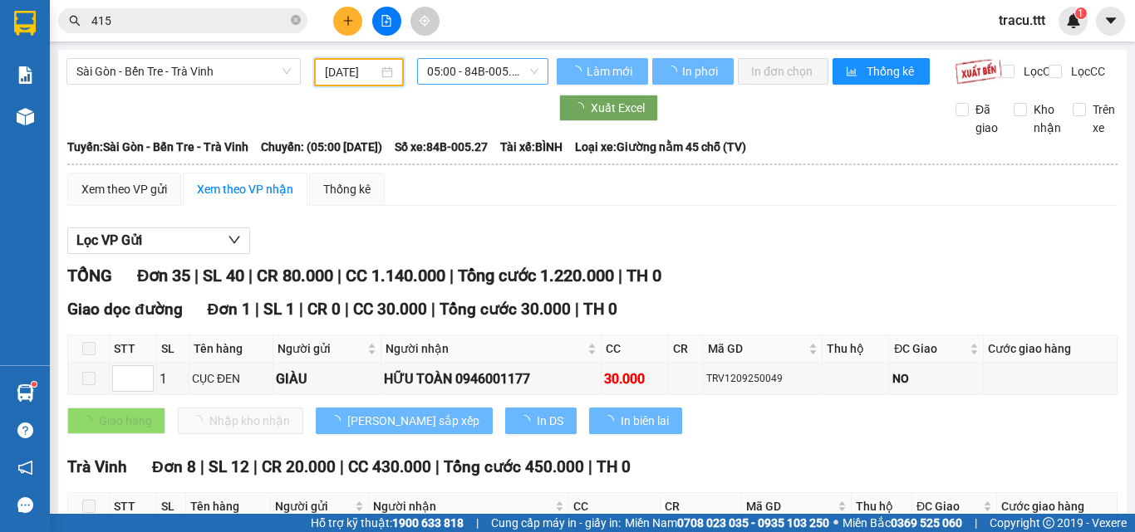
click at [505, 74] on span "05:00 - 84B-005.27" at bounding box center [482, 71] width 111 height 25
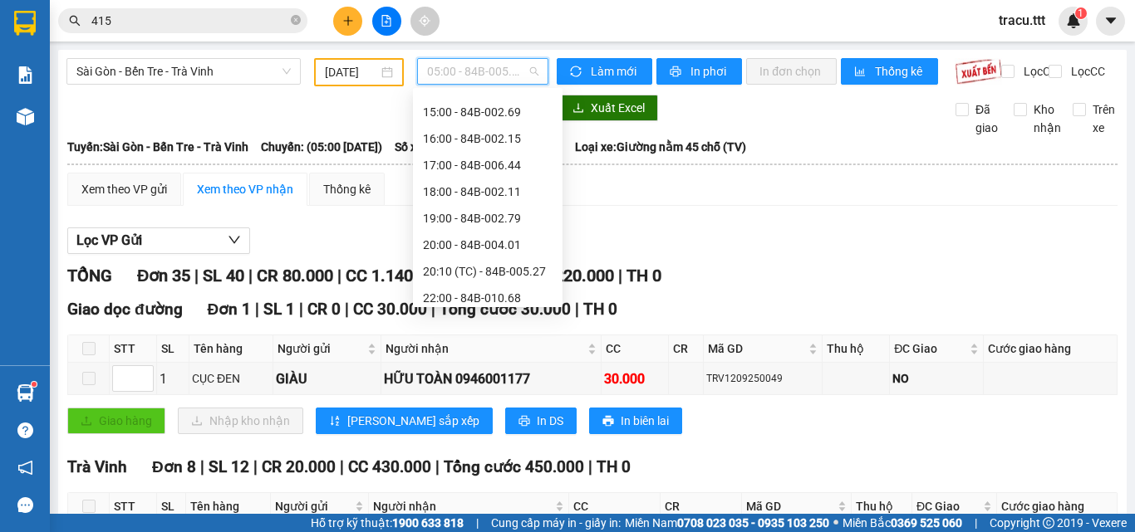
scroll to position [346, 0]
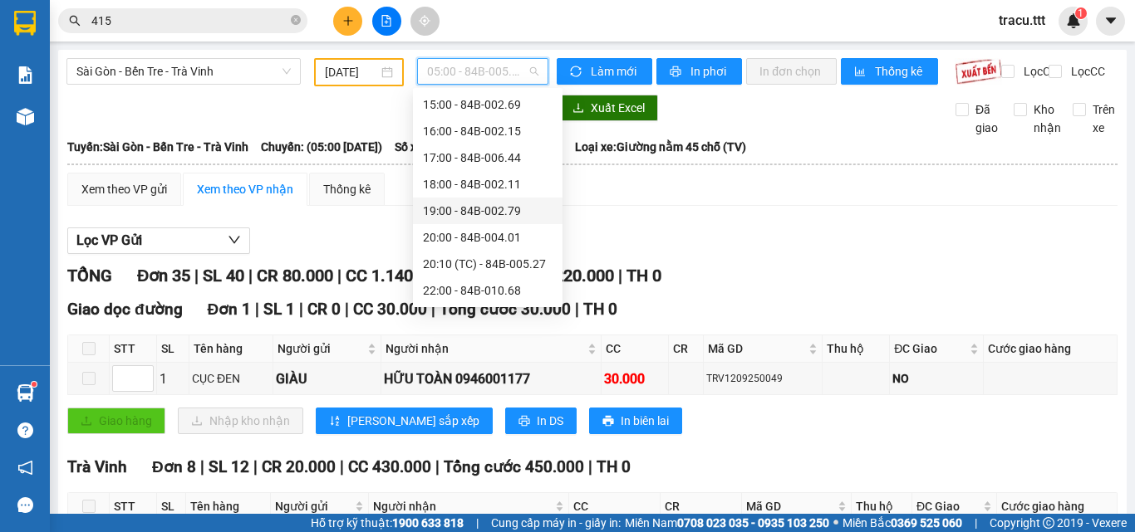
click at [478, 201] on div "19:00 - 84B-002.79" at bounding box center [488, 211] width 150 height 27
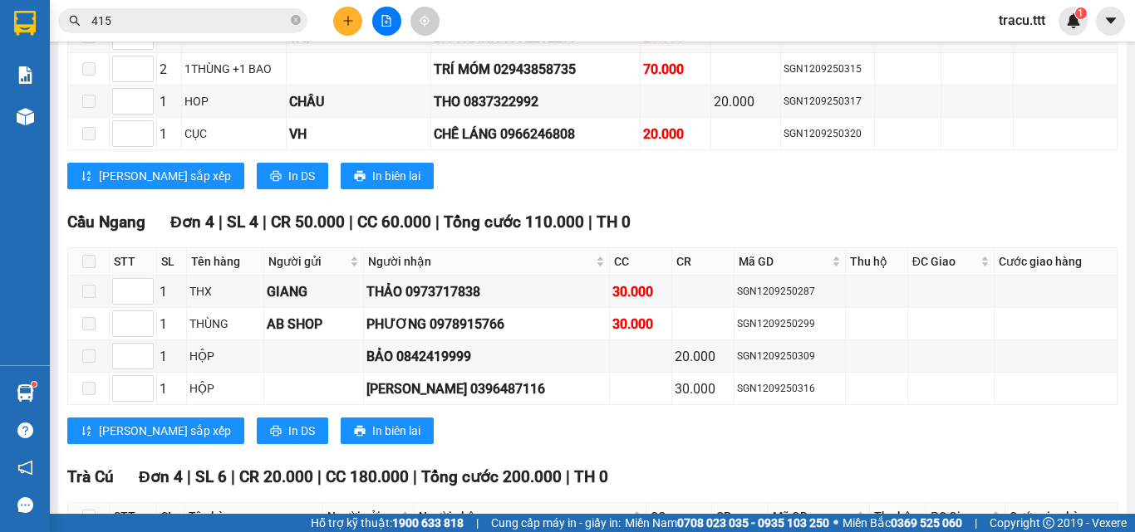
scroll to position [1328, 0]
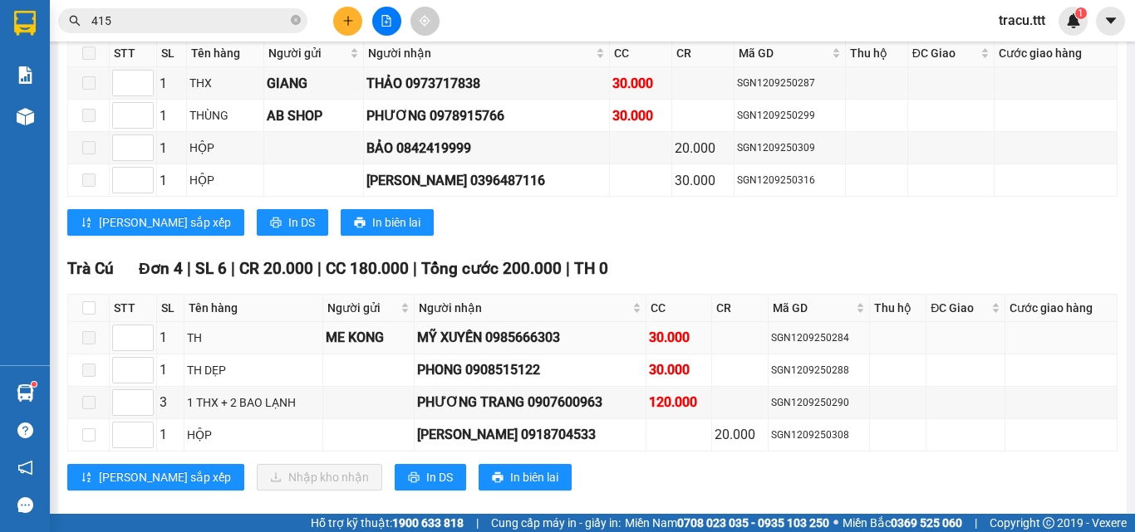
drag, startPoint x: 1129, startPoint y: 99, endPoint x: 909, endPoint y: 340, distance: 326.3
click at [1100, 368] on td at bounding box center [1061, 371] width 112 height 32
click at [86, 311] on label at bounding box center [88, 308] width 13 height 18
click at [86, 311] on input "checkbox" at bounding box center [88, 308] width 13 height 13
checkbox input "true"
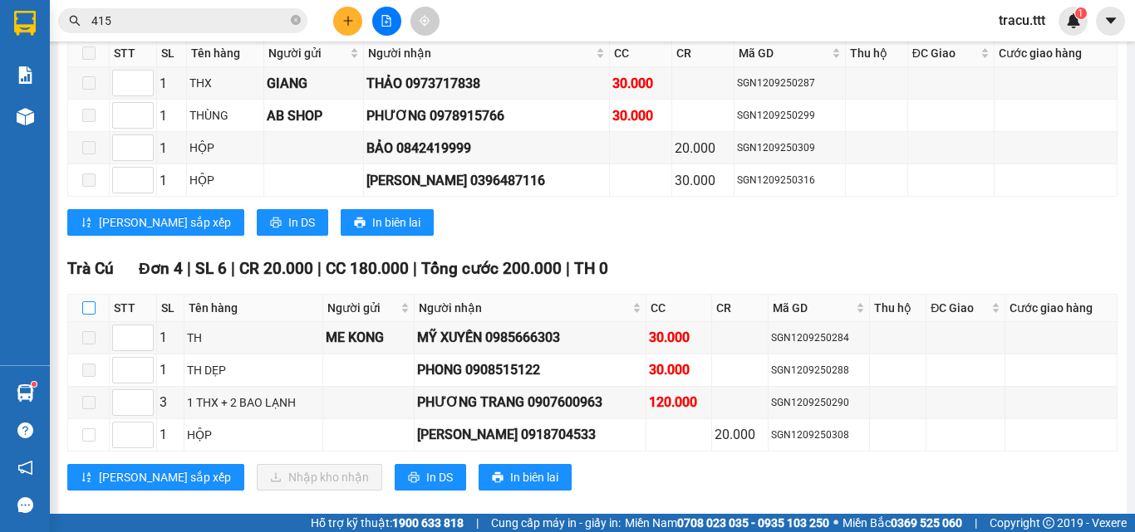
checkbox input "true"
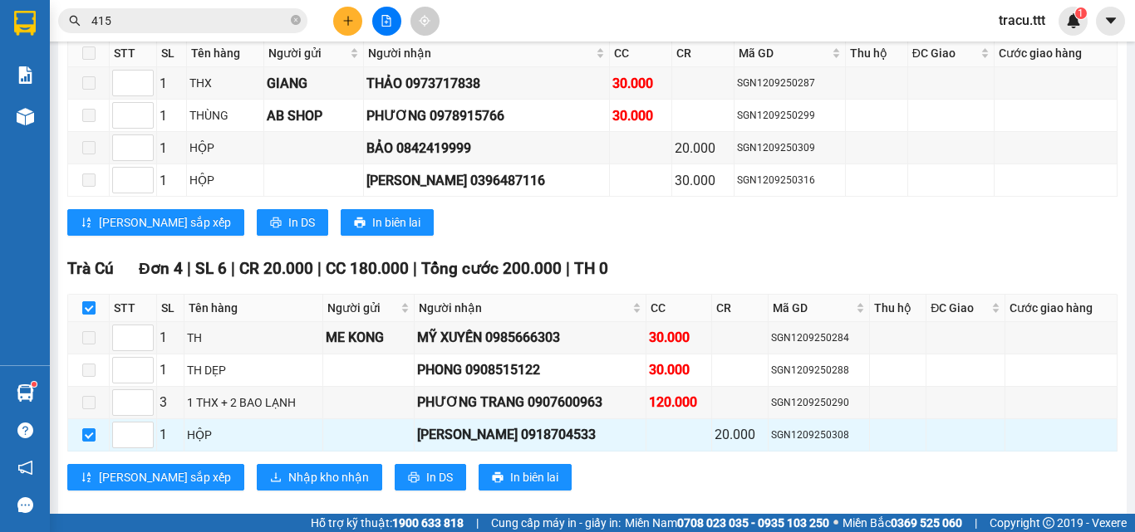
click at [88, 315] on input "checkbox" at bounding box center [88, 308] width 13 height 13
checkbox input "false"
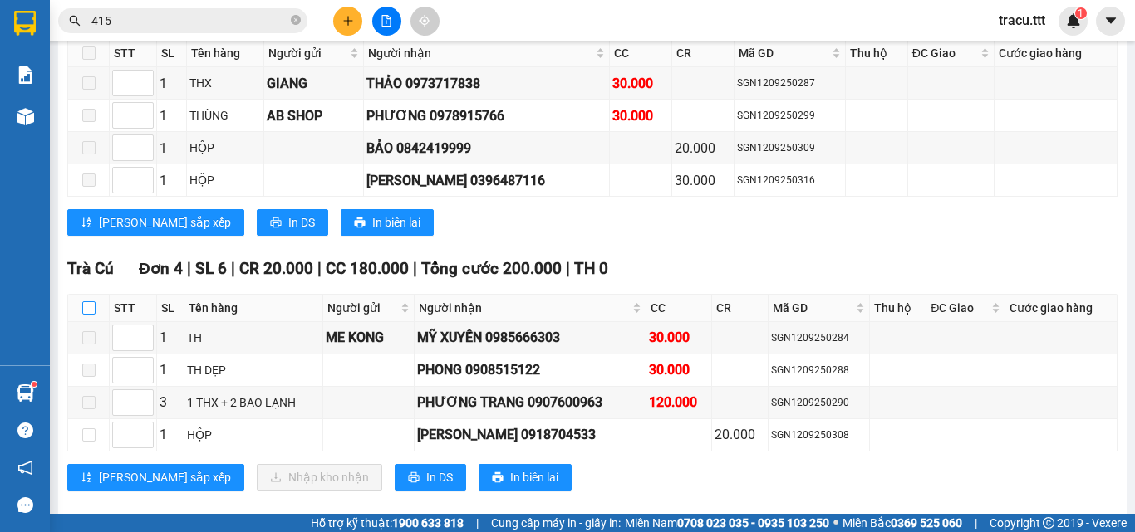
click at [91, 315] on input "checkbox" at bounding box center [88, 308] width 13 height 13
checkbox input "true"
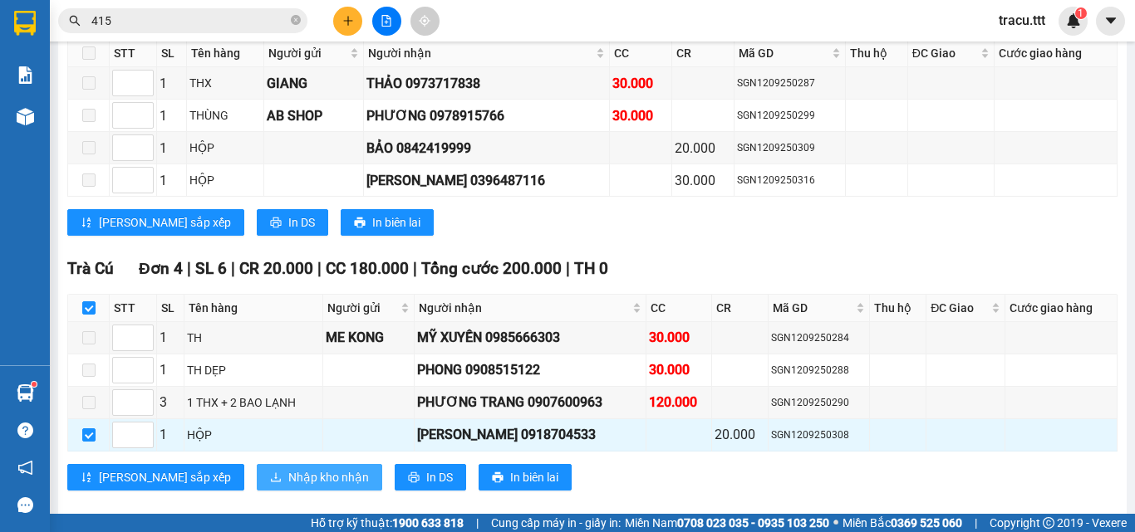
click at [281, 477] on button "Nhập kho nhận" at bounding box center [319, 477] width 125 height 27
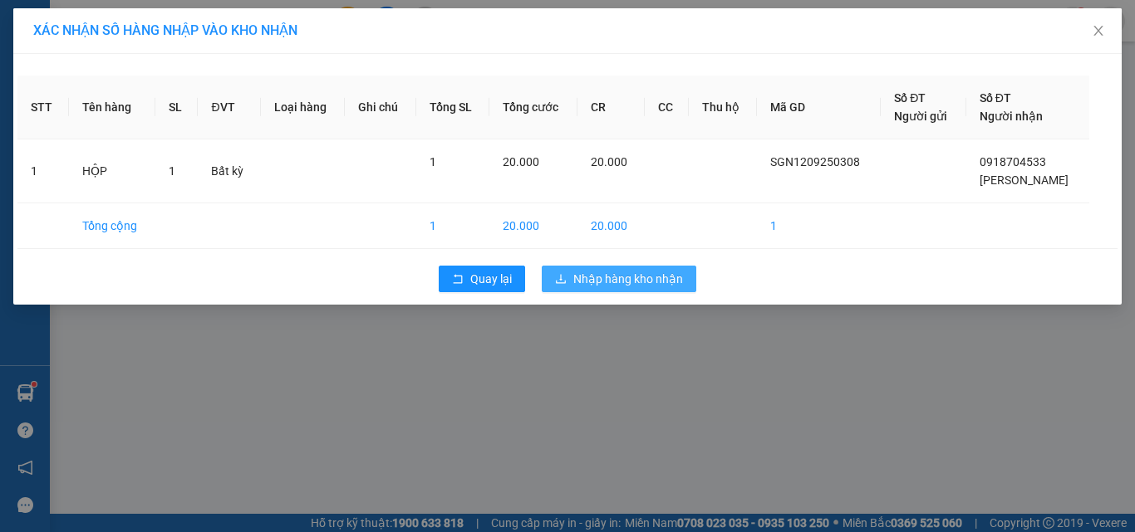
click at [683, 277] on button "Nhập hàng kho nhận" at bounding box center [619, 279] width 155 height 27
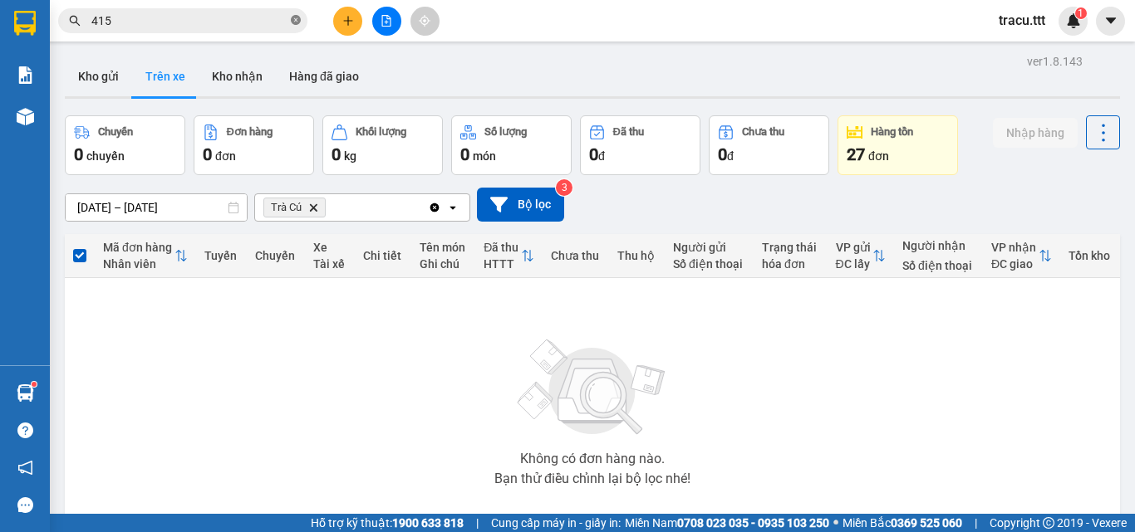
click at [297, 23] on icon "close-circle" at bounding box center [296, 20] width 10 height 10
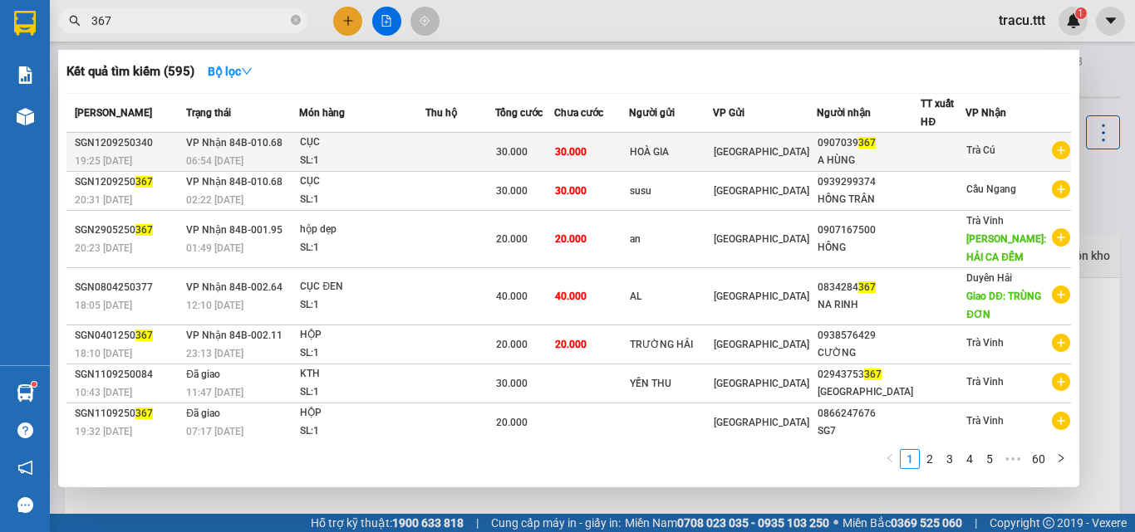
type input "367"
click at [815, 151] on div "[GEOGRAPHIC_DATA]" at bounding box center [765, 152] width 102 height 18
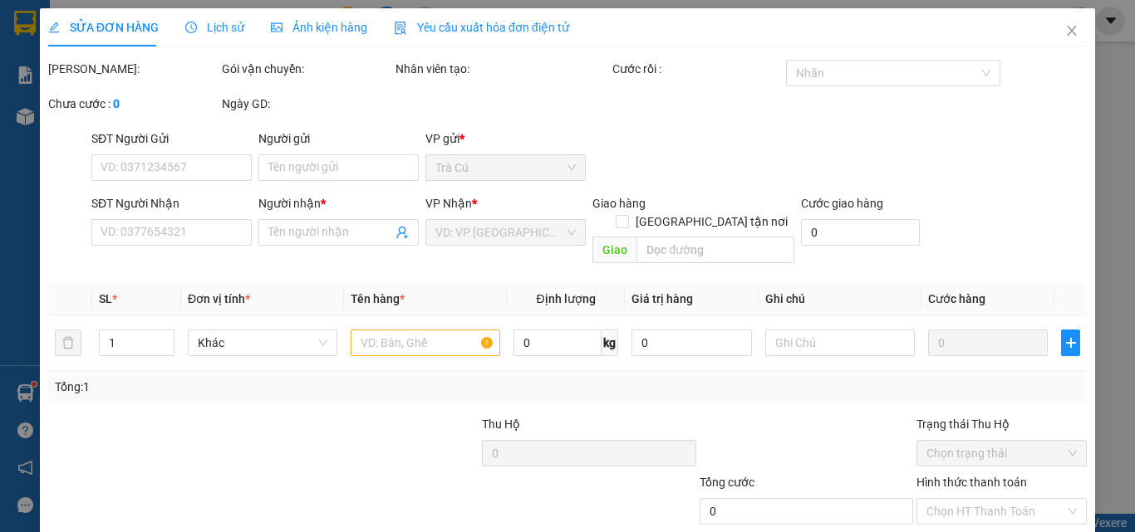
type input "HOÀ GIA"
type input "0907039367"
type input "A HÙNG"
type input "30.000"
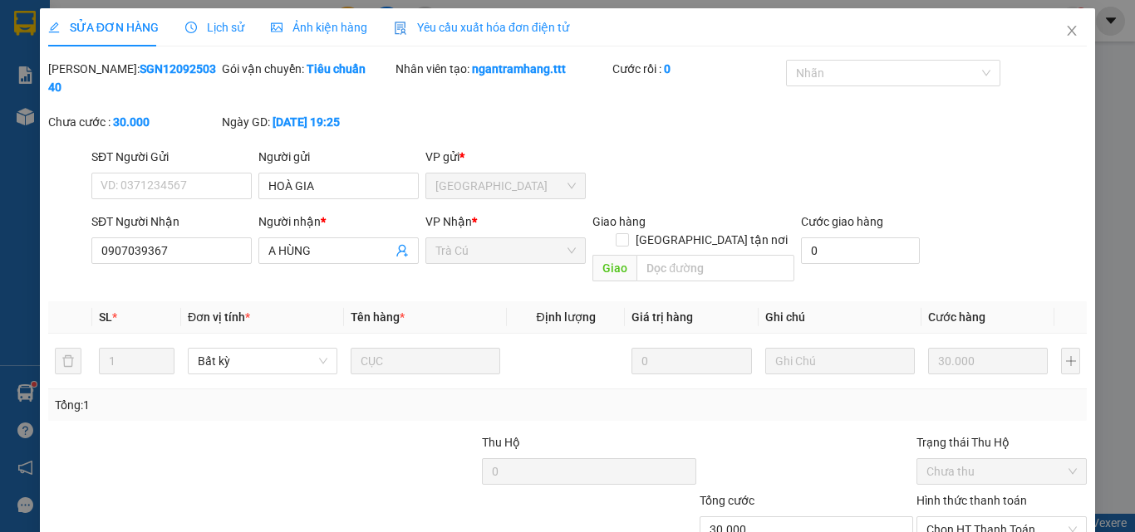
scroll to position [86, 0]
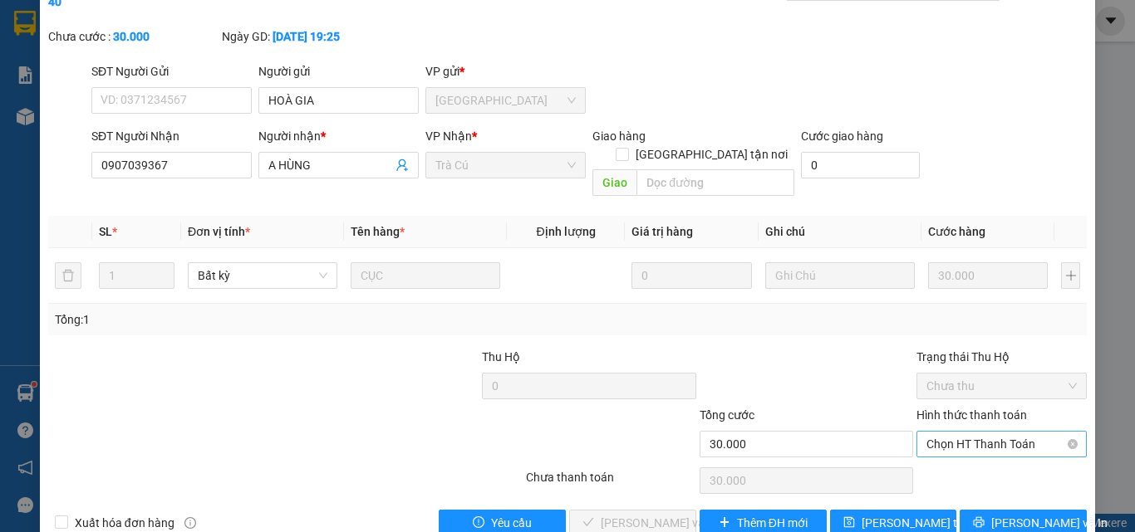
click at [957, 432] on span "Chọn HT Thanh Toán" at bounding box center [1001, 444] width 150 height 25
click at [938, 431] on div "Tại văn phòng" at bounding box center [991, 441] width 169 height 27
type input "0"
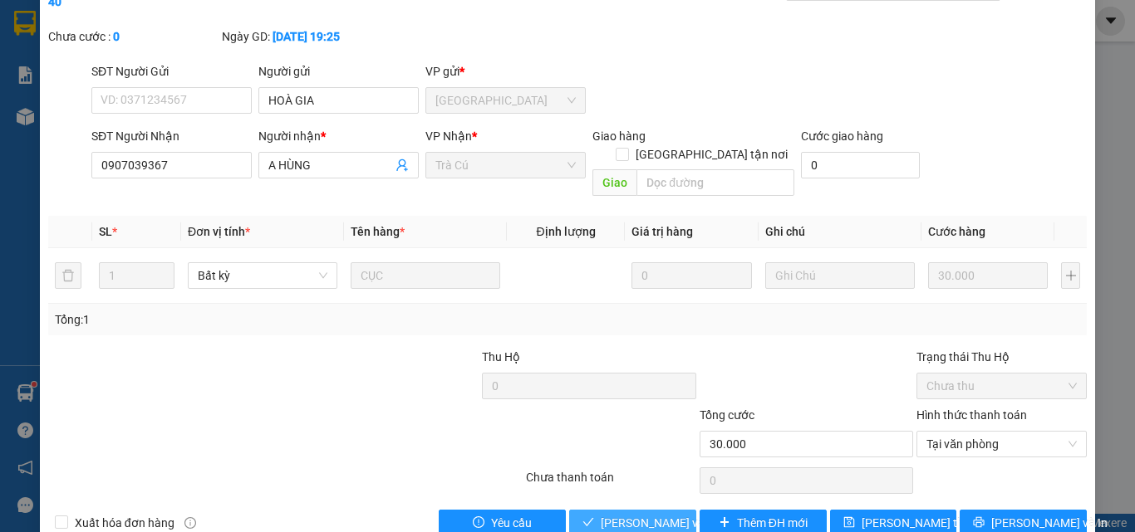
click at [663, 510] on button "[PERSON_NAME] và Giao hàng" at bounding box center [632, 523] width 127 height 27
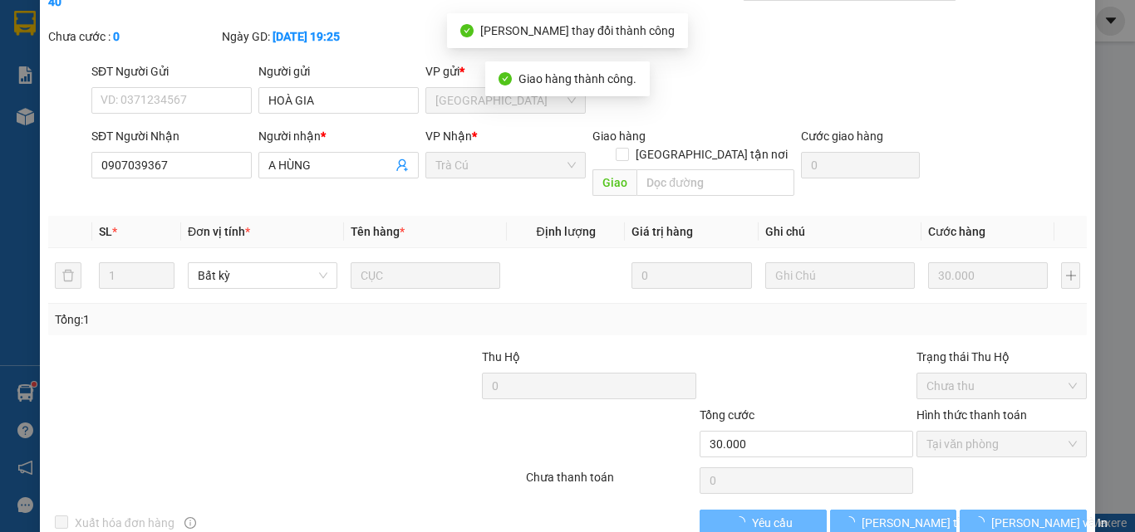
scroll to position [0, 0]
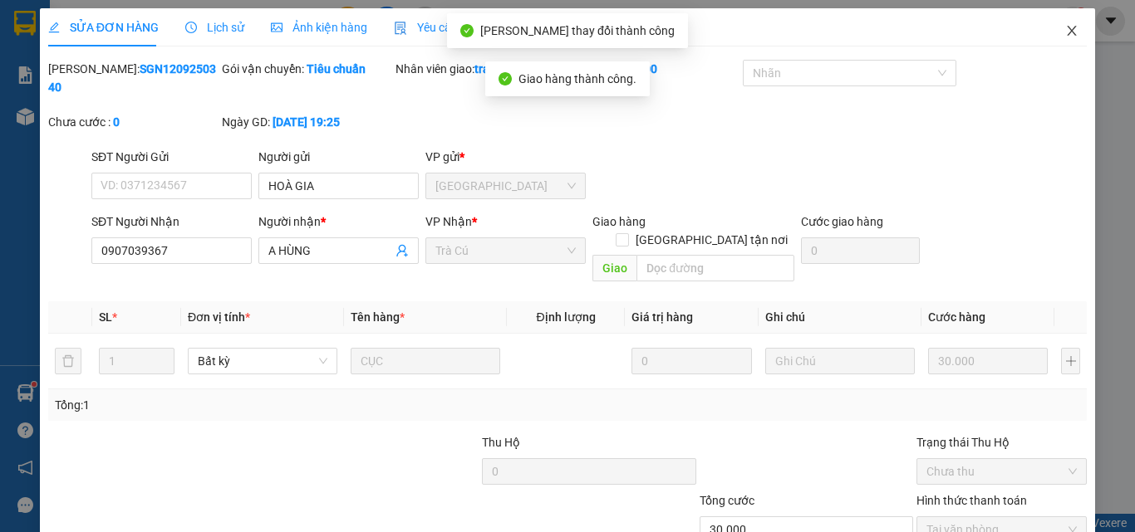
click at [1067, 28] on icon "close" at bounding box center [1071, 31] width 9 height 10
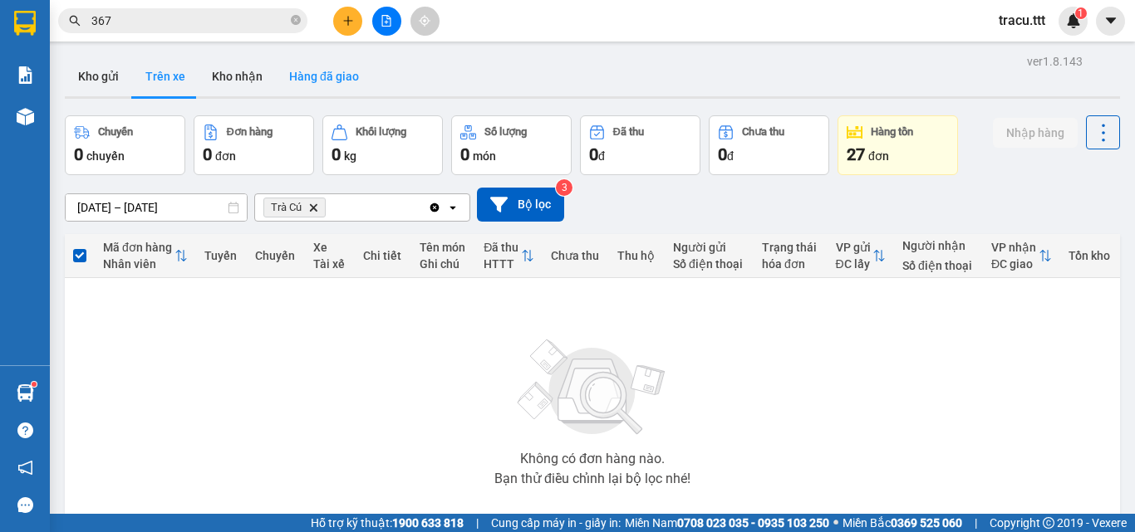
click at [330, 84] on button "Hàng đã giao" at bounding box center [324, 76] width 96 height 40
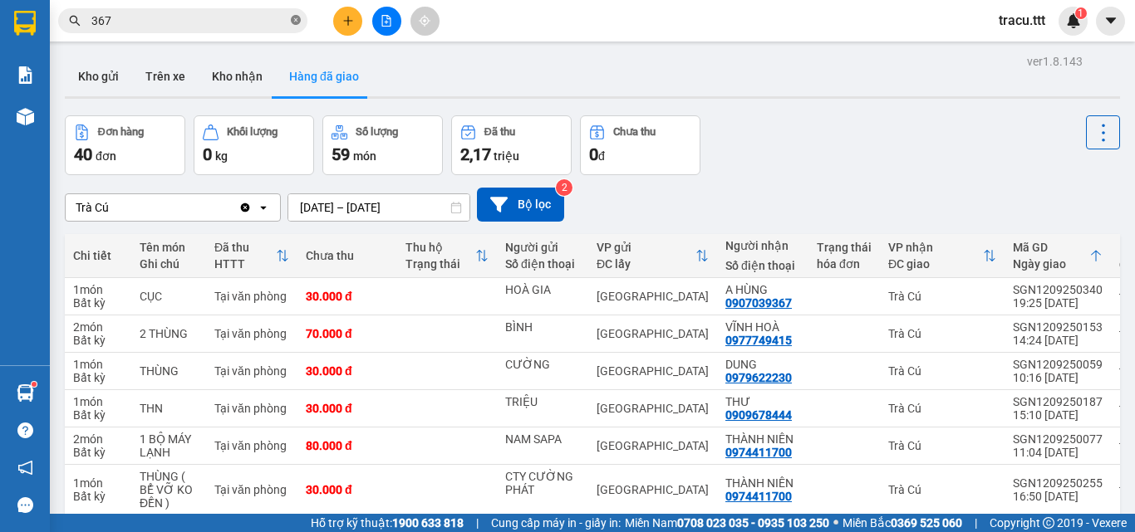
click at [298, 17] on icon "close-circle" at bounding box center [296, 20] width 10 height 10
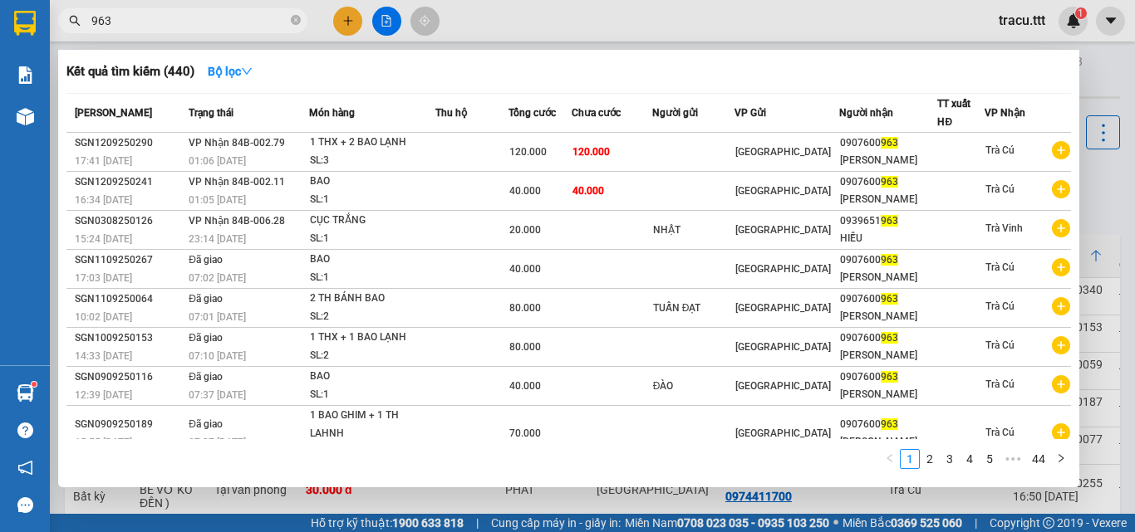
type input "963"
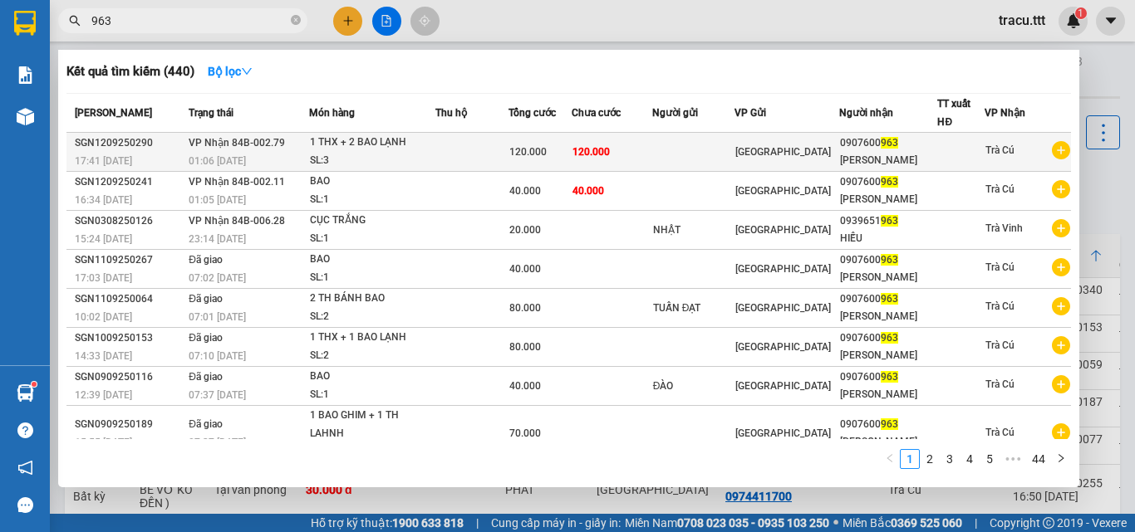
click at [621, 150] on td "120.000" at bounding box center [612, 152] width 80 height 39
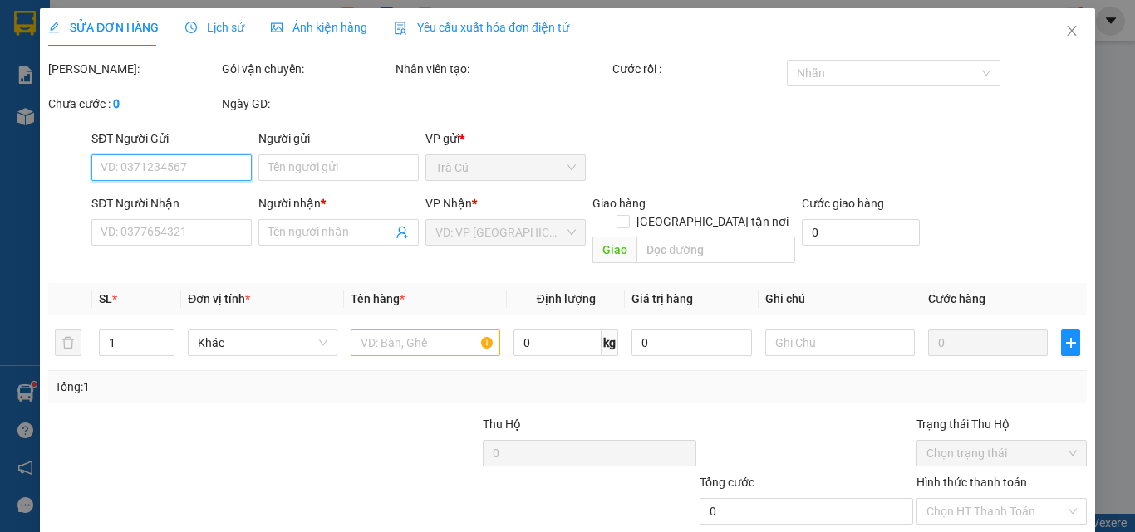
type input "0907600963"
type input "[PERSON_NAME]"
type input "120.000"
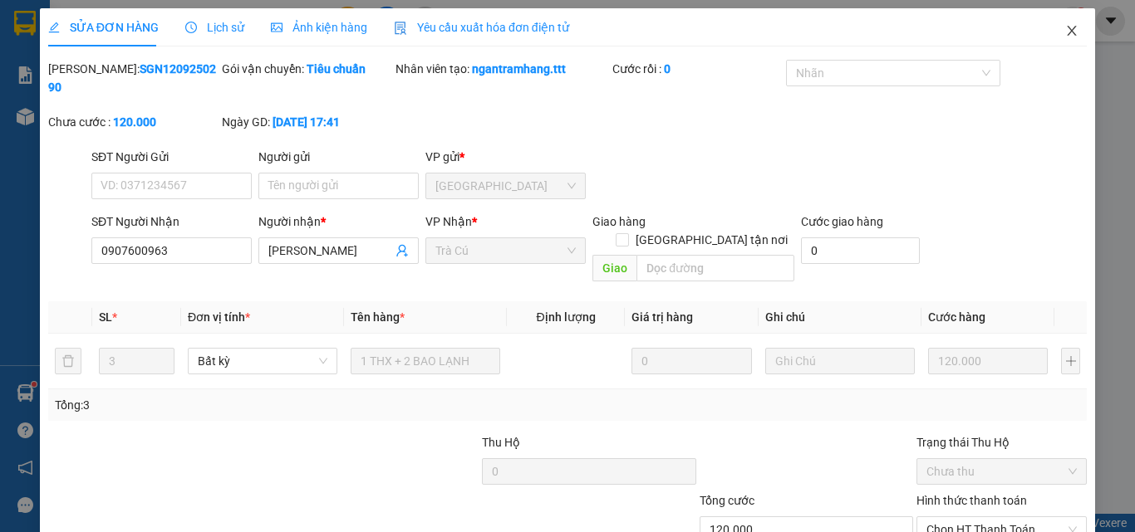
click at [1065, 29] on icon "close" at bounding box center [1071, 30] width 13 height 13
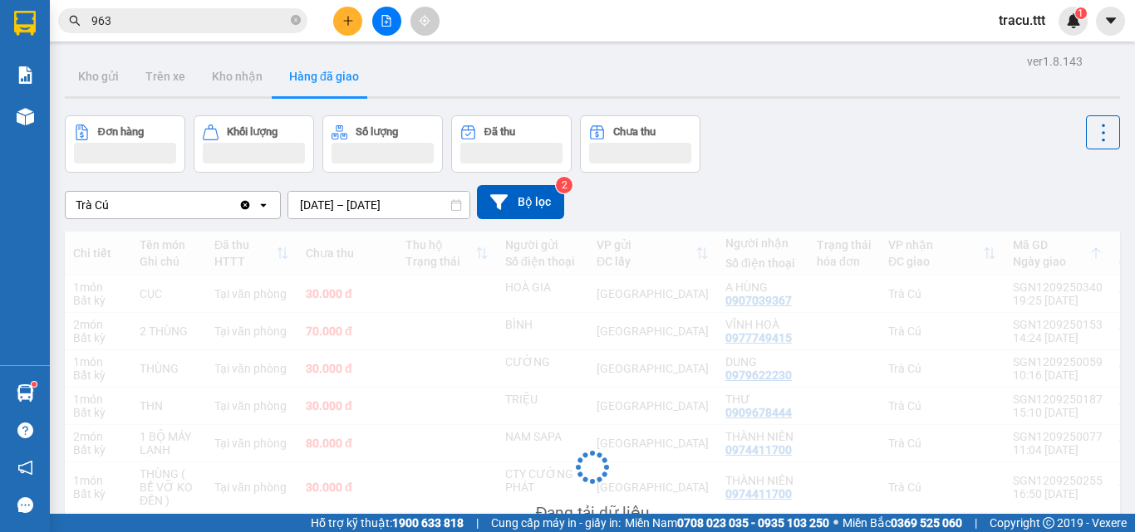
click at [234, 17] on input "963" at bounding box center [189, 21] width 196 height 18
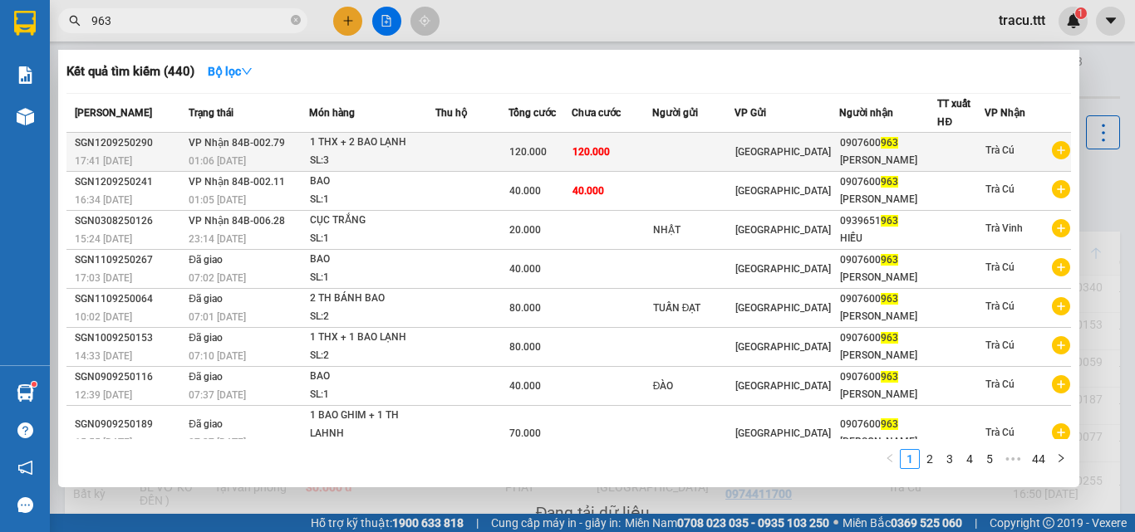
click at [734, 150] on td at bounding box center [693, 152] width 82 height 39
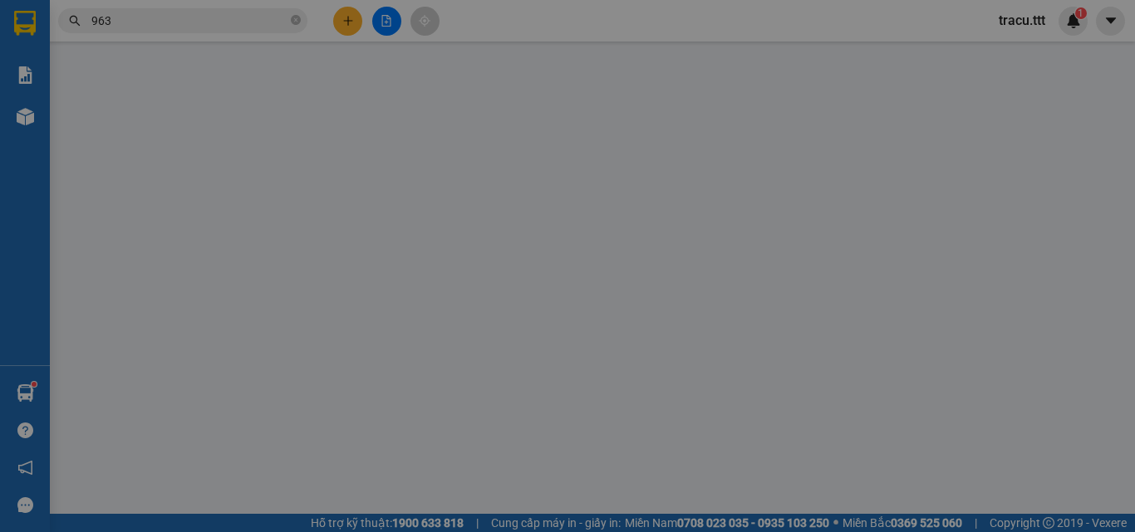
type input "0907600963"
type input "[PERSON_NAME]"
type input "120.000"
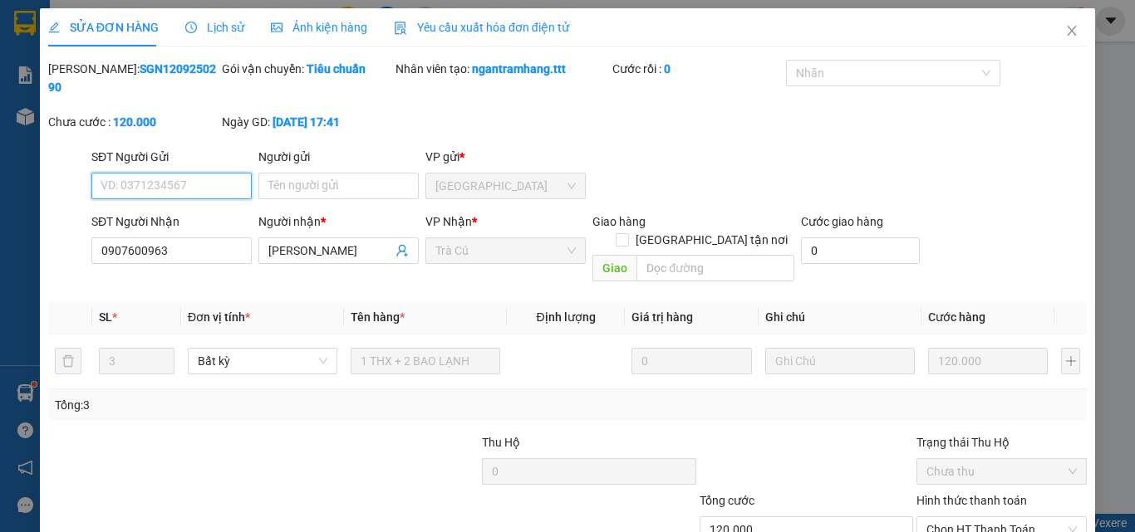
scroll to position [86, 0]
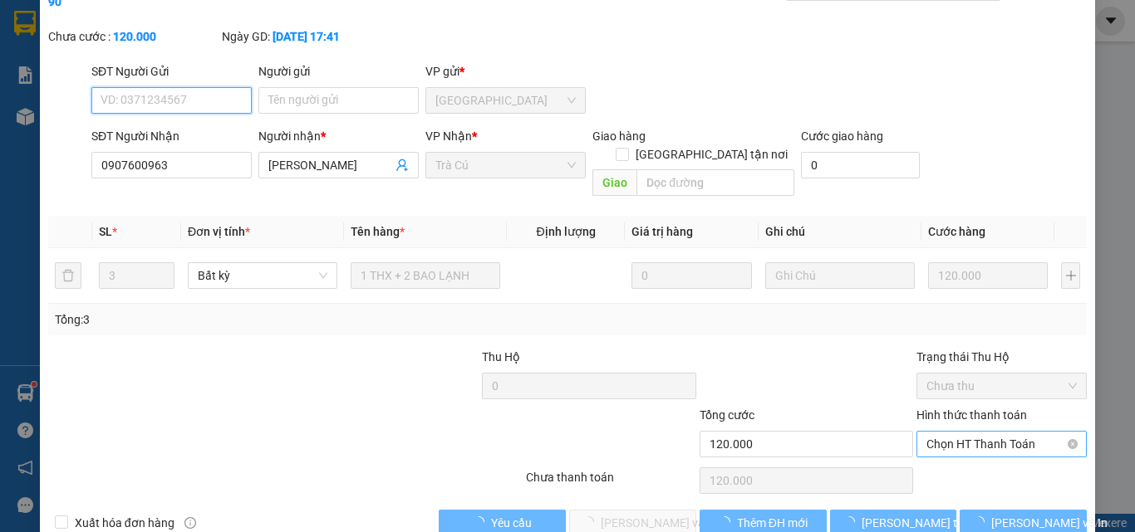
click at [965, 432] on span "Chọn HT Thanh Toán" at bounding box center [1001, 444] width 150 height 25
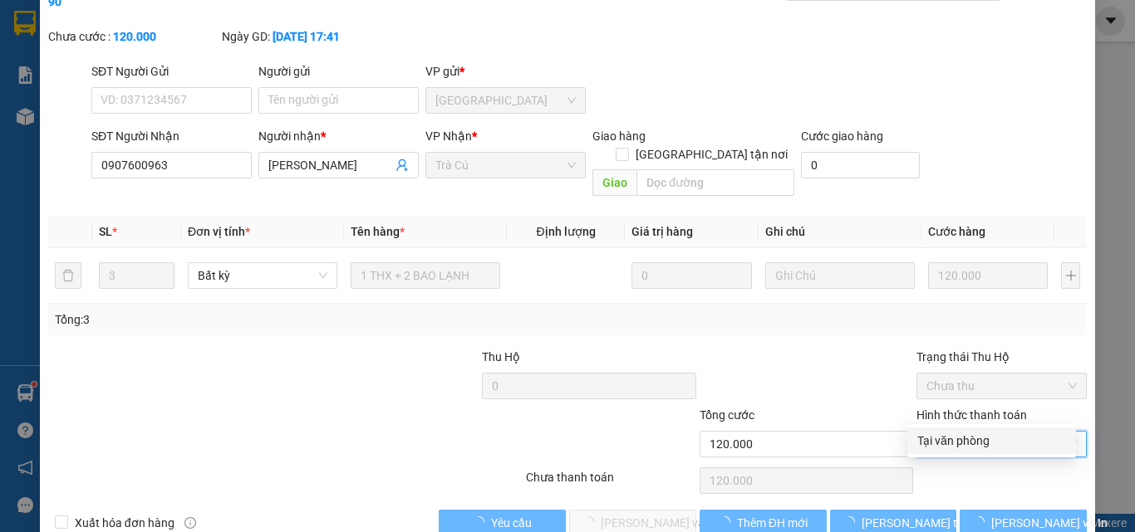
drag, startPoint x: 958, startPoint y: 434, endPoint x: 945, endPoint y: 436, distance: 13.5
click at [955, 435] on div "Tại văn phòng" at bounding box center [991, 441] width 149 height 18
type input "0"
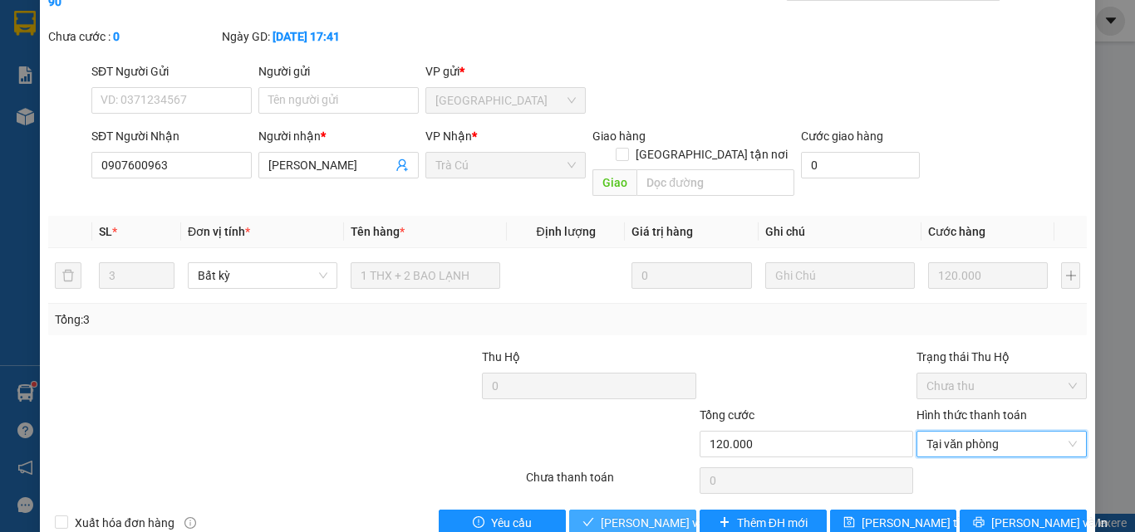
click at [674, 514] on span "[PERSON_NAME] và Giao hàng" at bounding box center [680, 523] width 159 height 18
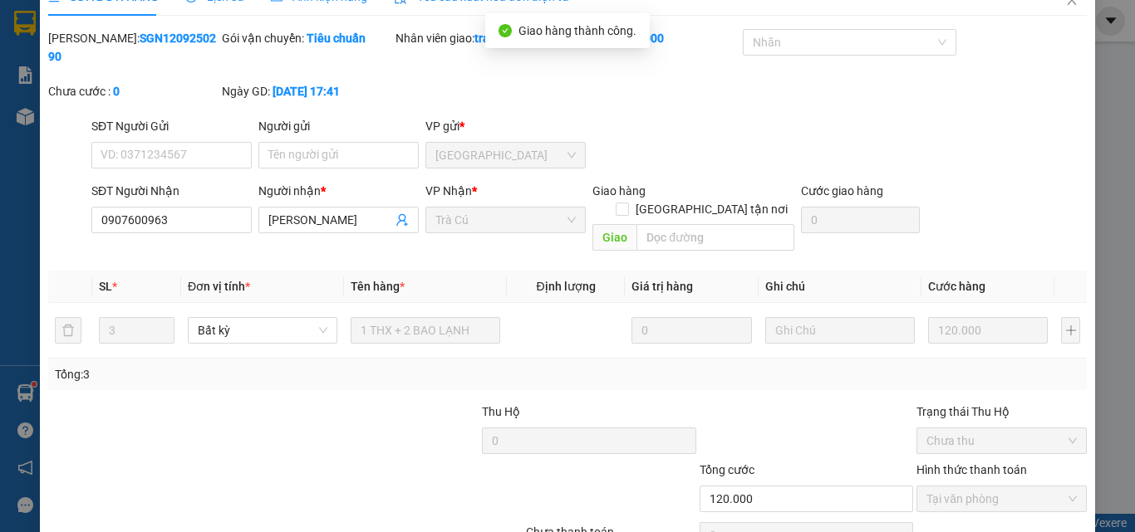
scroll to position [22, 0]
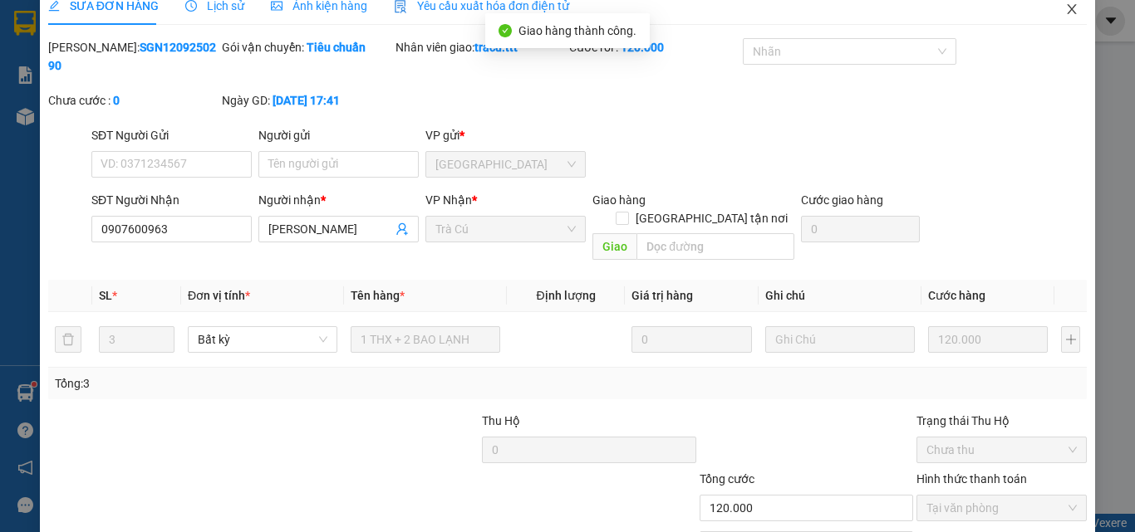
click at [1067, 14] on icon "close" at bounding box center [1071, 9] width 9 height 10
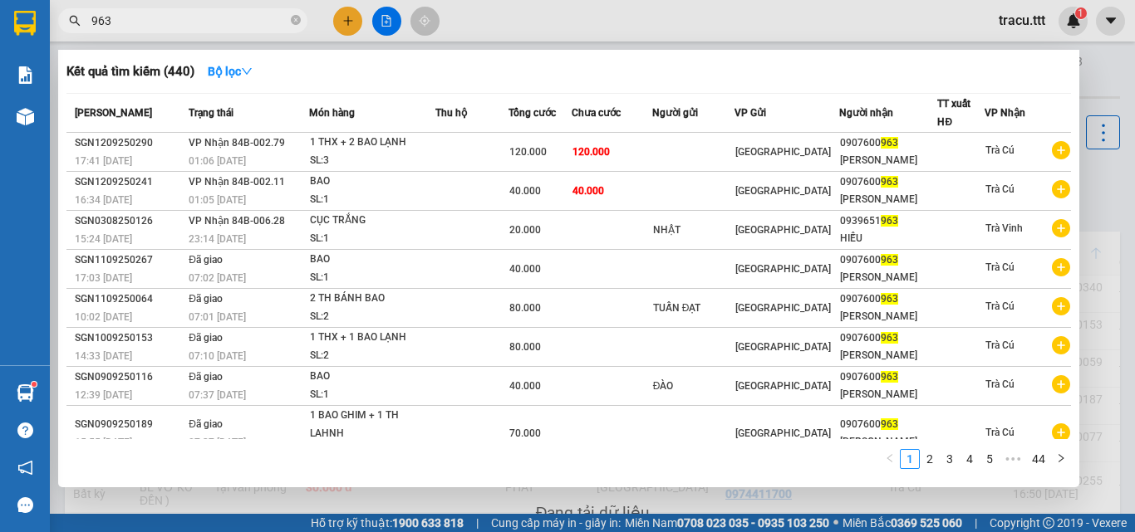
click at [263, 27] on input "963" at bounding box center [189, 21] width 196 height 18
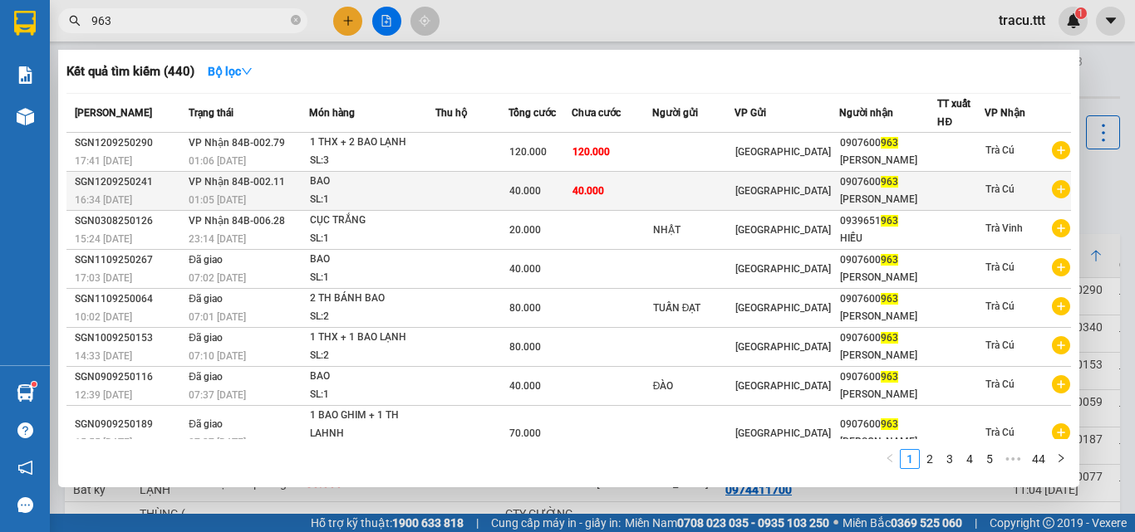
click at [699, 179] on td at bounding box center [693, 191] width 82 height 39
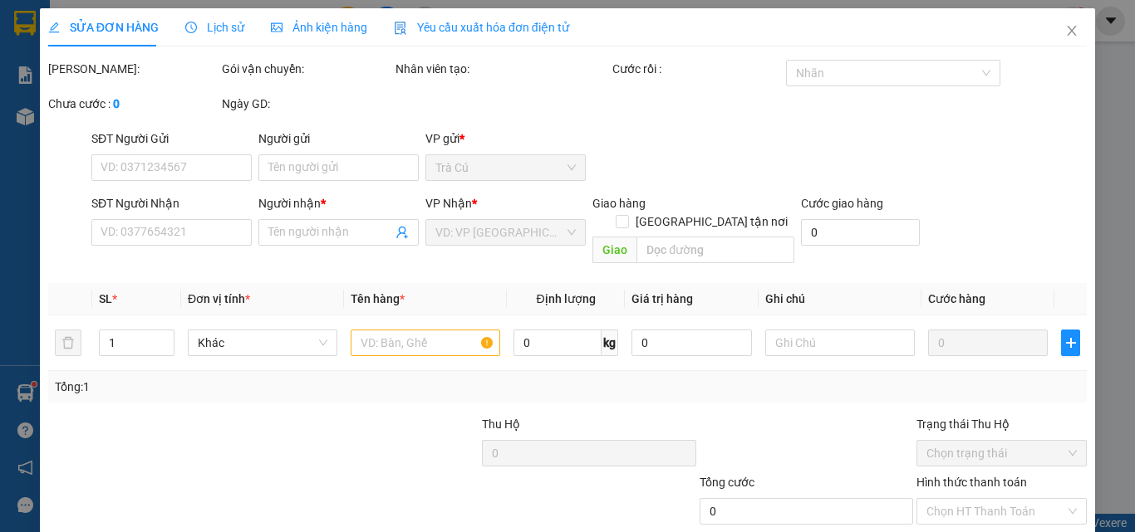
scroll to position [86, 0]
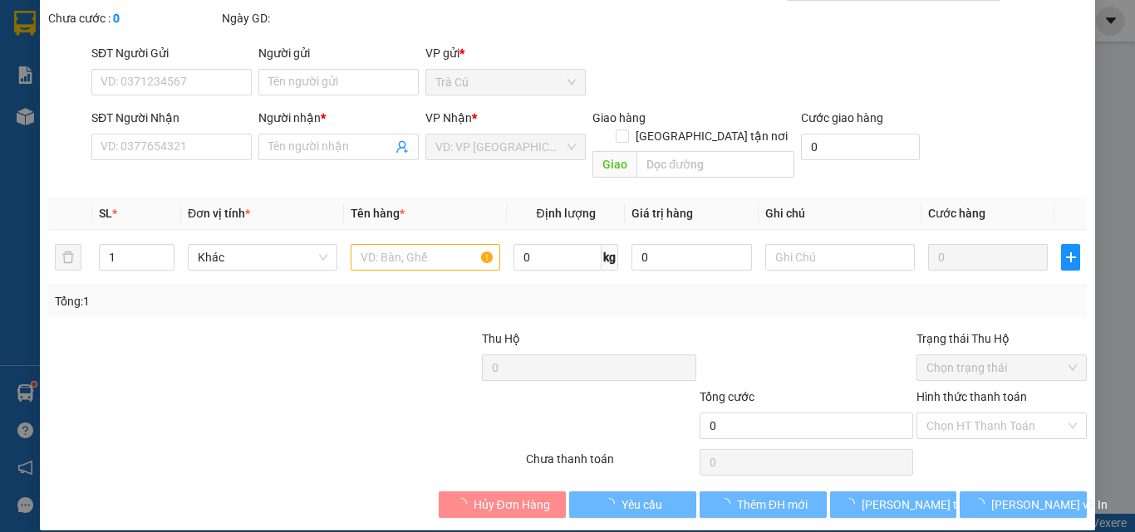
type input "0907600963"
type input "[PERSON_NAME]"
type input "40.000"
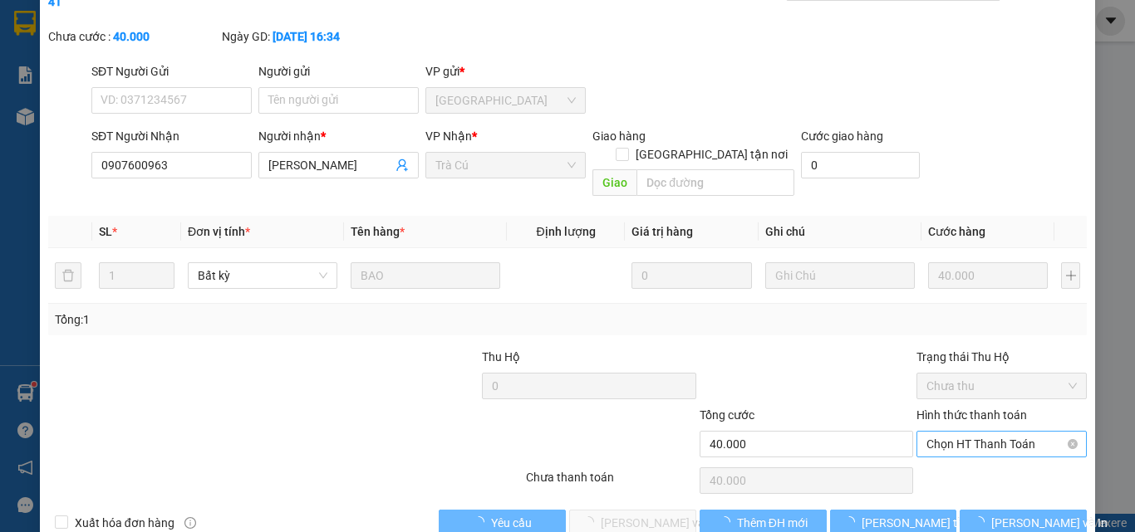
click at [1001, 432] on span "Chọn HT Thanh Toán" at bounding box center [1001, 444] width 150 height 25
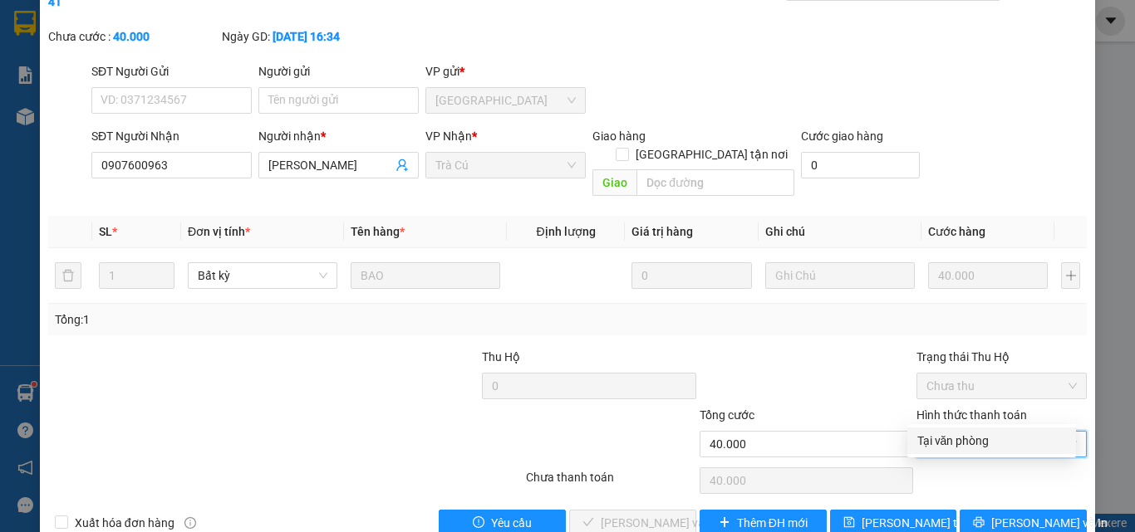
click at [990, 431] on div "Tại văn phòng" at bounding box center [991, 441] width 169 height 27
type input "0"
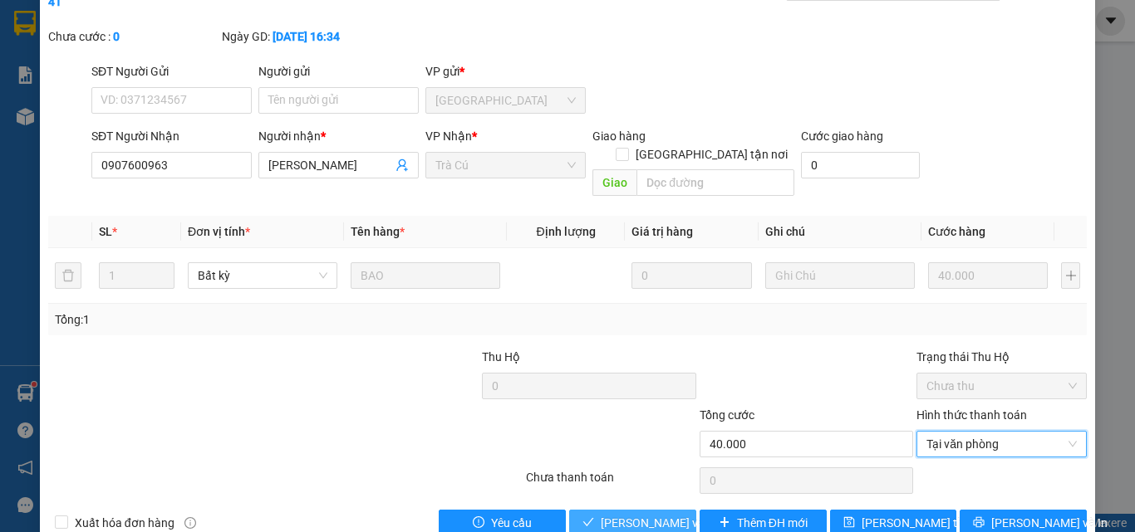
click at [662, 514] on span "[PERSON_NAME] và Giao hàng" at bounding box center [680, 523] width 159 height 18
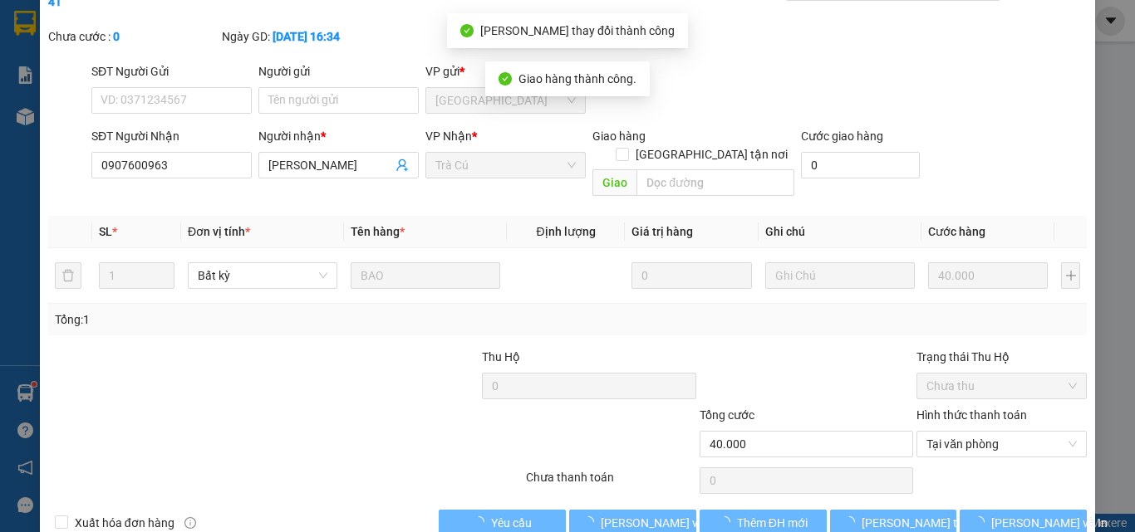
scroll to position [0, 0]
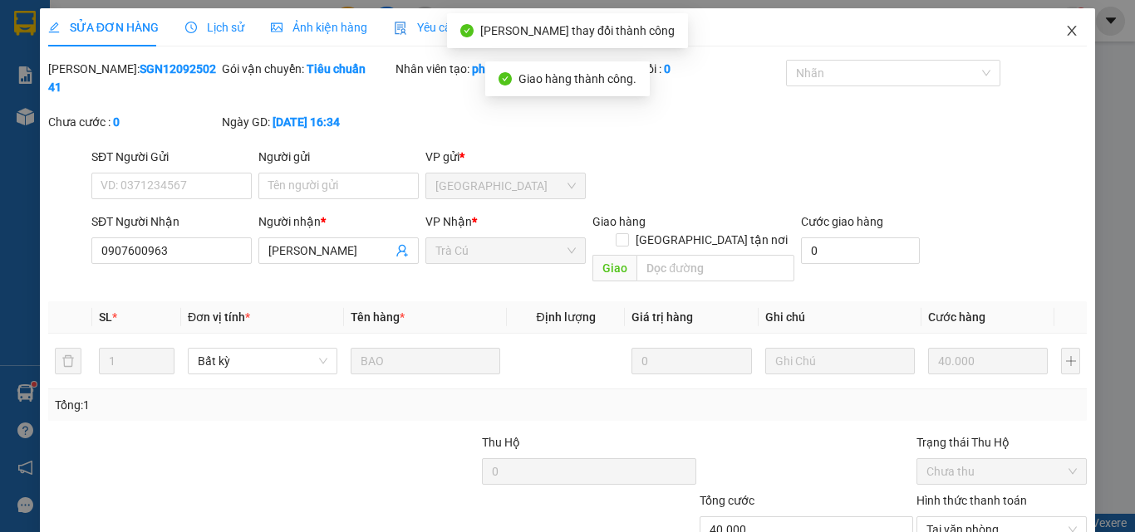
click at [1081, 47] on span "Close" at bounding box center [1071, 31] width 47 height 47
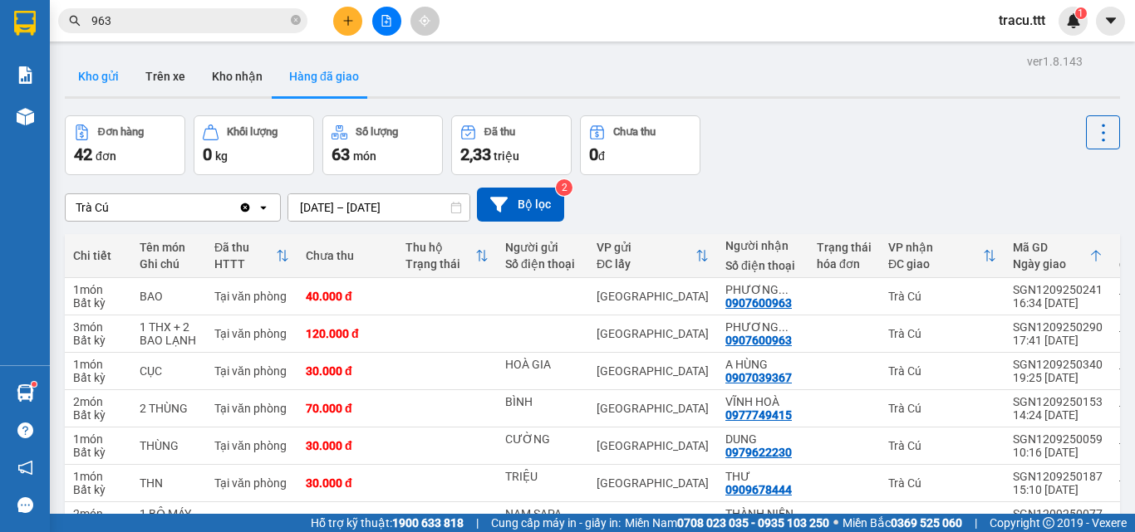
click at [106, 86] on button "Kho gửi" at bounding box center [98, 76] width 67 height 40
